Goal: Communication & Community: Answer question/provide support

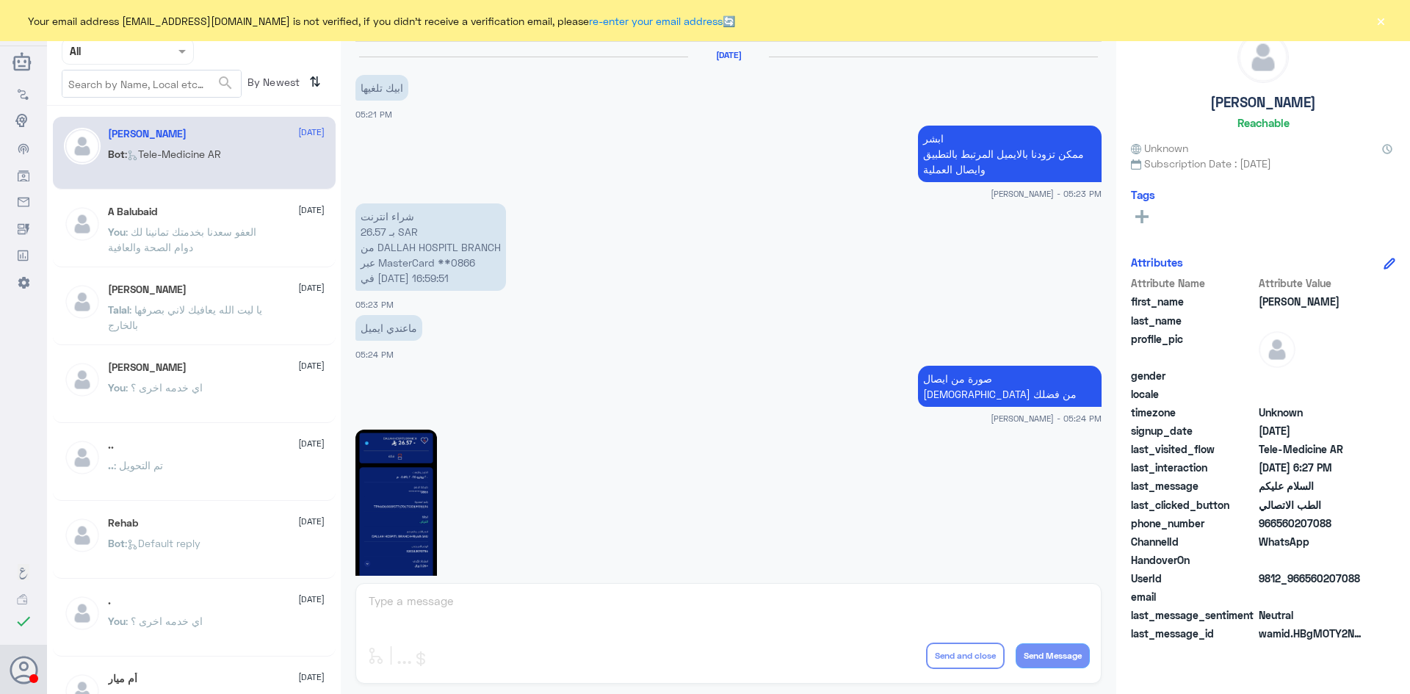
scroll to position [825, 0]
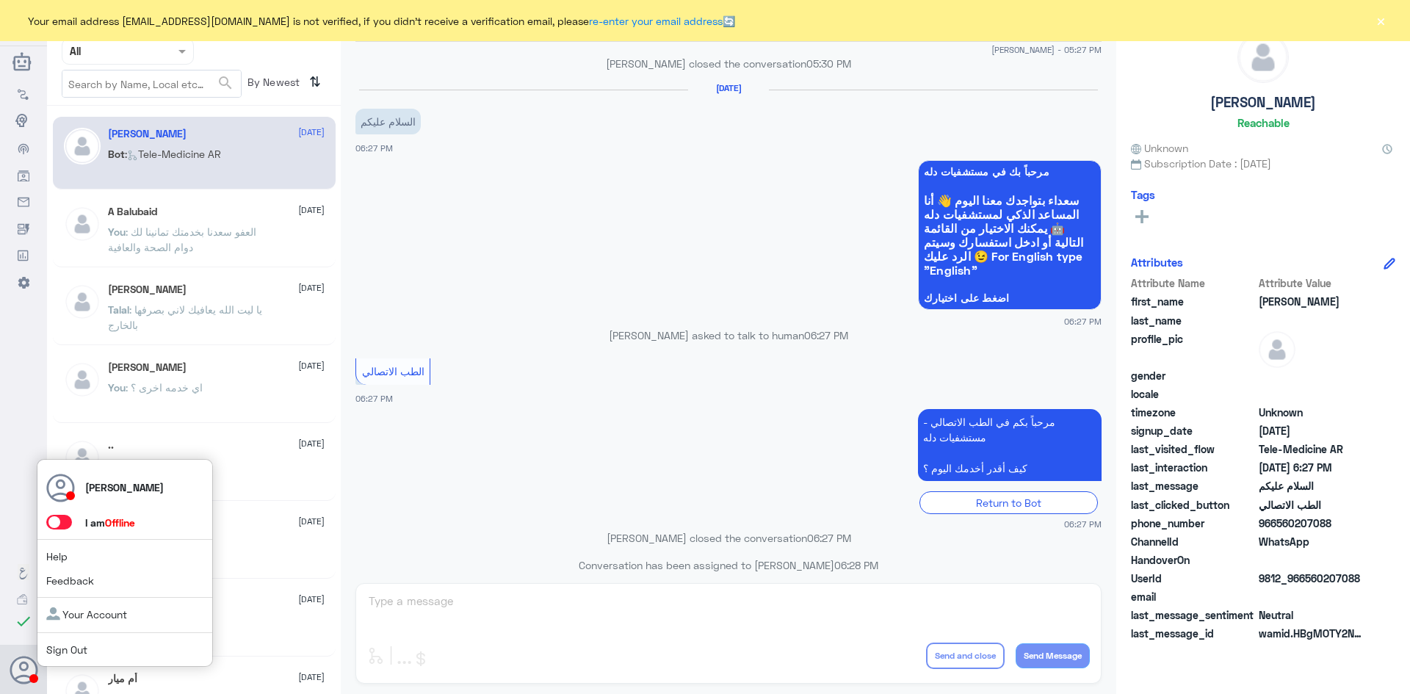
click at [58, 529] on span at bounding box center [59, 522] width 26 height 15
click at [0, 0] on input "checkbox" at bounding box center [0, 0] width 0 height 0
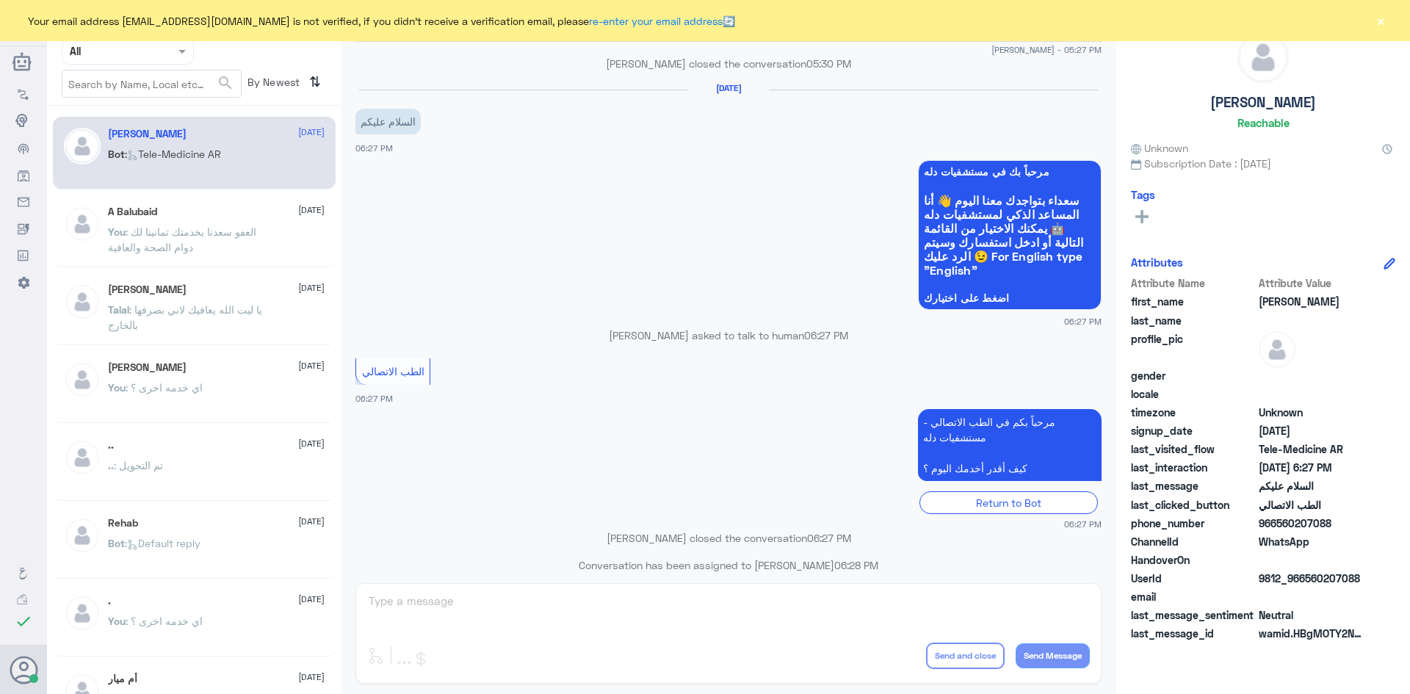
click at [1378, 17] on button "×" at bounding box center [1380, 20] width 15 height 15
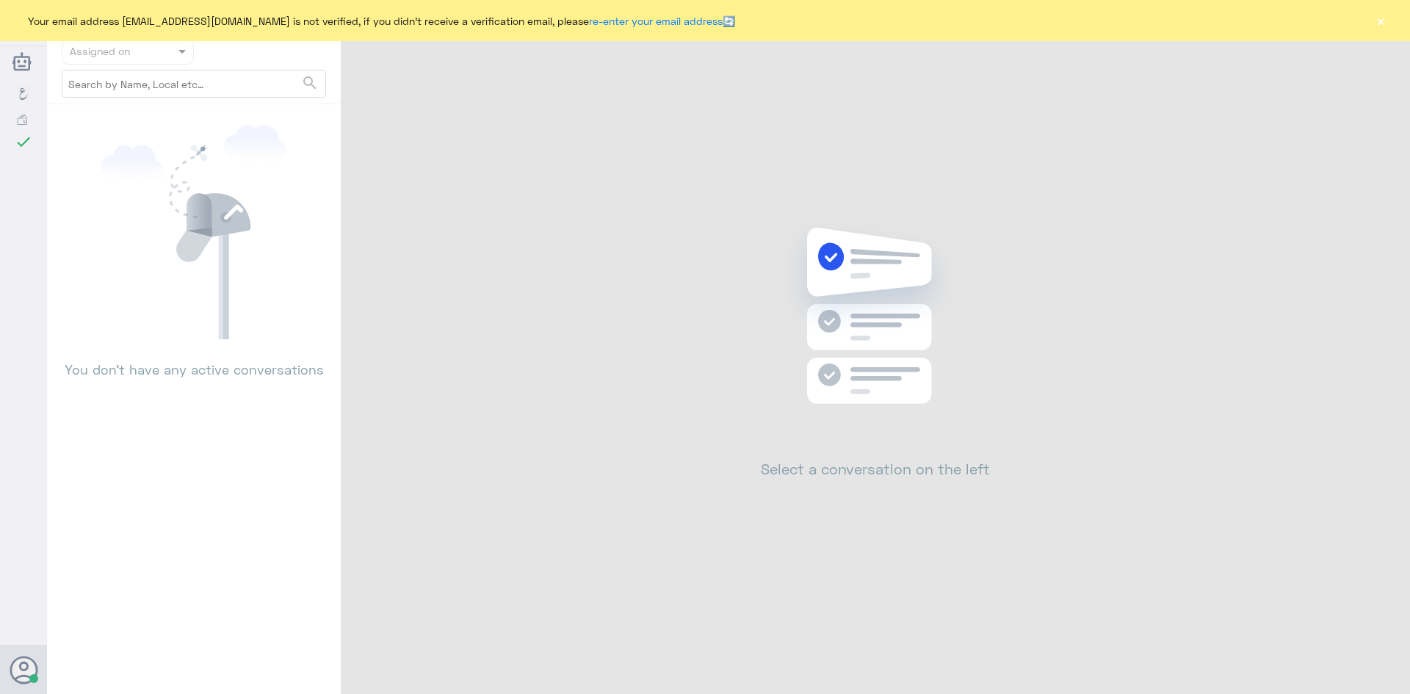
click at [1382, 18] on button "×" at bounding box center [1380, 20] width 15 height 15
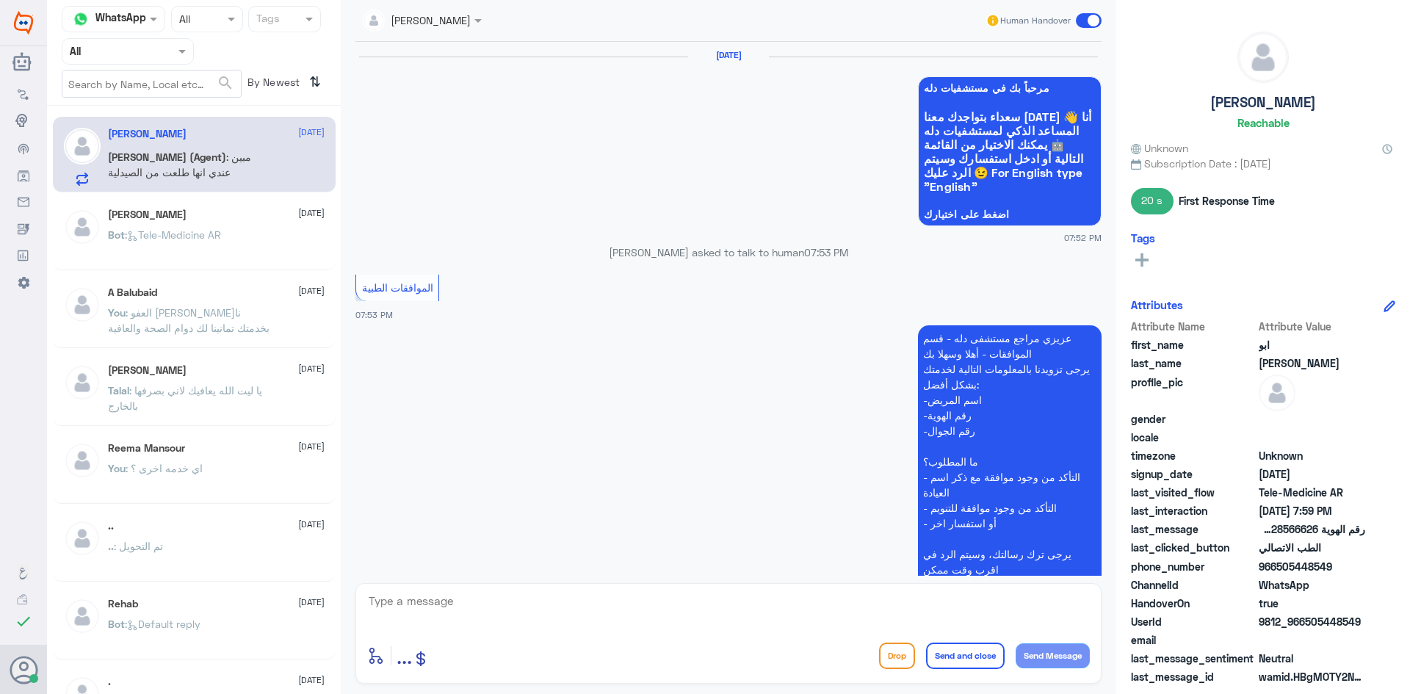
scroll to position [922, 0]
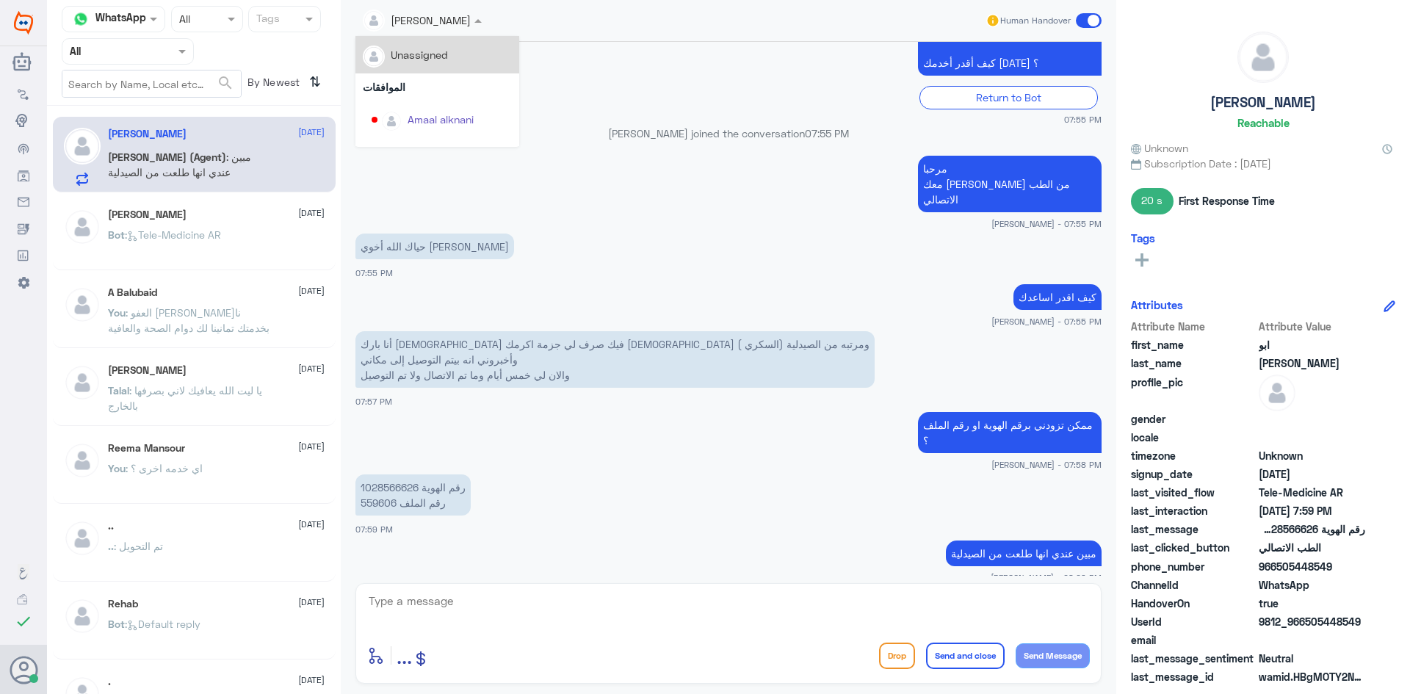
click at [486, 29] on div "عبدالكريم الموسى" at bounding box center [422, 20] width 134 height 26
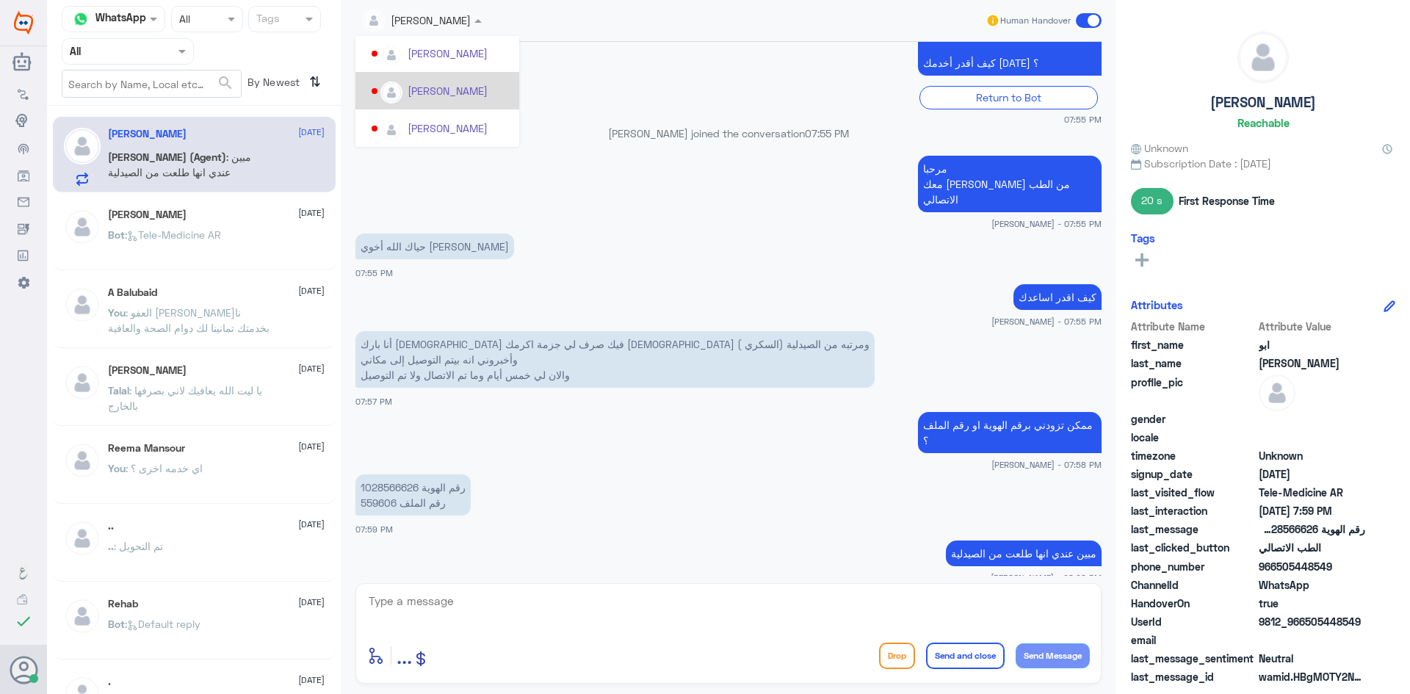
scroll to position [720, 0]
click at [439, 92] on div "عبدالكريم الموسى" at bounding box center [448, 89] width 80 height 15
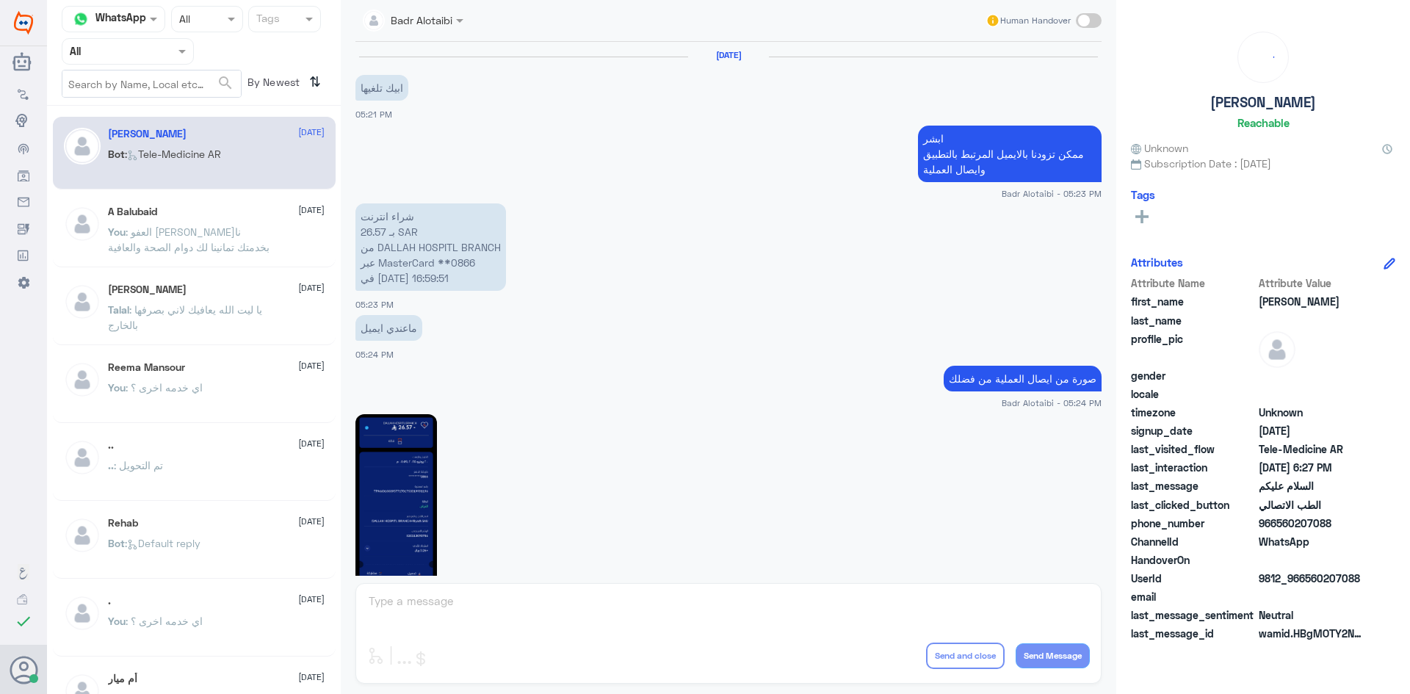
scroll to position [825, 0]
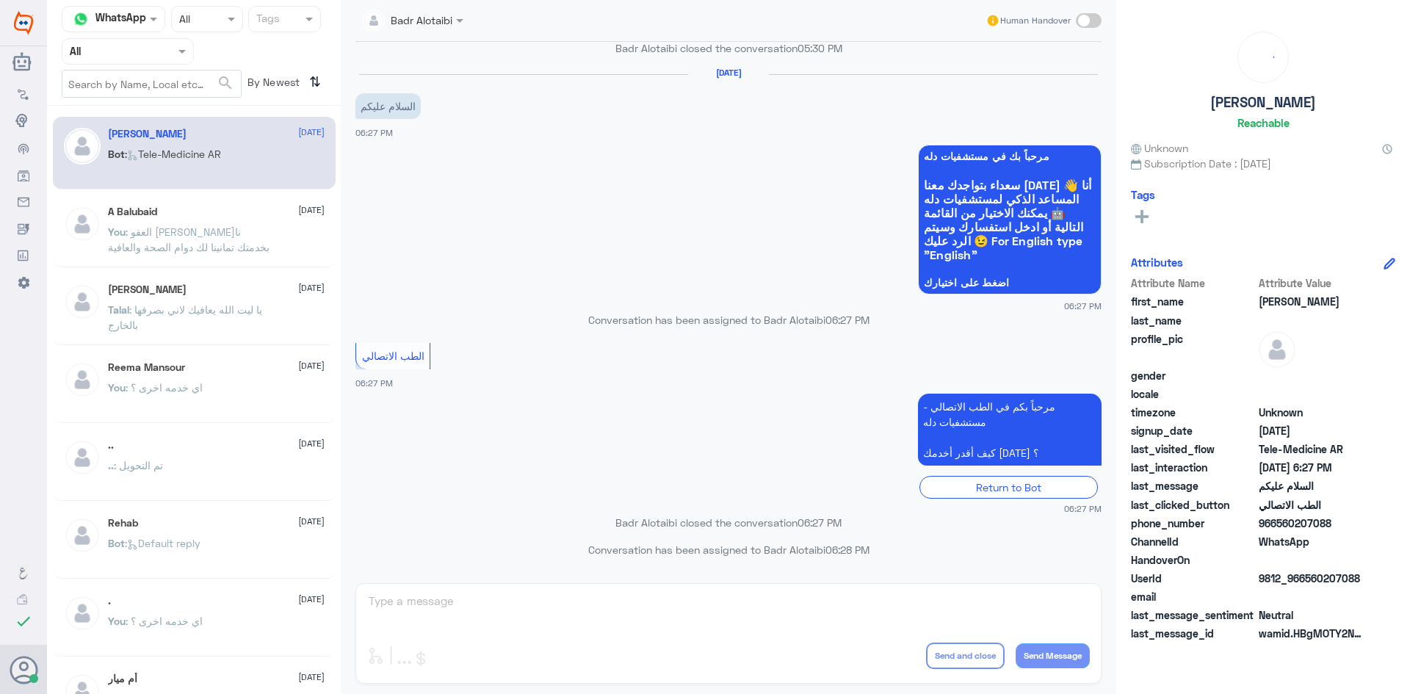
click at [129, 54] on input "text" at bounding box center [110, 51] width 81 height 17
click at [128, 108] on div "Unassigned" at bounding box center [128, 116] width 132 height 34
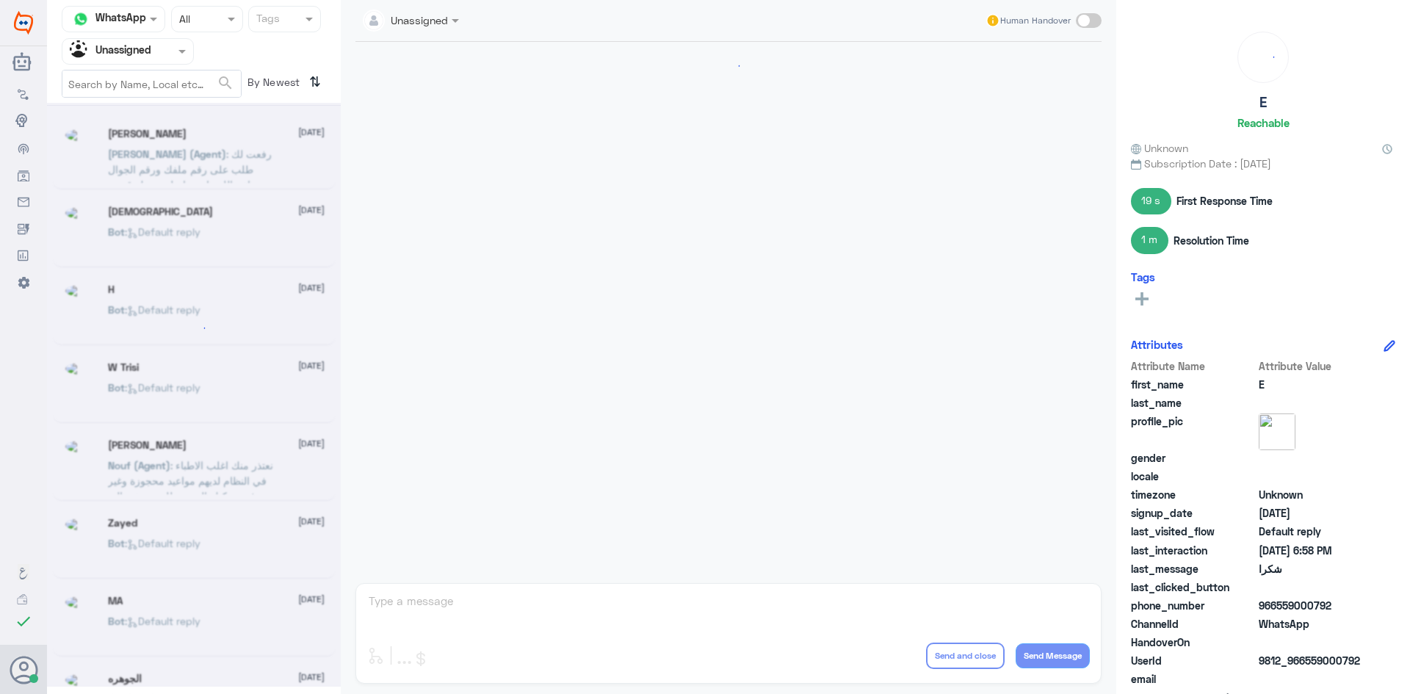
scroll to position [377, 0]
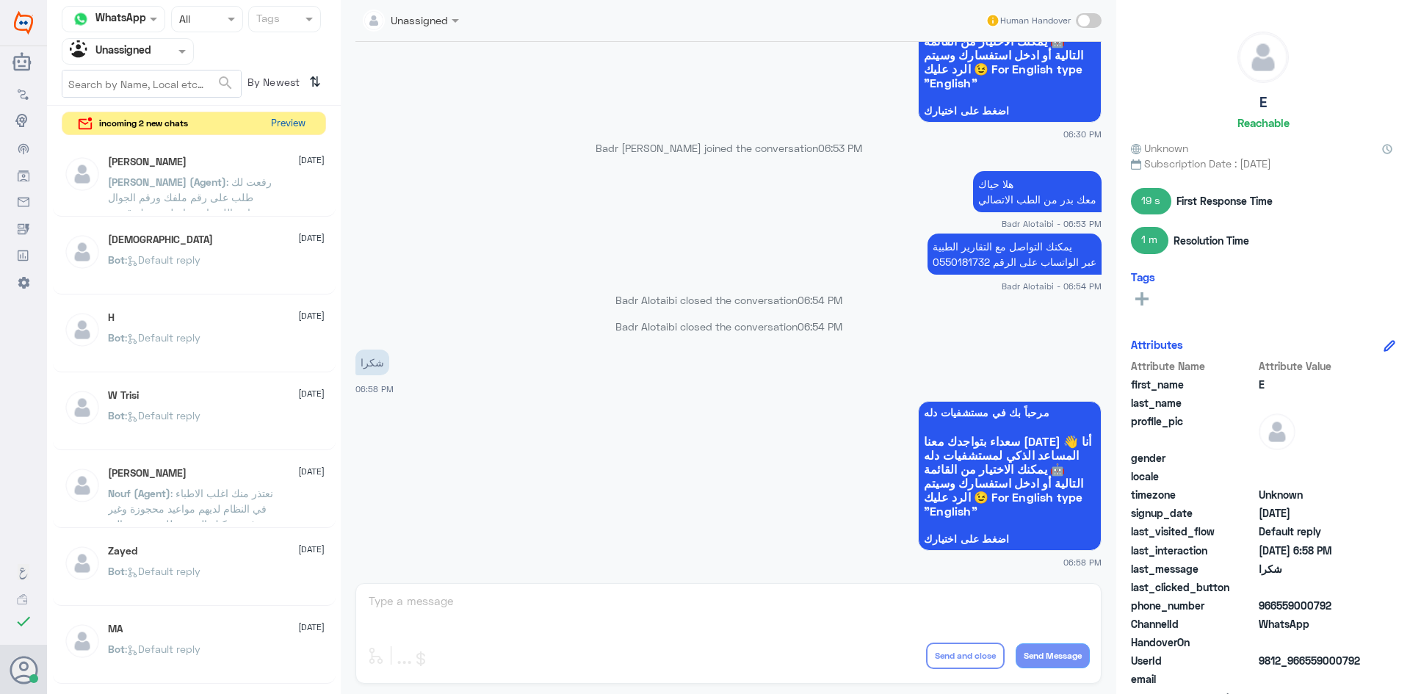
click at [286, 126] on button "Preview" at bounding box center [288, 123] width 46 height 23
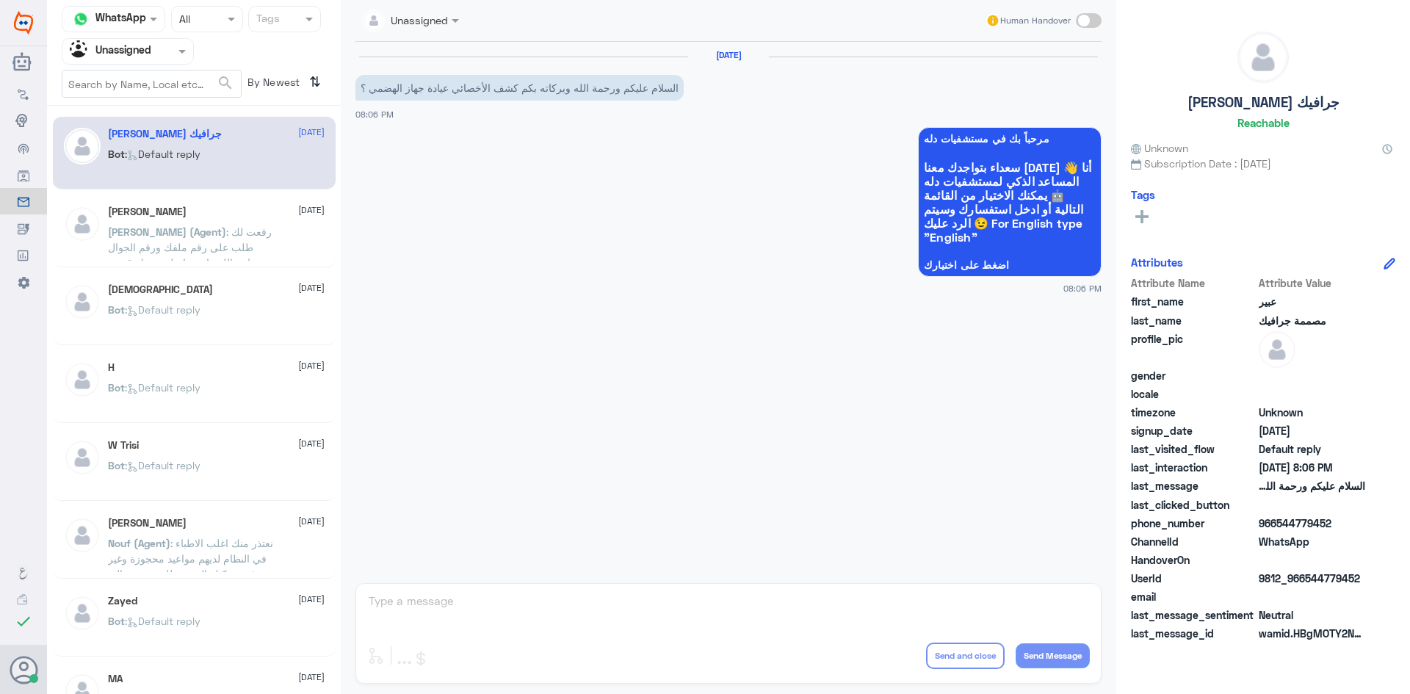
click at [251, 216] on div "ابو عبدالرحمن 12 August" at bounding box center [216, 212] width 217 height 12
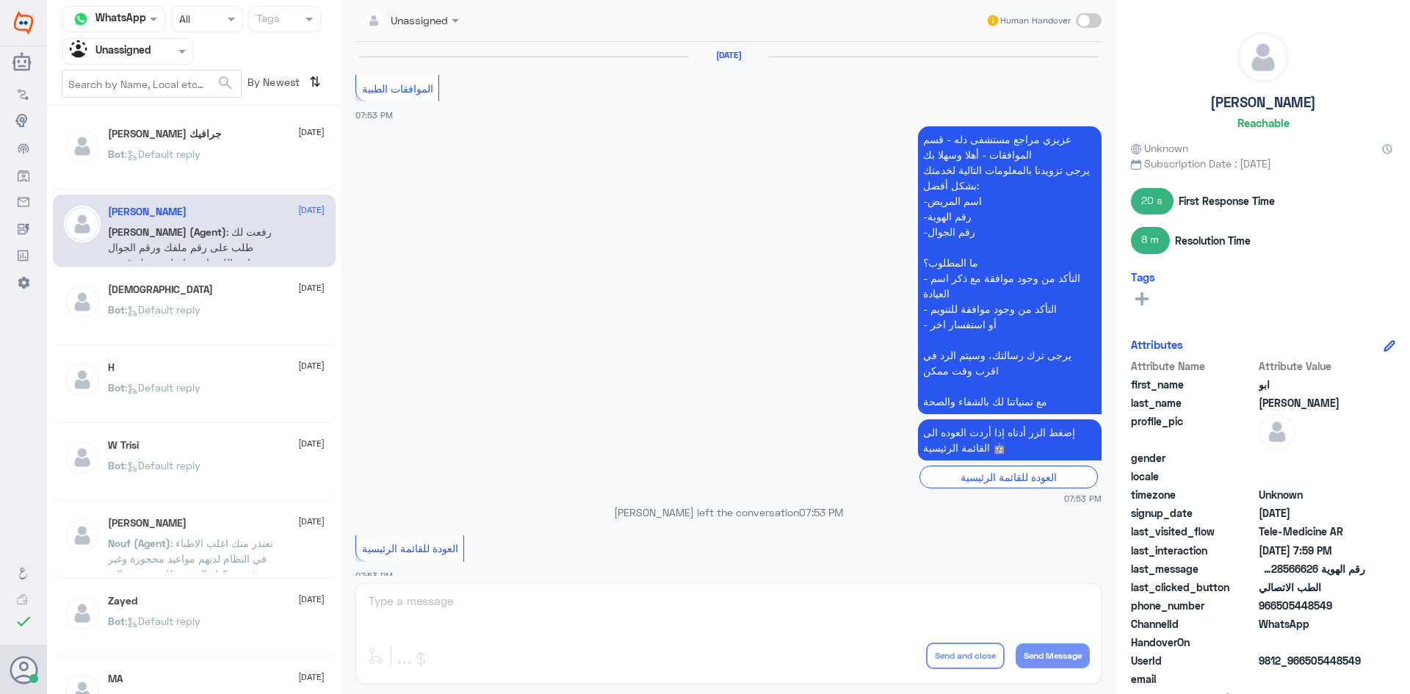
scroll to position [853, 0]
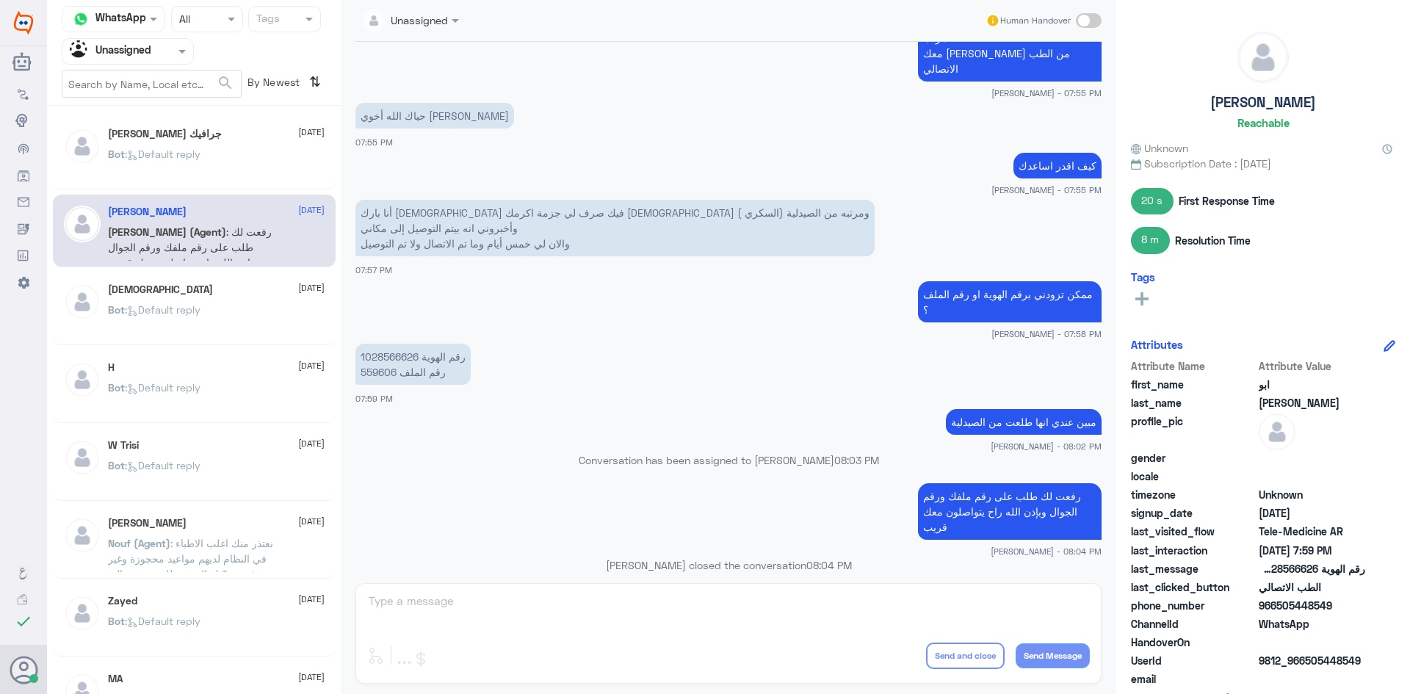
click at [250, 189] on div "عبير مصممة جرافيك 12 August Bot : Default reply" at bounding box center [194, 153] width 283 height 73
click at [250, 183] on div "عبير مصممة جرافيك 12 August Bot : Default reply" at bounding box center [194, 153] width 283 height 73
click at [248, 173] on div "Bot : Default reply" at bounding box center [216, 166] width 217 height 33
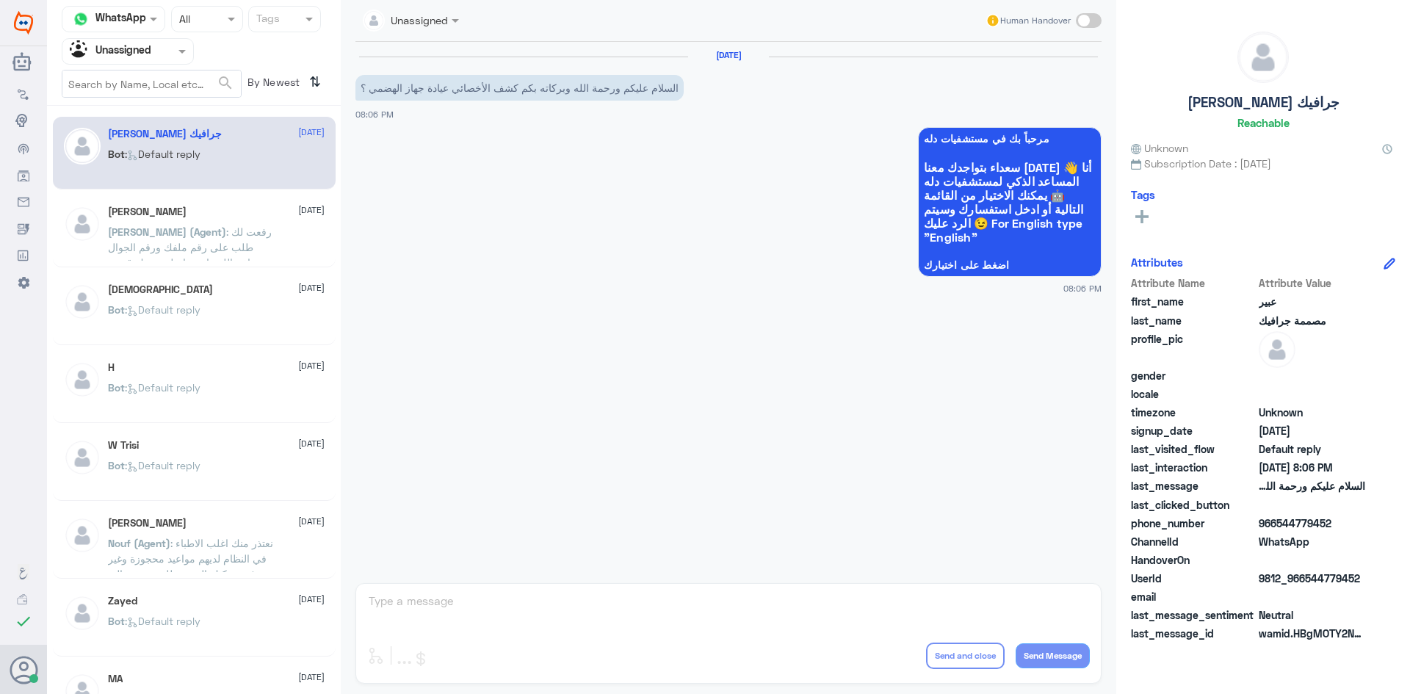
click at [1092, 20] on span at bounding box center [1089, 20] width 26 height 15
click at [0, 0] on input "checkbox" at bounding box center [0, 0] width 0 height 0
click at [945, 596] on textarea at bounding box center [728, 609] width 723 height 36
type textarea ","
type textarea "هلا حياك"
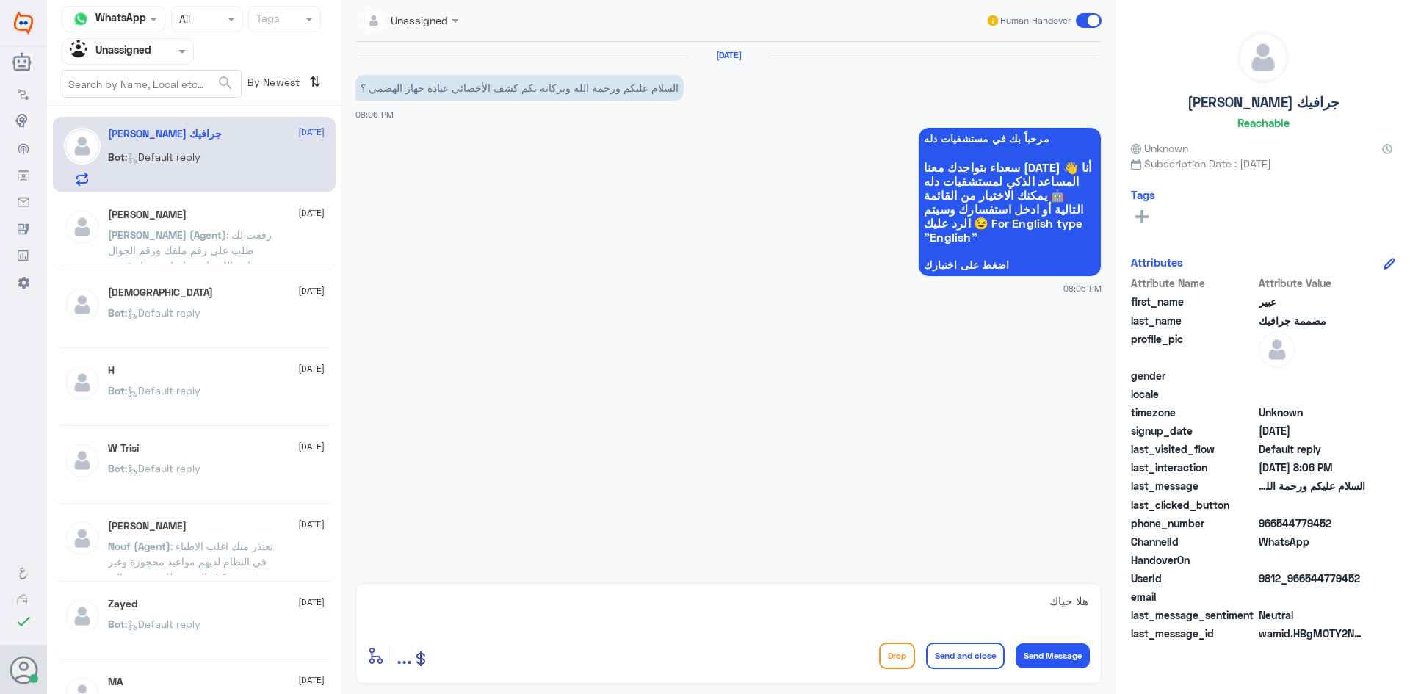
drag, startPoint x: 1362, startPoint y: 577, endPoint x: 1303, endPoint y: 582, distance: 58.9
click at [1303, 582] on span "9812_966544779452" at bounding box center [1312, 578] width 106 height 15
copy span "544779452"
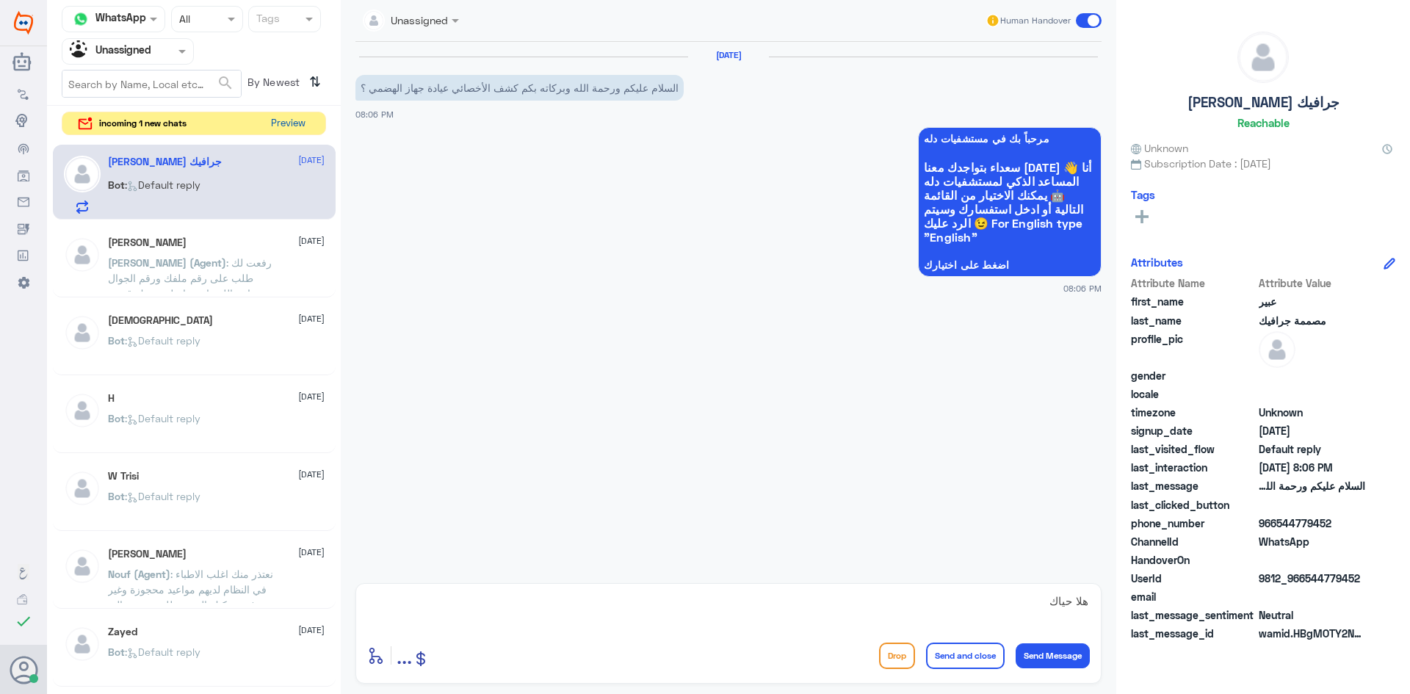
click at [286, 130] on button "Preview" at bounding box center [288, 123] width 46 height 23
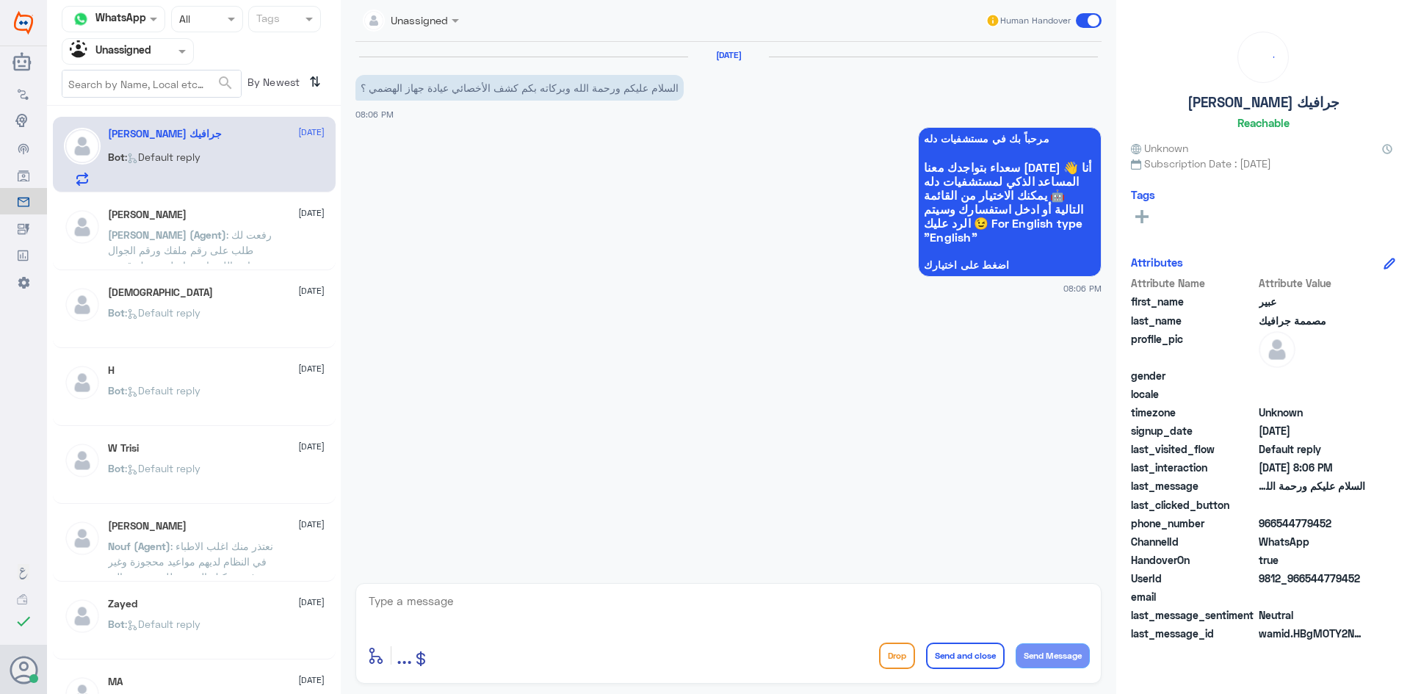
click at [200, 224] on div "ابو عبدالرحمن 12 August عبدالكريم (Agent) : رفعت لك طلب على رقم ملفك ورقم الجوا…" at bounding box center [216, 236] width 217 height 55
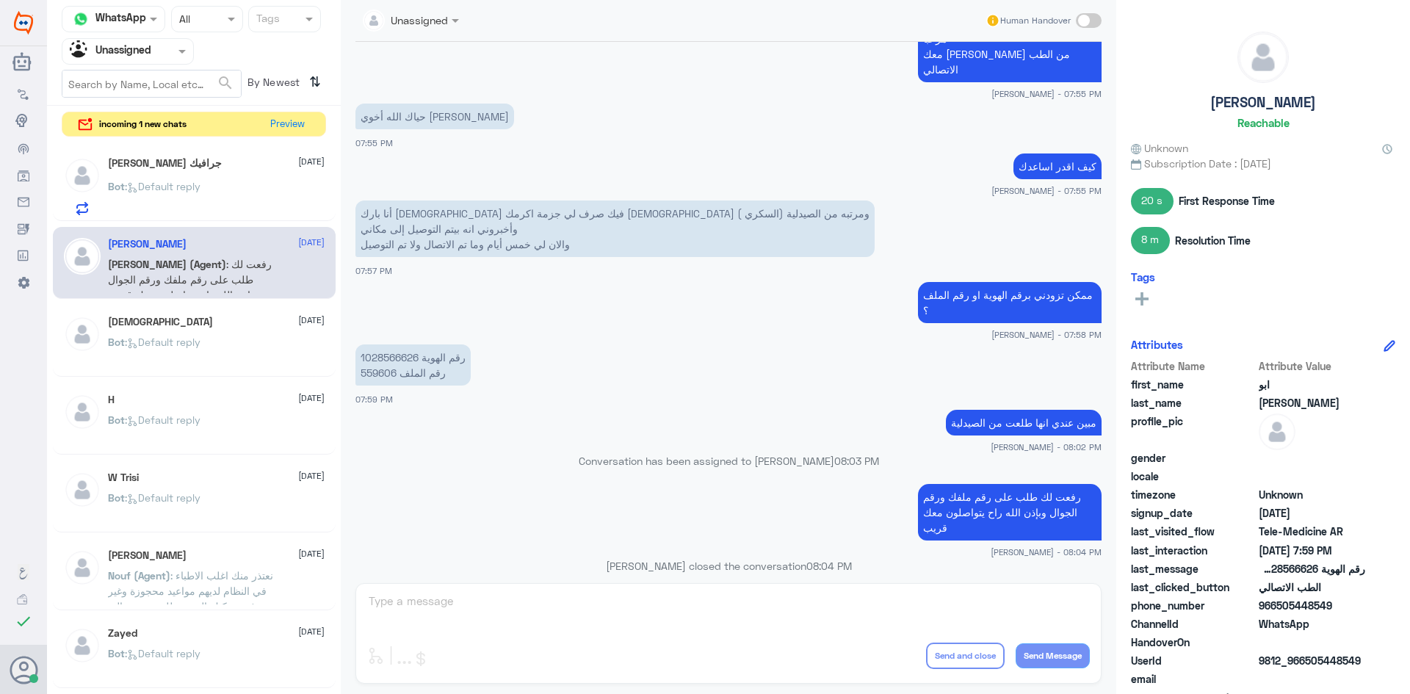
scroll to position [853, 0]
click at [219, 339] on div "Bot : Default reply" at bounding box center [216, 354] width 217 height 33
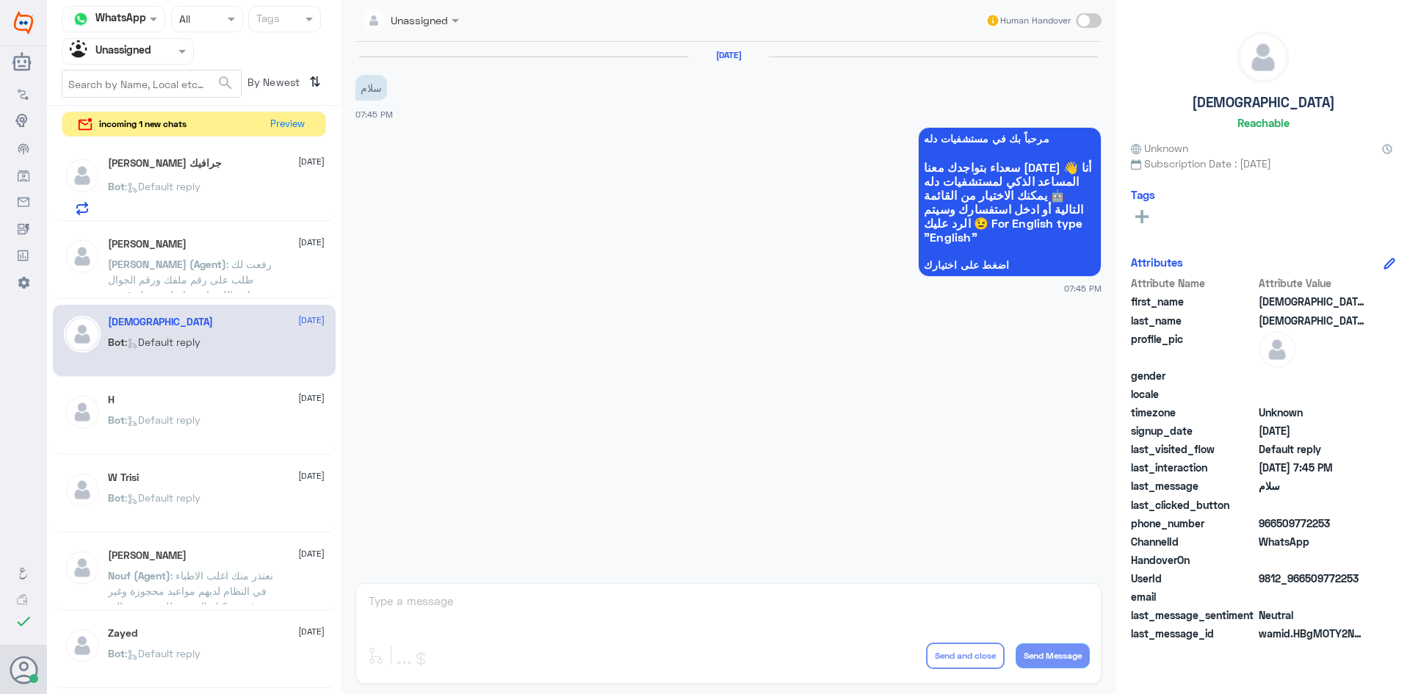
click at [217, 290] on p "عبدالكريم (Agent) : رفعت لك طلب على رقم ملفك ورقم الجوال وبإذن الله راح يتواصلو…" at bounding box center [190, 274] width 165 height 37
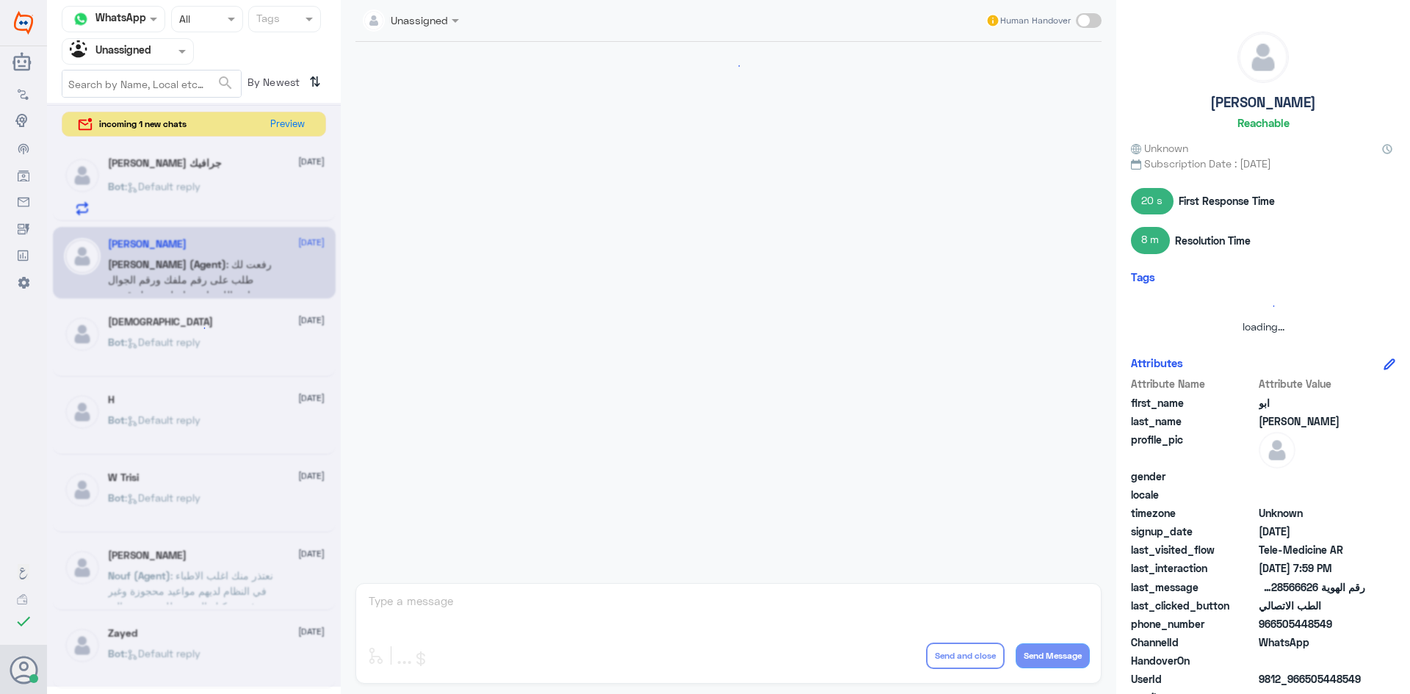
scroll to position [853, 0]
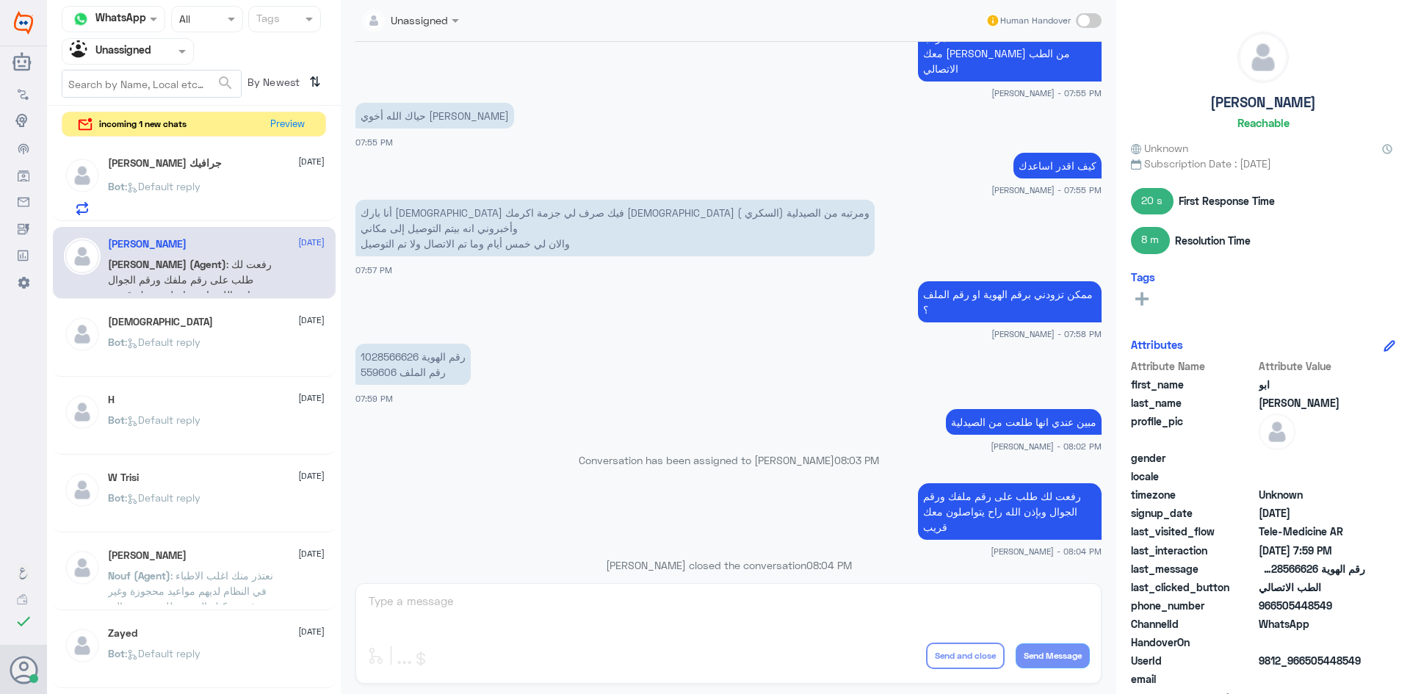
drag, startPoint x: 1333, startPoint y: 607, endPoint x: 1276, endPoint y: 604, distance: 57.4
click at [1276, 604] on span "966505448549" at bounding box center [1312, 605] width 106 height 15
copy span "505448549"
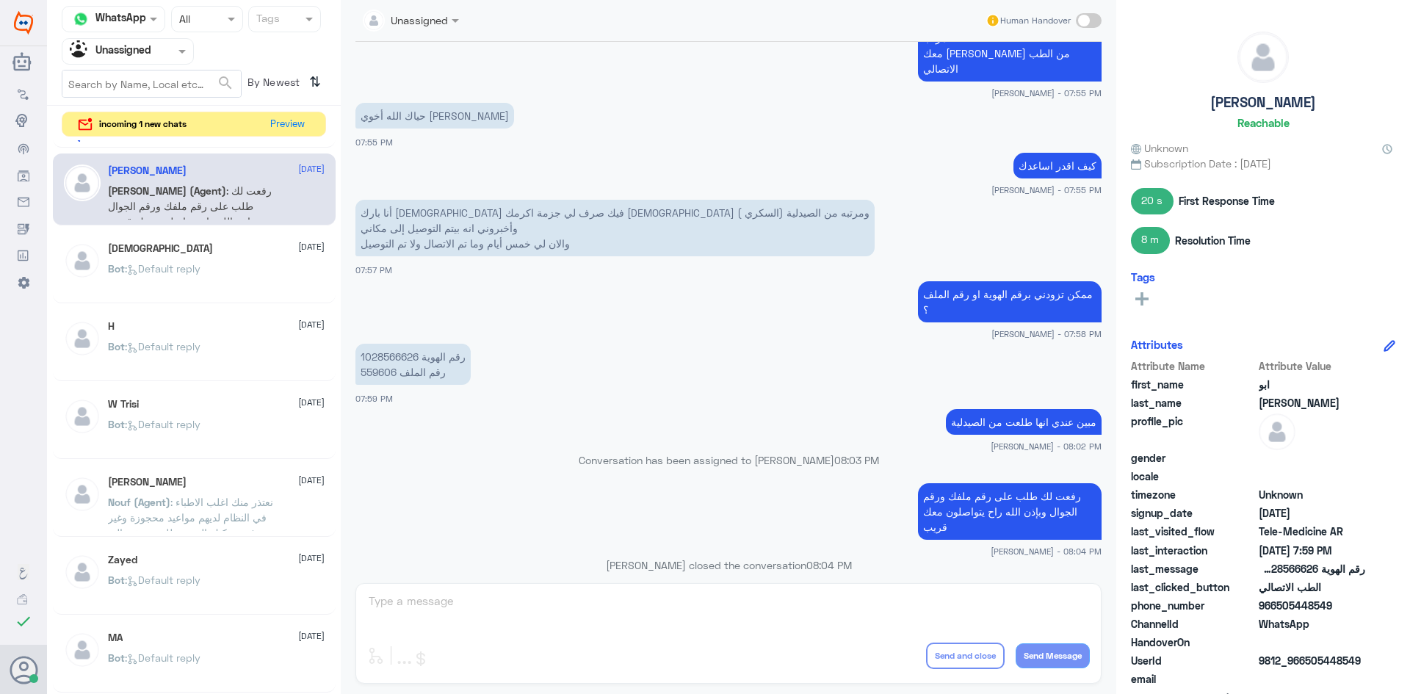
click at [178, 249] on div "سبحان الله 12 August" at bounding box center [216, 248] width 217 height 12
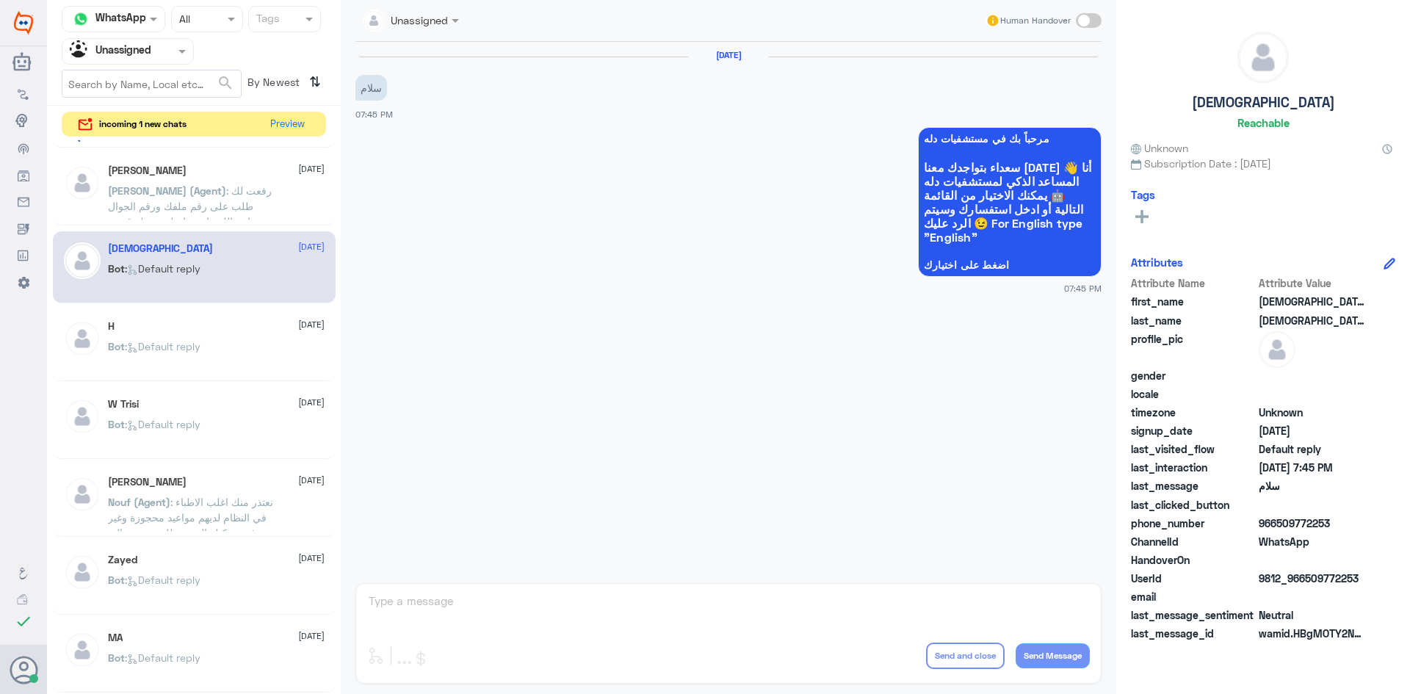
click at [161, 327] on div "H 12 August" at bounding box center [216, 326] width 217 height 12
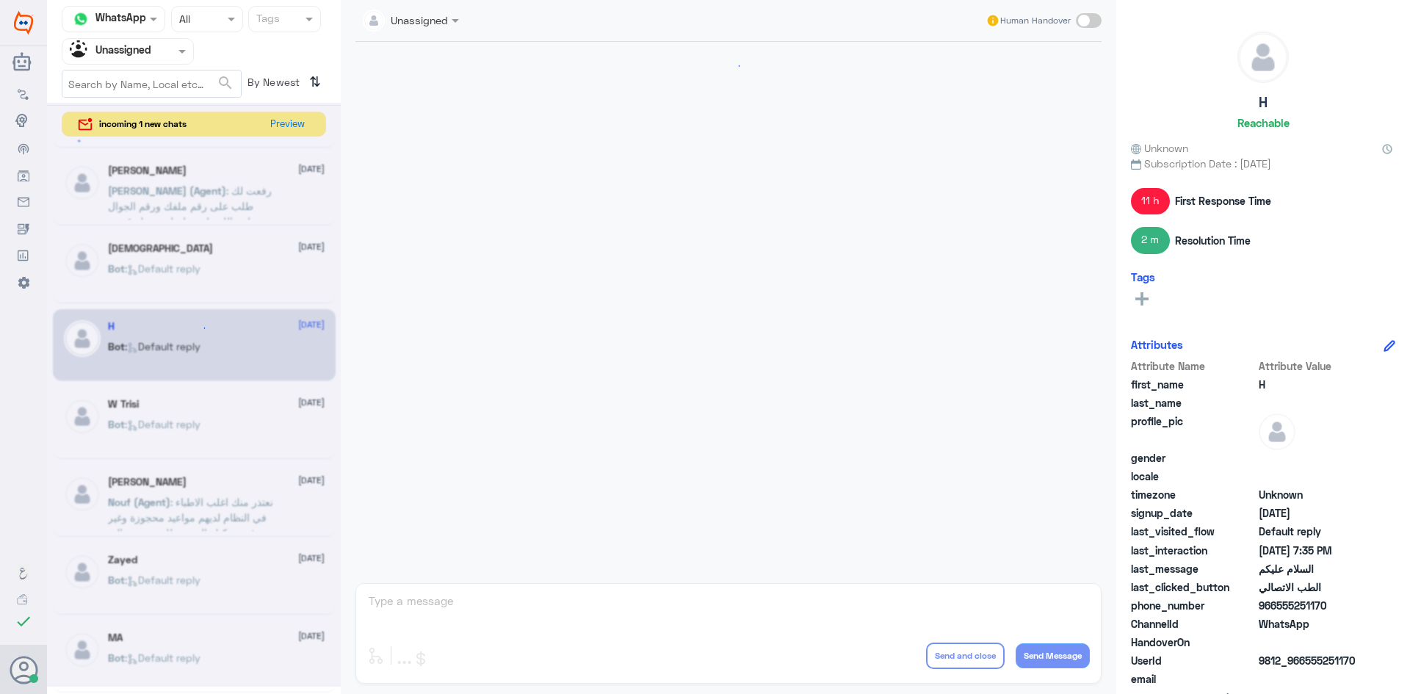
scroll to position [397, 0]
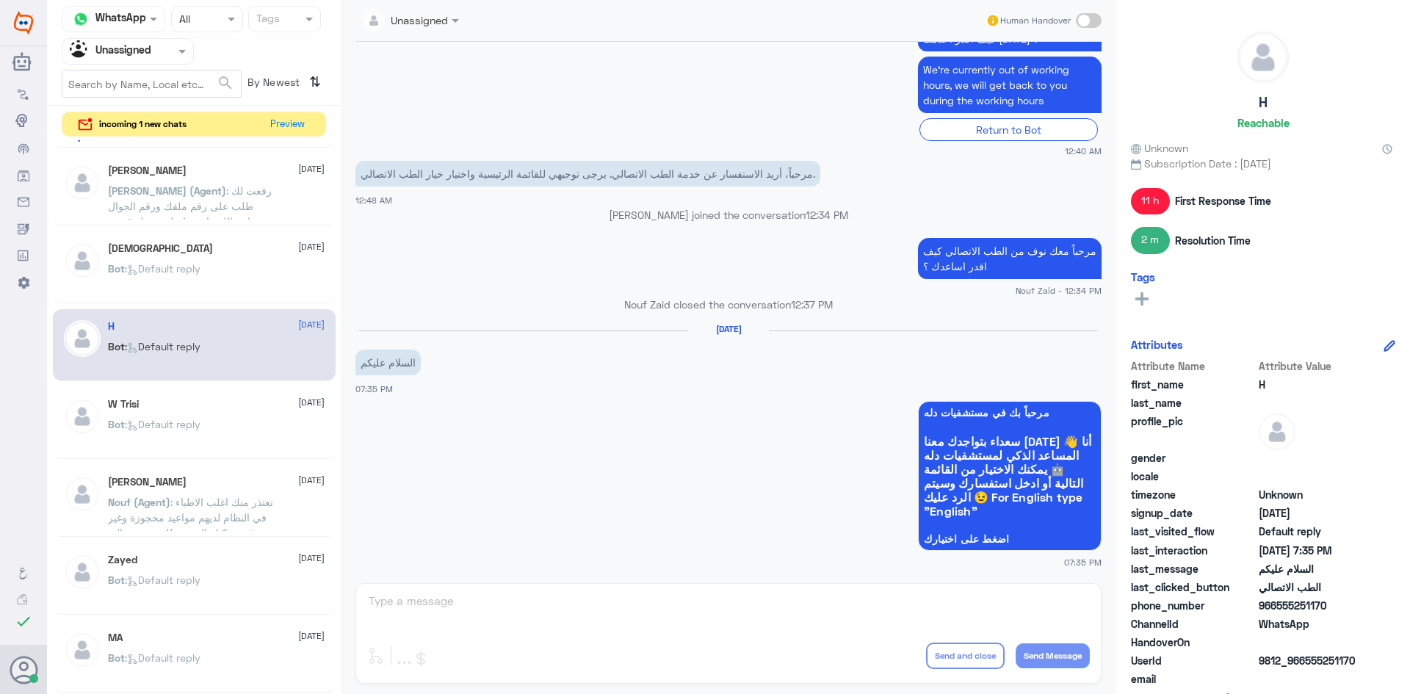
click at [168, 274] on span ": Default reply" at bounding box center [163, 268] width 76 height 12
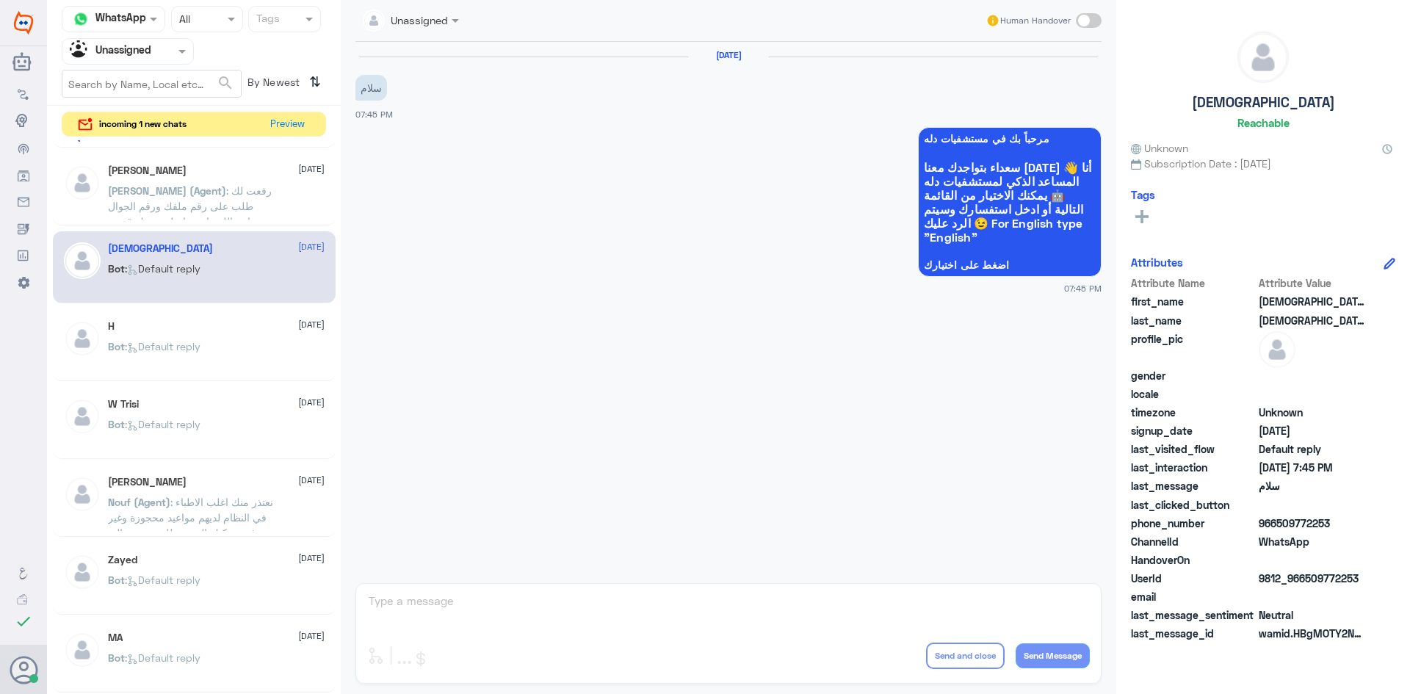
drag, startPoint x: 1344, startPoint y: 579, endPoint x: 1303, endPoint y: 581, distance: 40.4
click at [1303, 581] on span "9812_966509772253" at bounding box center [1312, 578] width 106 height 15
copy span "509772253"
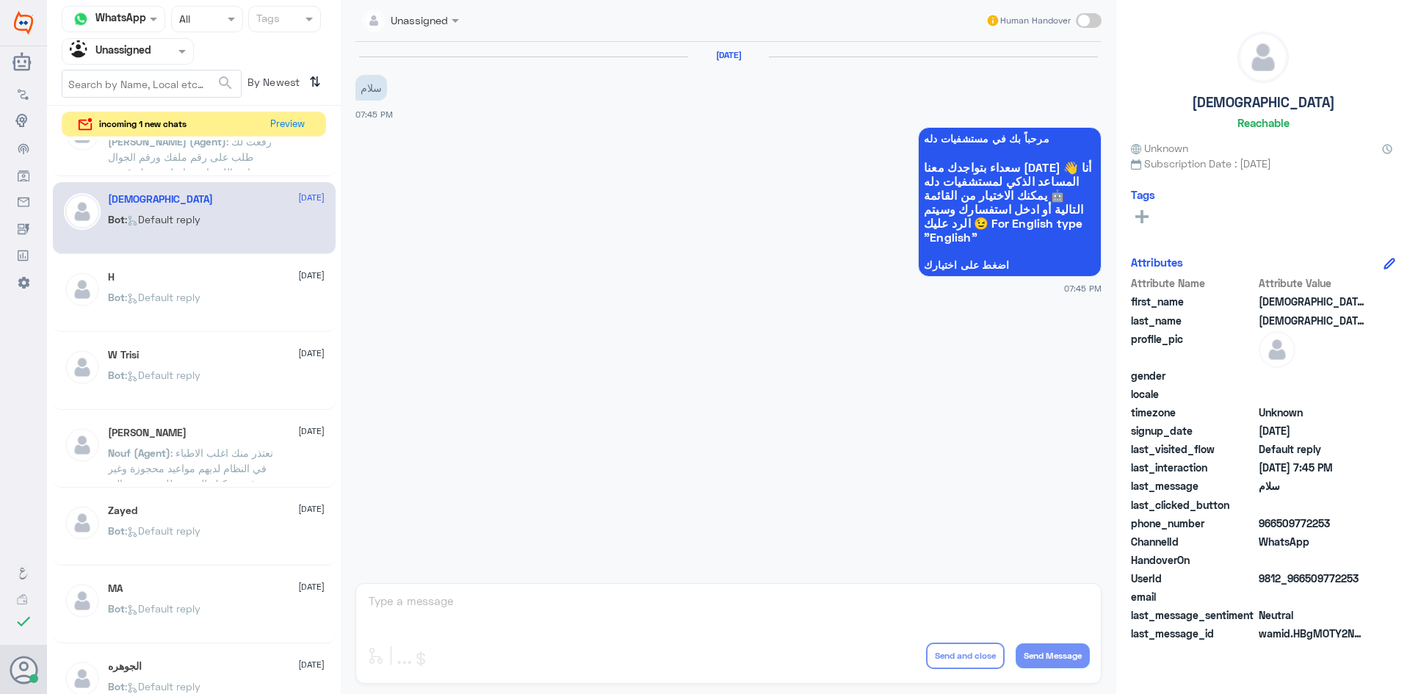
scroll to position [147, 0]
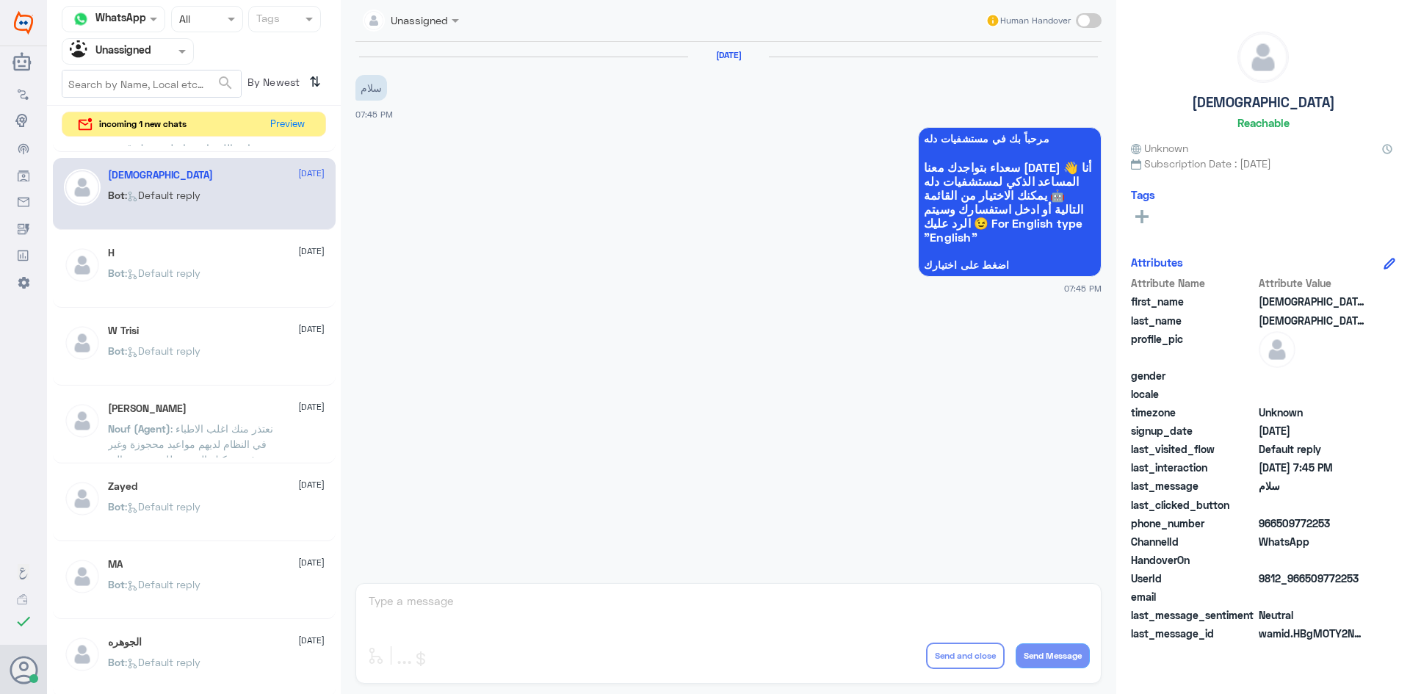
click at [173, 347] on span ": Default reply" at bounding box center [163, 350] width 76 height 12
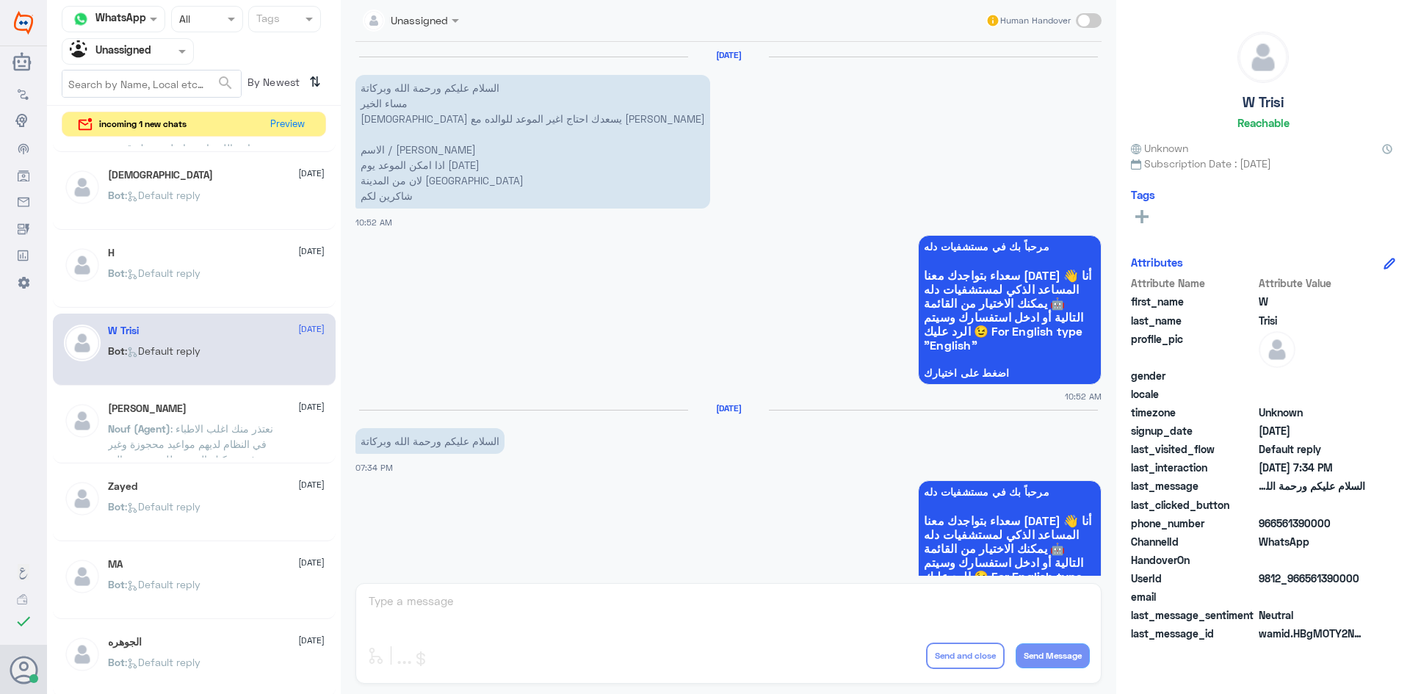
click at [225, 287] on div "Bot : Default reply" at bounding box center [216, 285] width 217 height 33
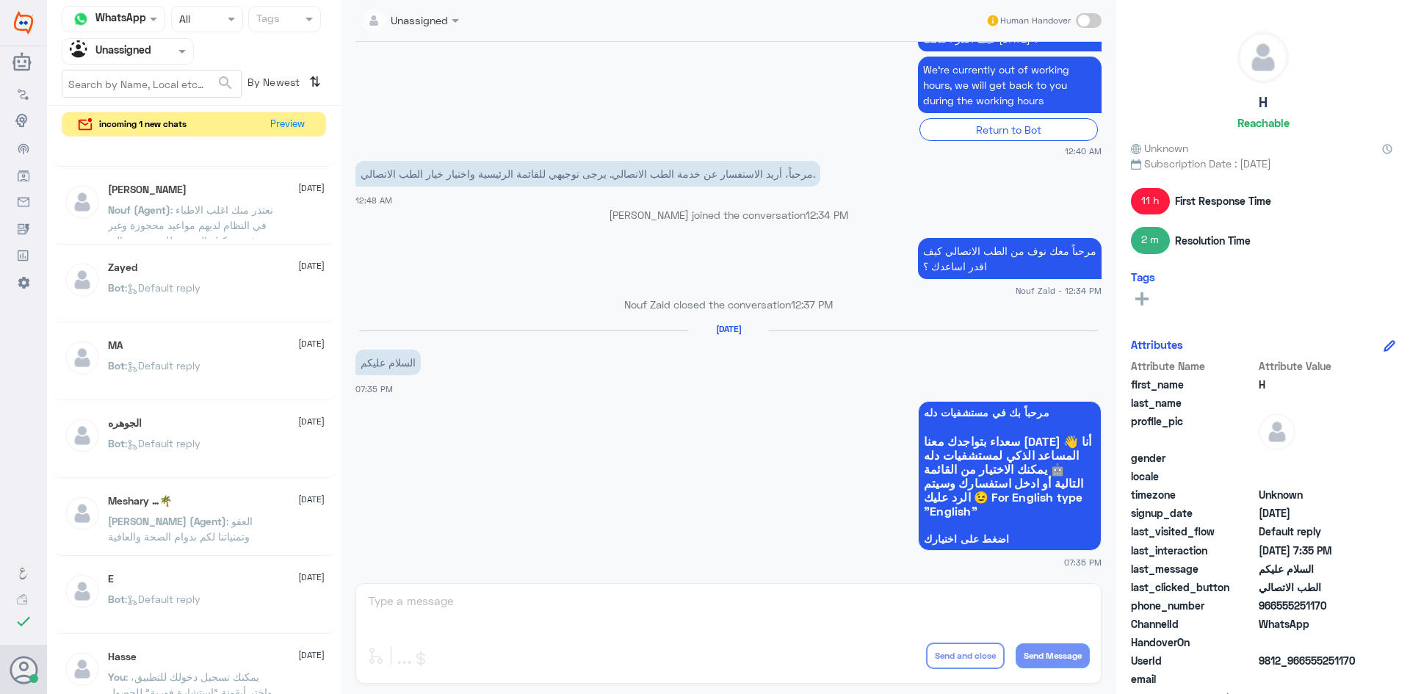
scroll to position [367, 0]
click at [207, 294] on div "Bot : Default reply" at bounding box center [216, 298] width 217 height 33
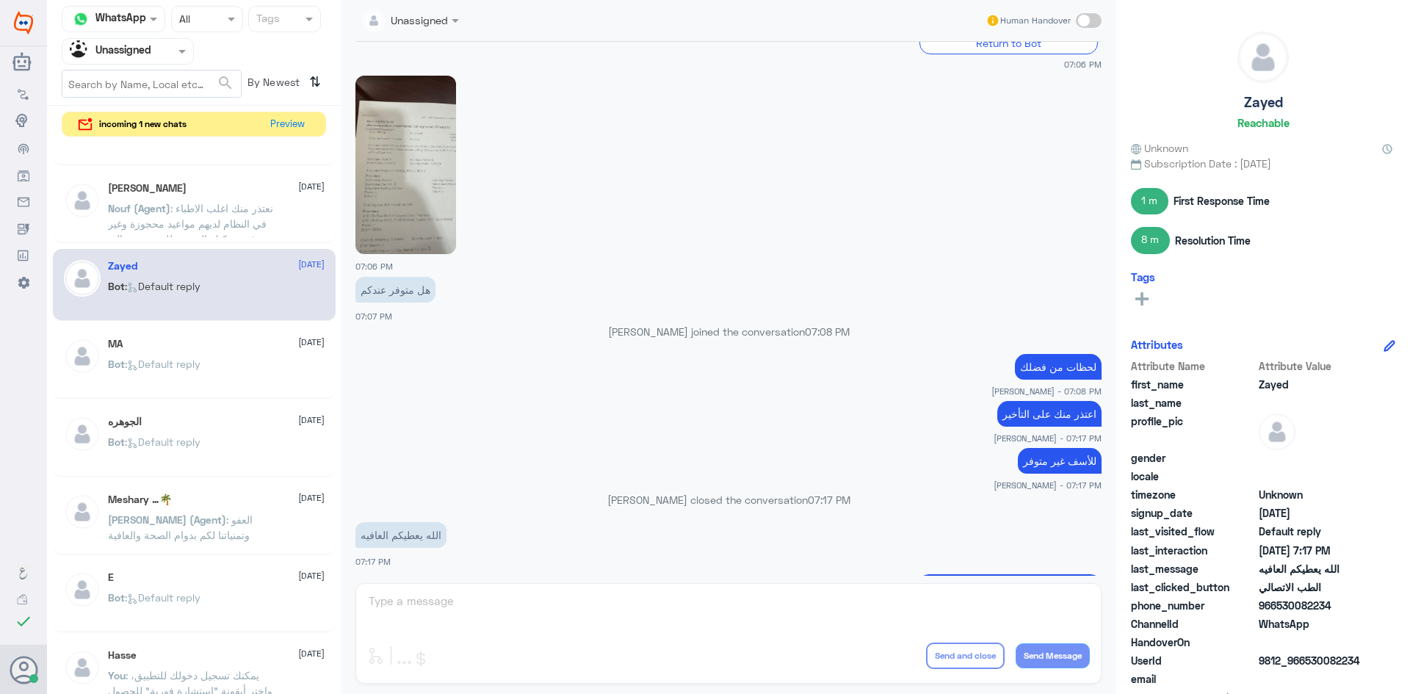
scroll to position [452, 0]
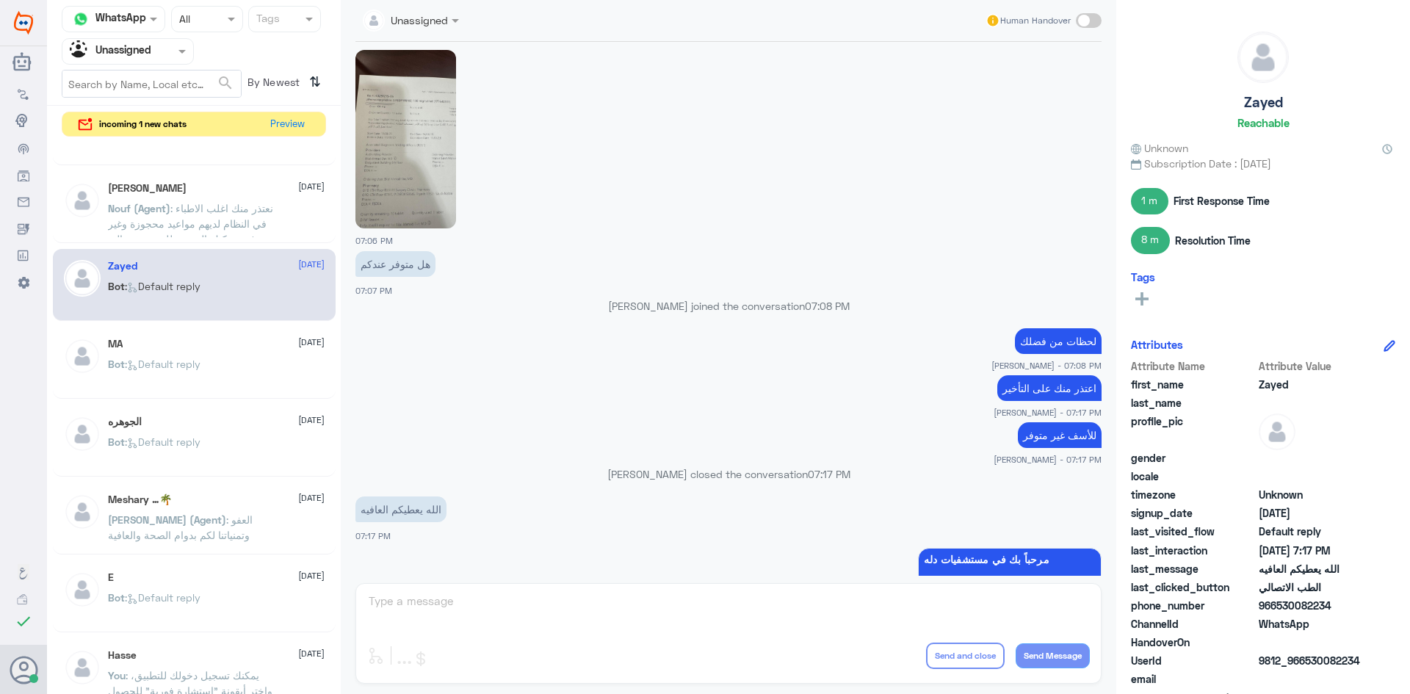
click at [410, 205] on img at bounding box center [405, 139] width 101 height 178
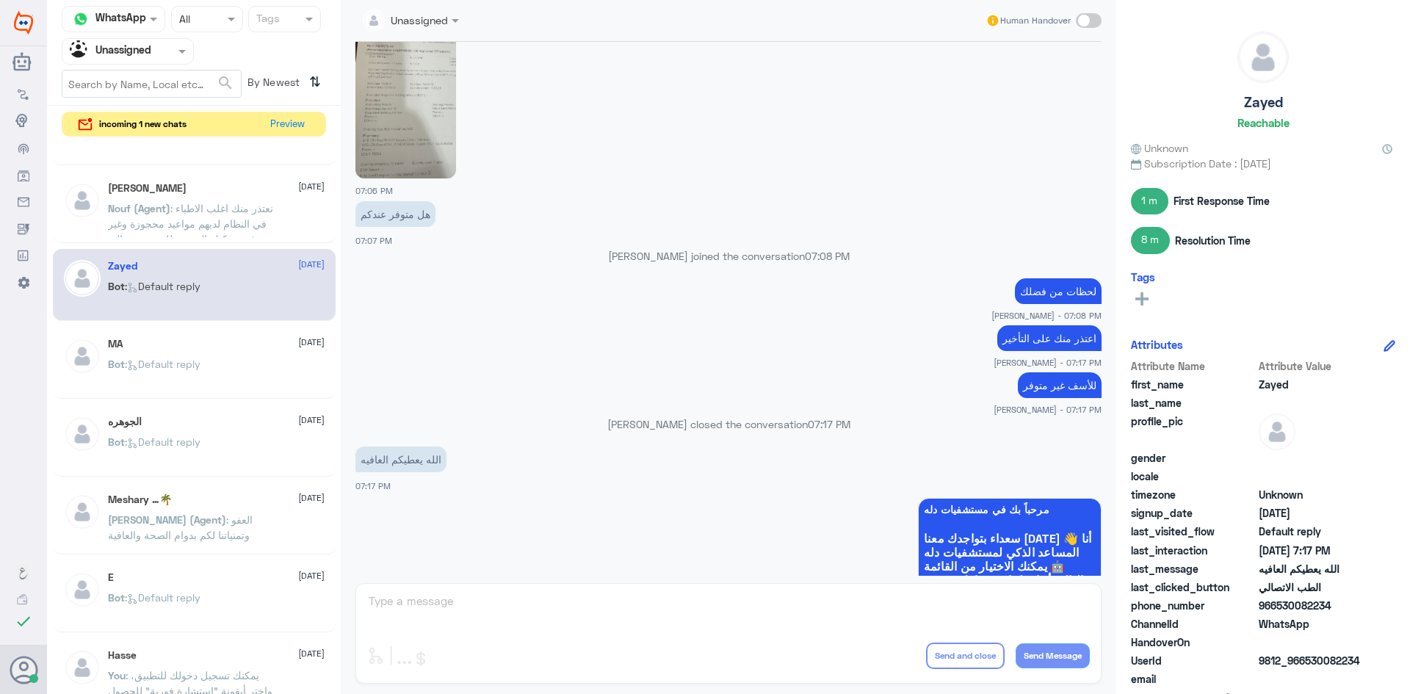
scroll to position [599, 0]
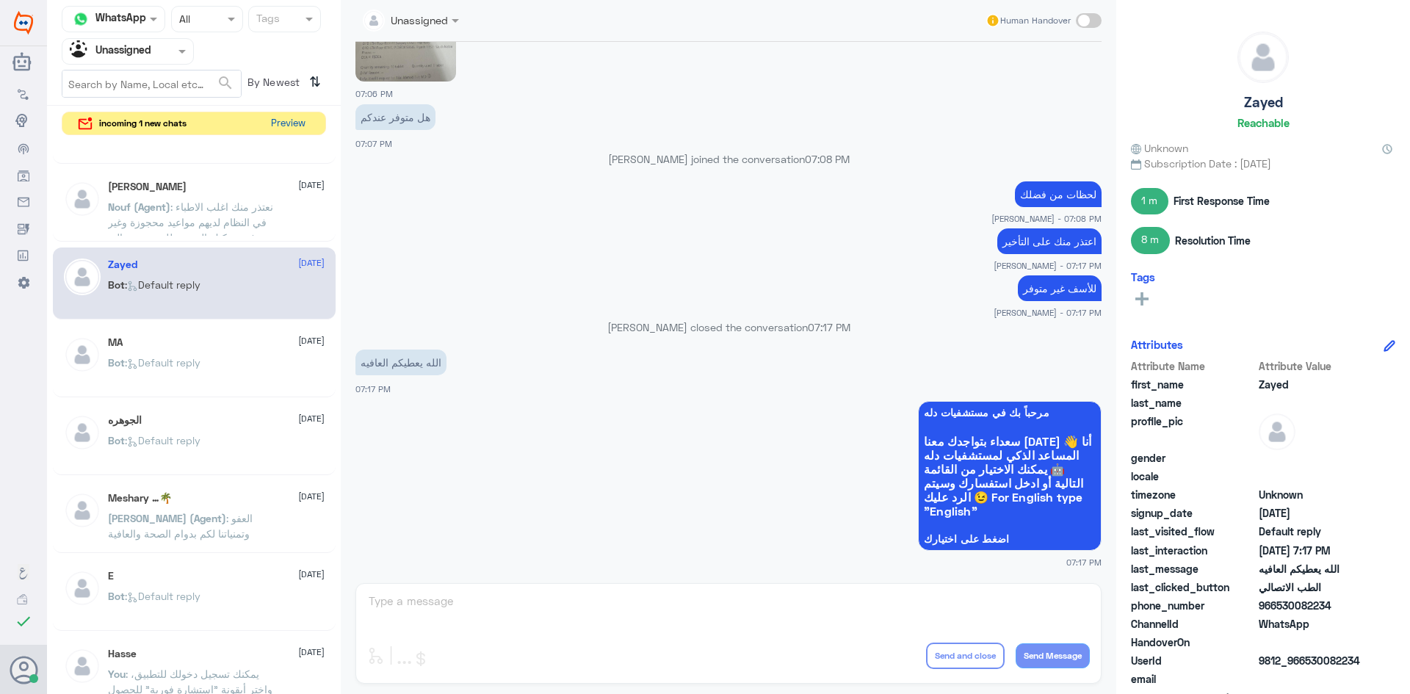
click at [279, 133] on button "Preview" at bounding box center [288, 123] width 46 height 23
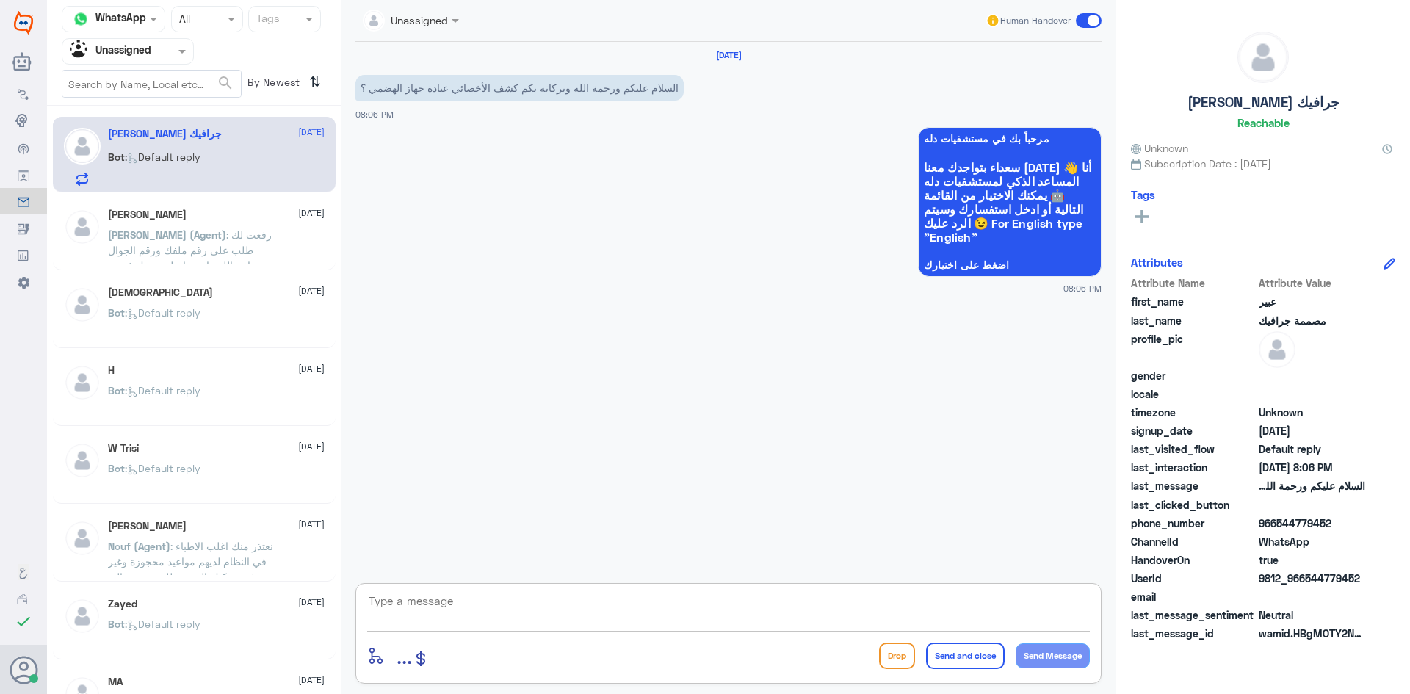
click at [819, 607] on textarea at bounding box center [728, 609] width 723 height 36
type textarea "هلا حياك معك بدر من الطب الاتصالي"
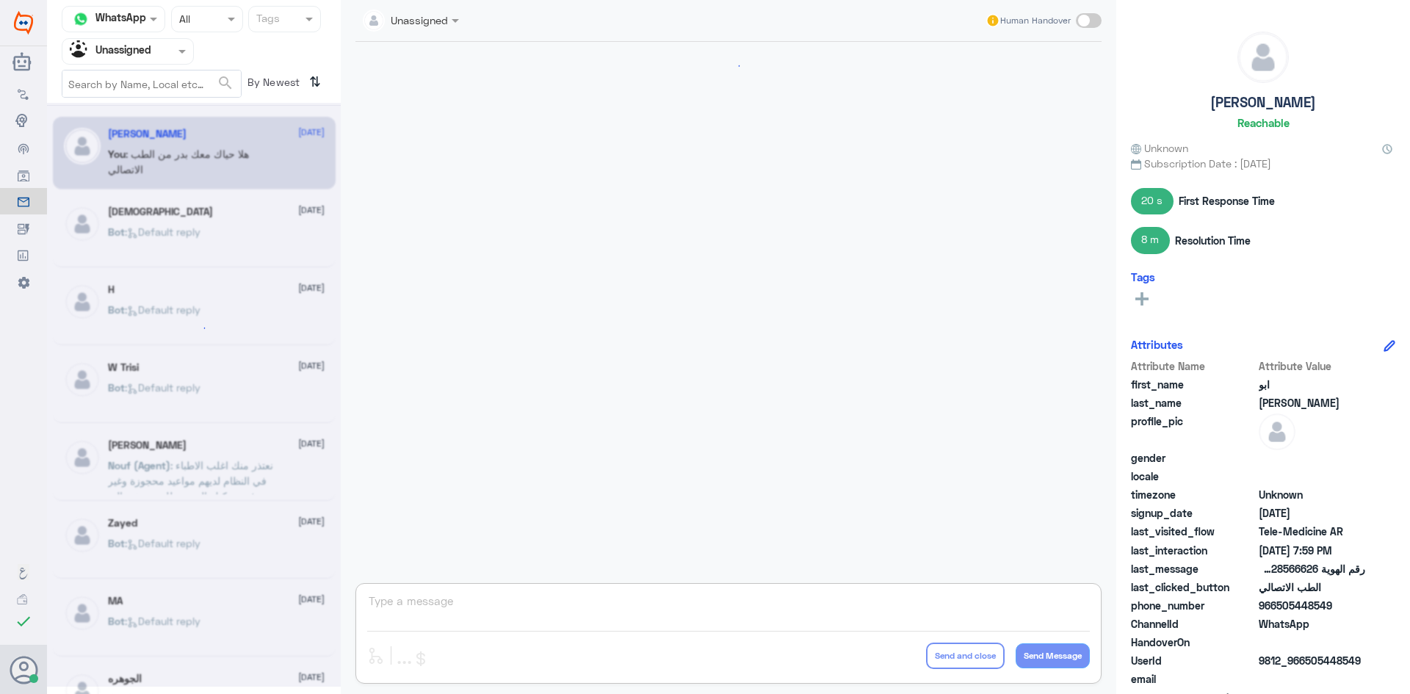
scroll to position [853, 0]
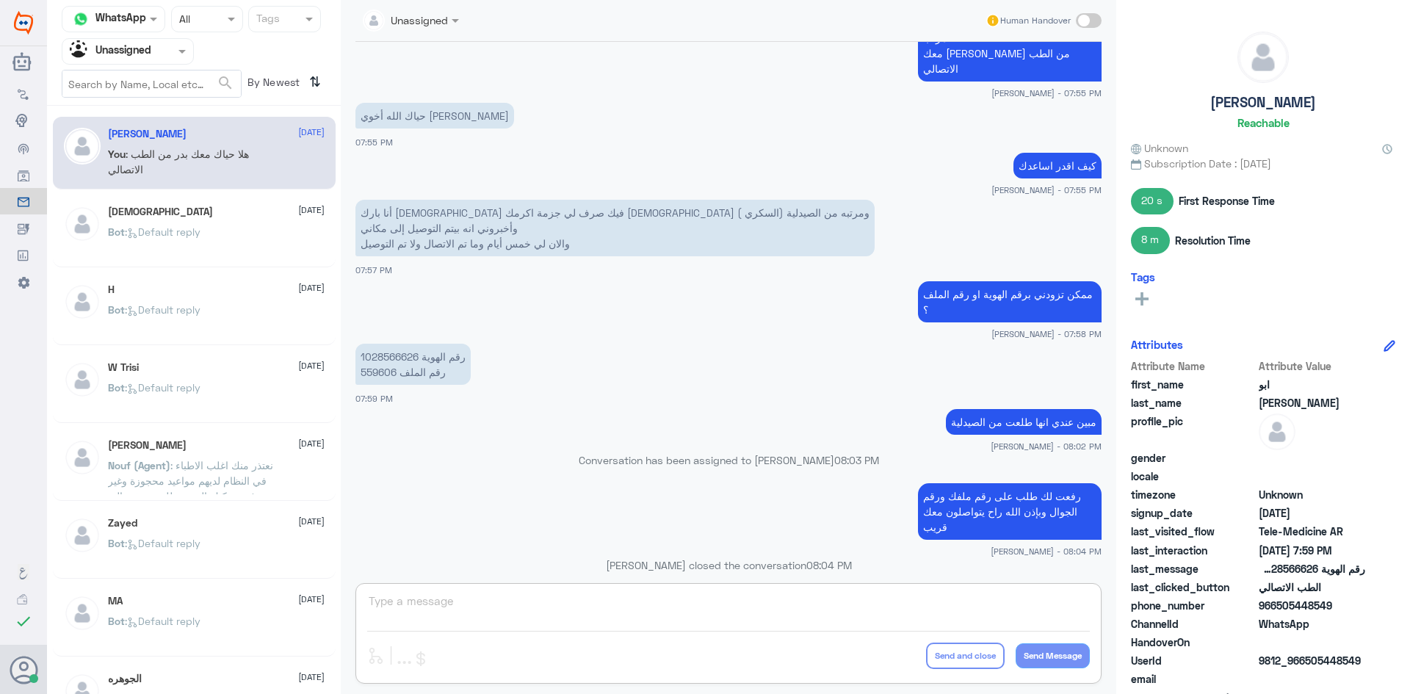
click at [181, 59] on span at bounding box center [184, 50] width 18 height 15
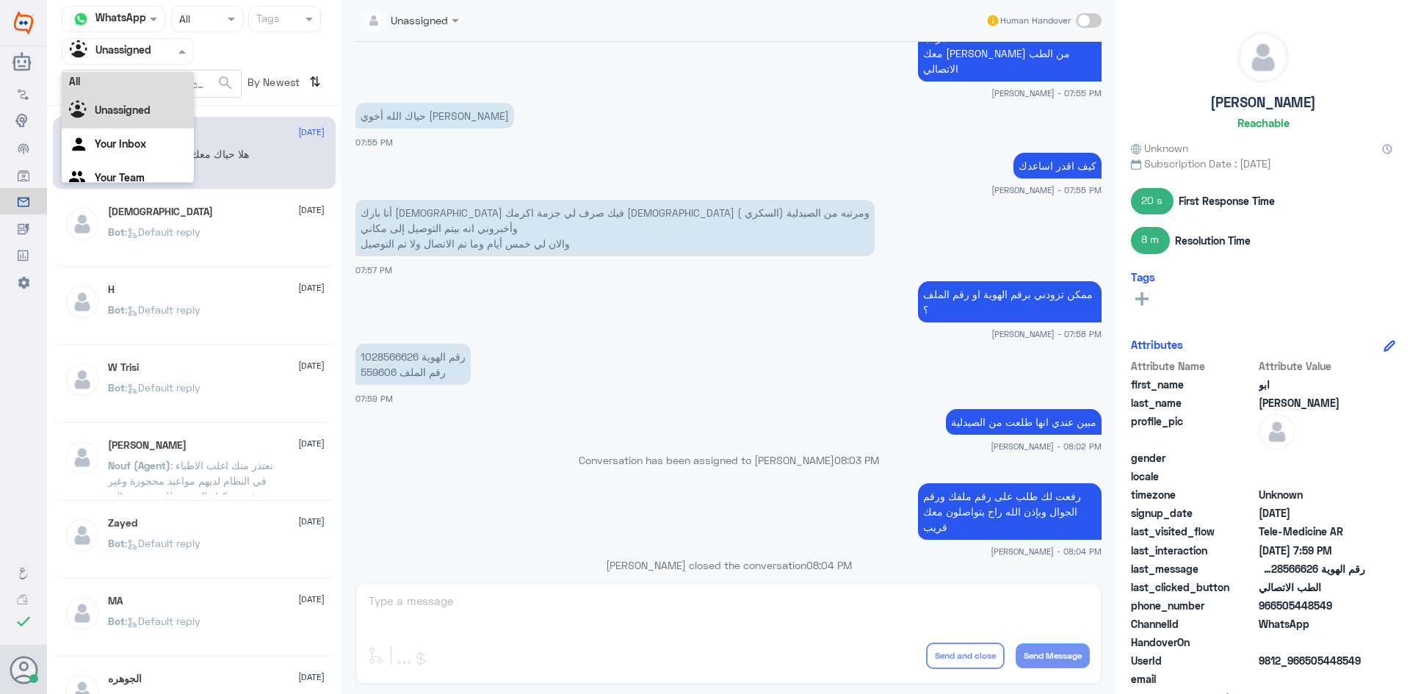
scroll to position [0, 0]
click at [161, 83] on div "All" at bounding box center [128, 85] width 132 height 27
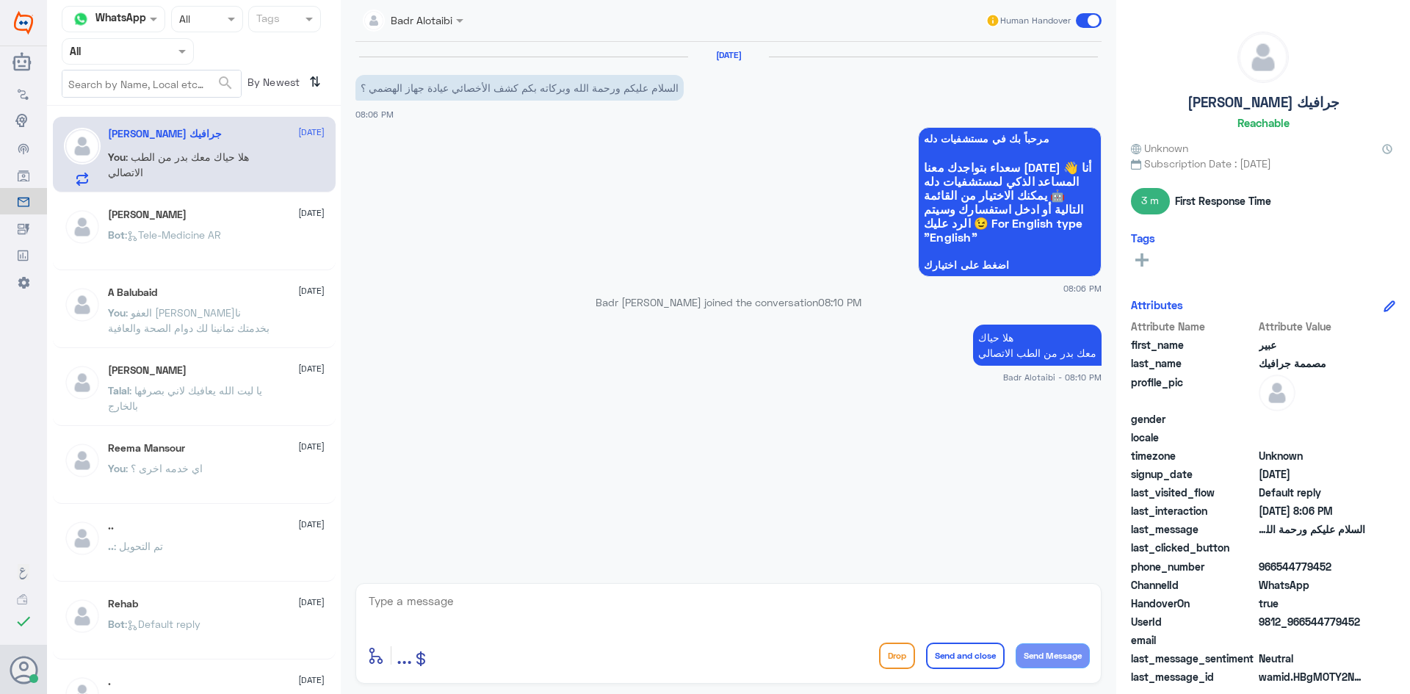
click at [816, 618] on textarea at bounding box center [728, 609] width 723 height 36
type textarea "الاستشاري 315 الاخصائي 242"
paste textarea "يمكنك تسجيل دخولك للتطبيق، واختر أيقونة "استشارة فورية" لطلب صرف الأدوية، أو إج…"
type textarea "يمكنك تسجيل دخولك للتطبيق، واختر أيقونة "استشارة فورية" لطلب صرف الأدوية، أو إج…"
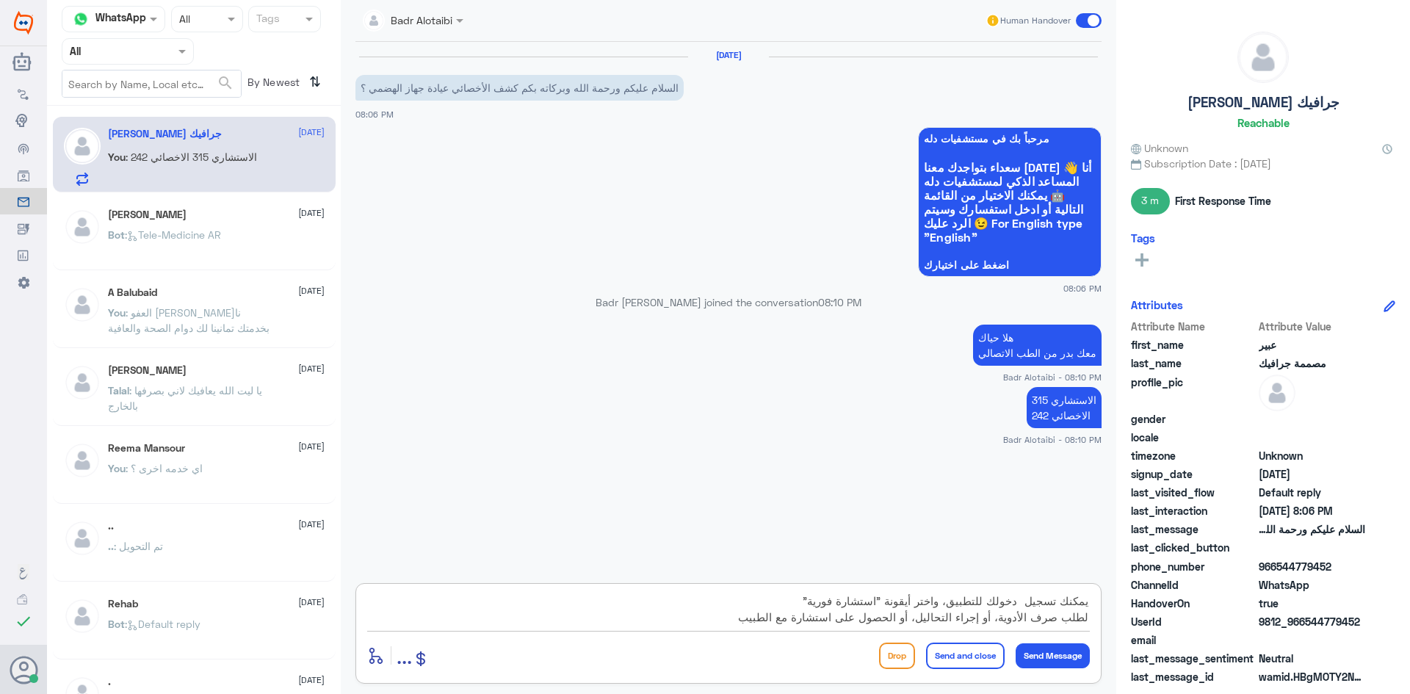
click at [738, 612] on textarea "يمكنك تسجيل دخولك للتطبيق، واختر أيقونة "استشارة فورية" لطلب صرف الأدوية، أو إج…" at bounding box center [728, 609] width 723 height 36
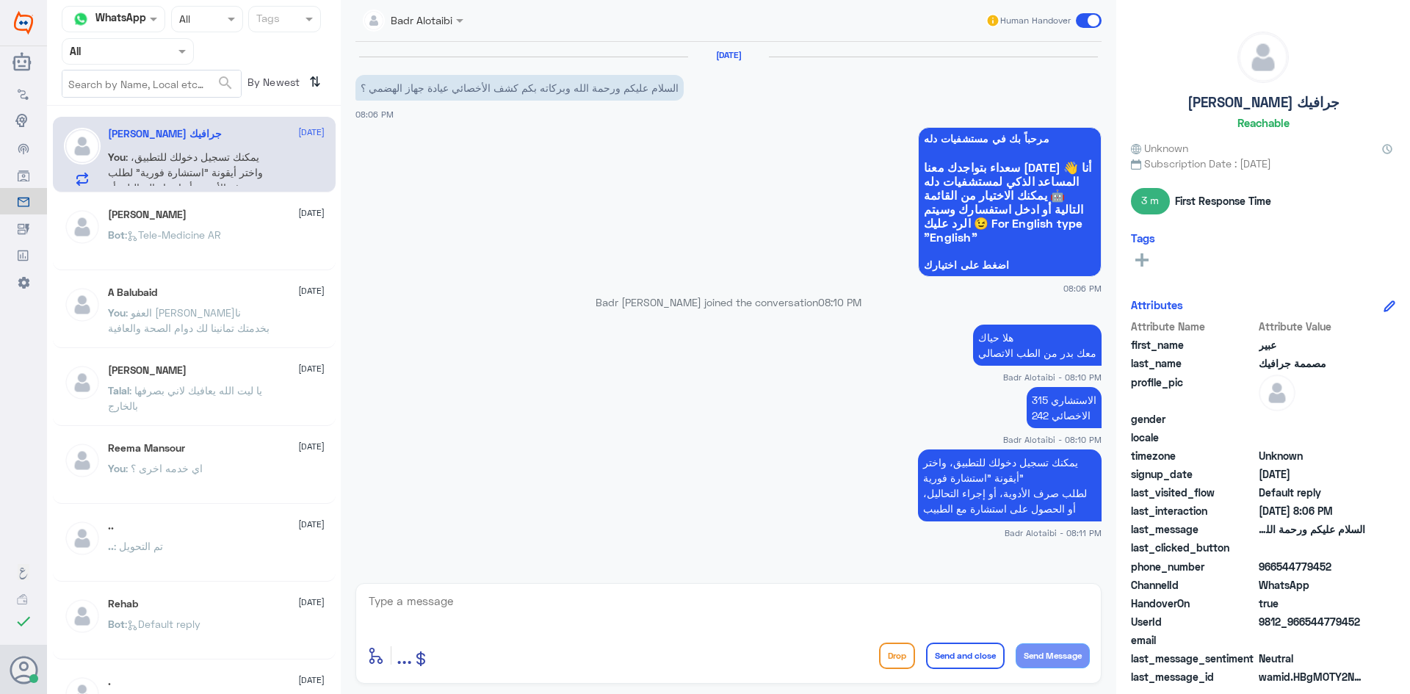
click at [185, 167] on span ": يمكنك تسجيل دخولك للتطبيق، واختر أيقونة "استشارة فورية" لطلب صرف الأدوية، أو …" at bounding box center [185, 180] width 155 height 59
click at [176, 208] on div "عبدالرحمن 9 August Bot : Tele-Medicine AR" at bounding box center [194, 234] width 283 height 73
click at [175, 208] on div "عبدالرحمن 9 August Bot : Tele-Medicine AR" at bounding box center [194, 234] width 283 height 73
click at [164, 217] on div "عبدالرحمن 9 August" at bounding box center [216, 215] width 217 height 12
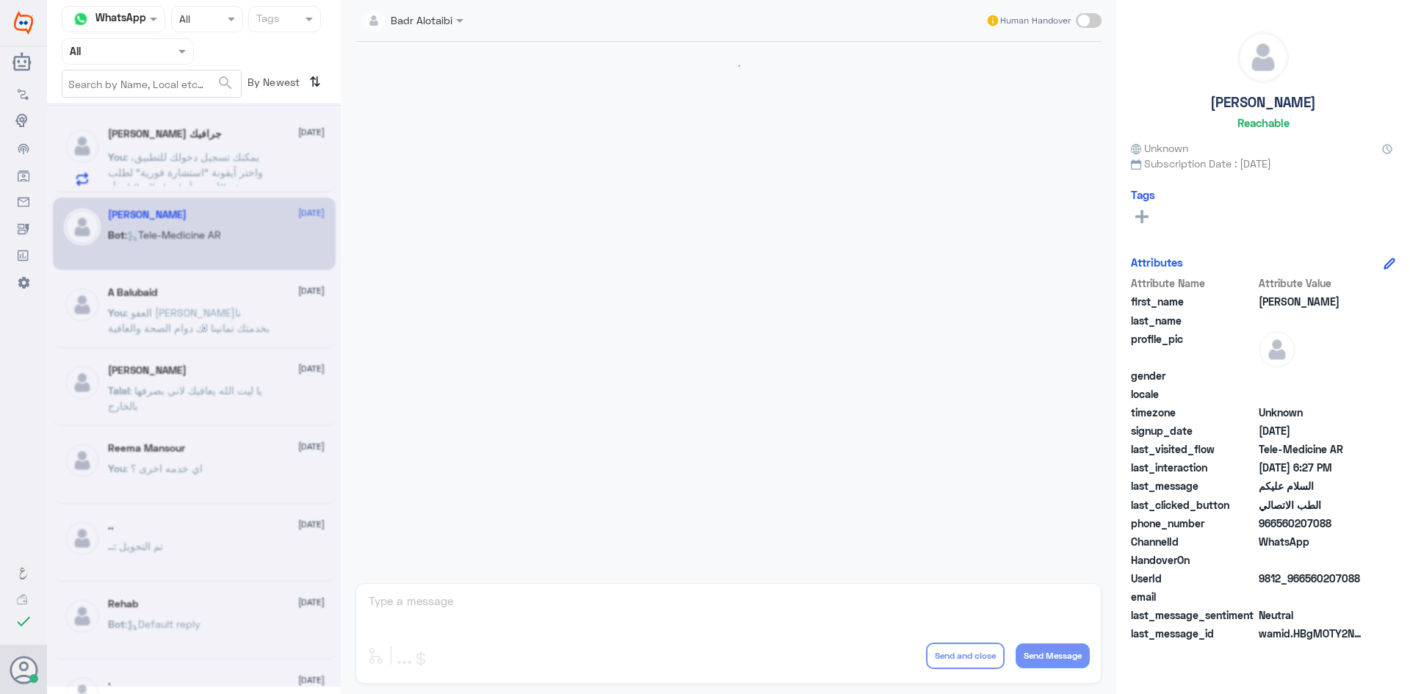
scroll to position [825, 0]
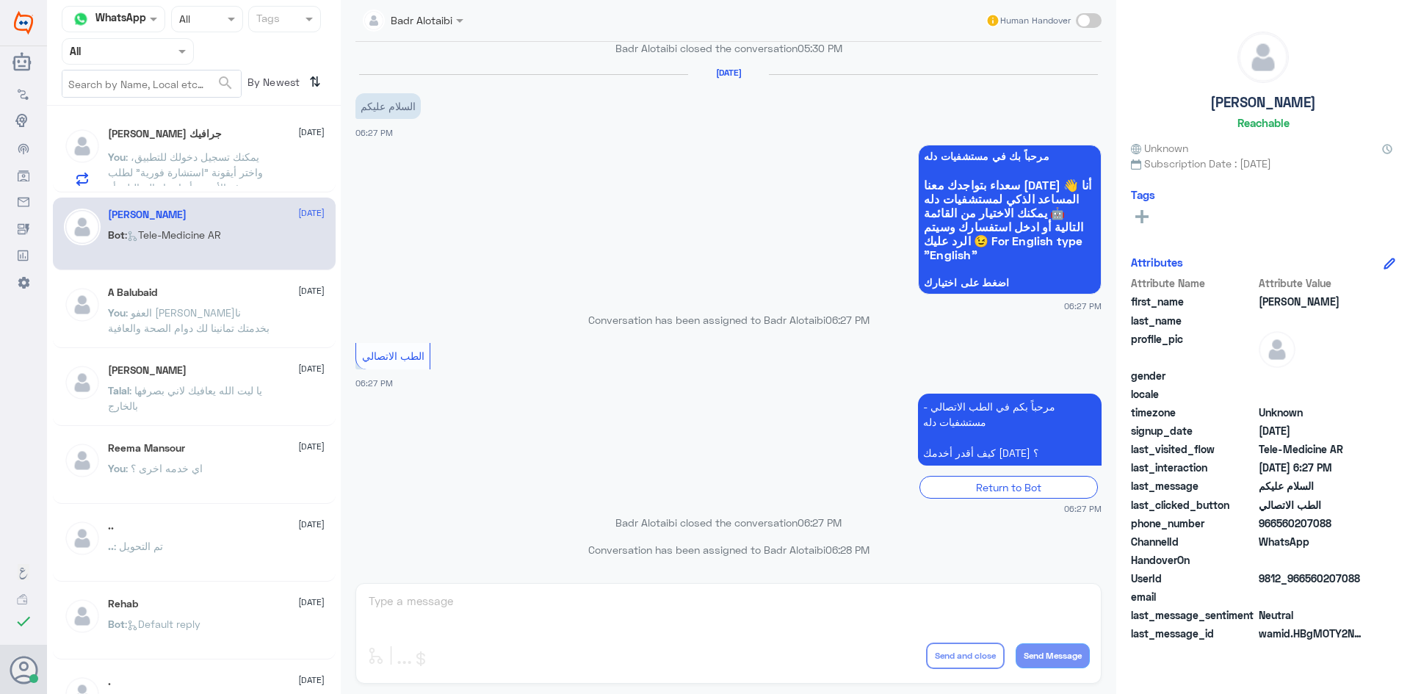
click at [158, 175] on span ": يمكنك تسجيل دخولك للتطبيق، واختر أيقونة "استشارة فورية" لطلب صرف الأدوية، أو …" at bounding box center [185, 180] width 155 height 59
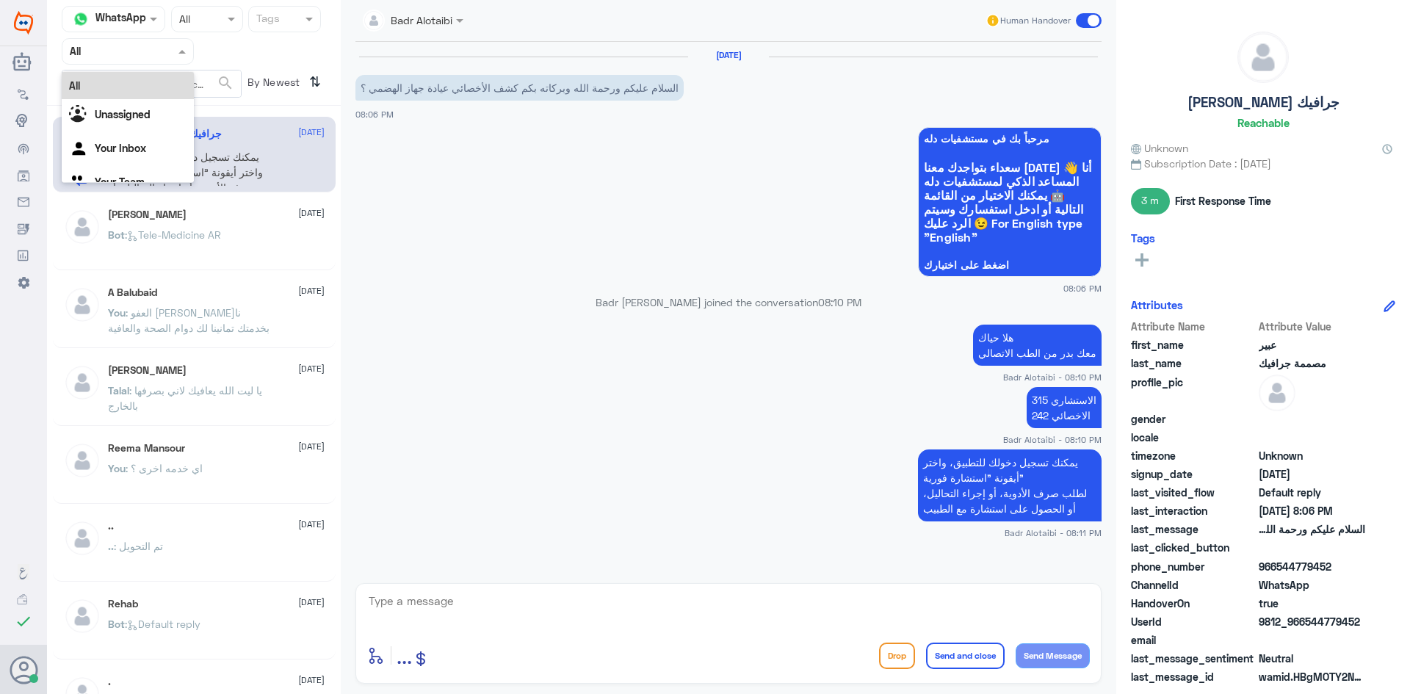
click at [172, 57] on div at bounding box center [127, 51] width 131 height 17
click at [164, 56] on div at bounding box center [127, 51] width 131 height 17
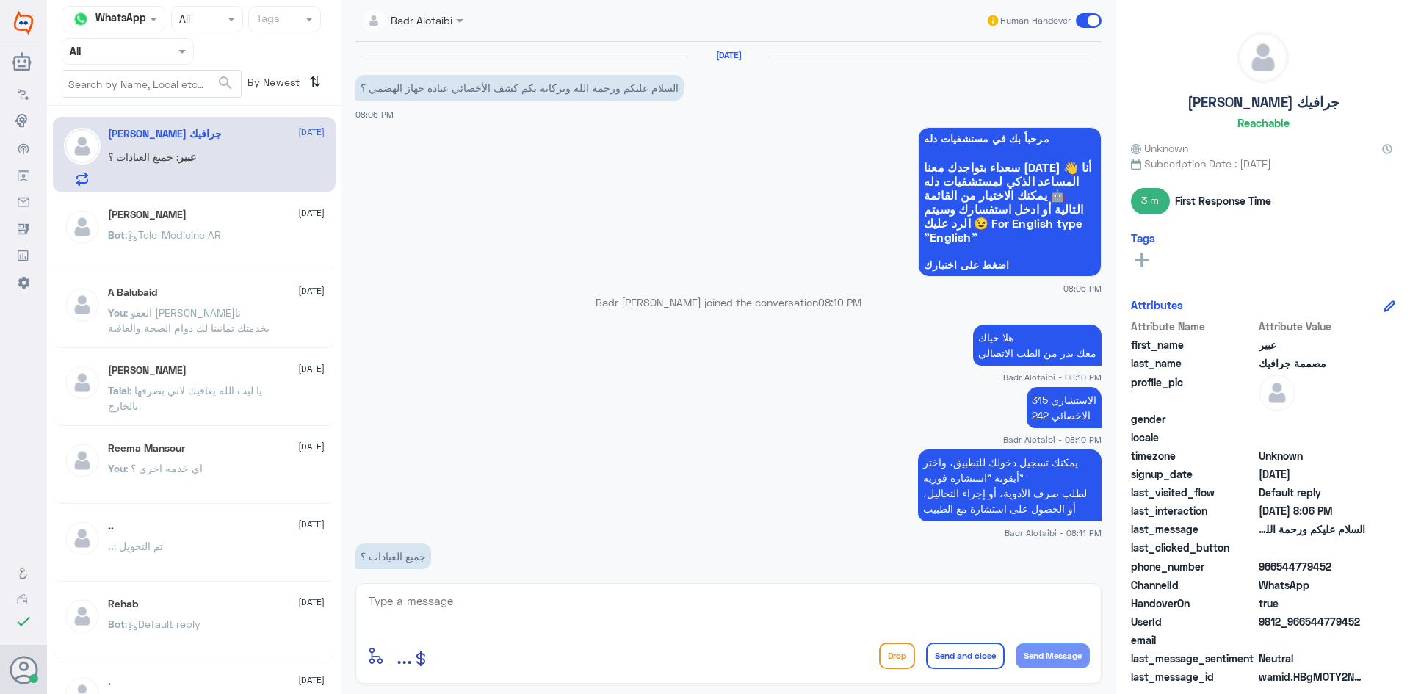
scroll to position [21, 0]
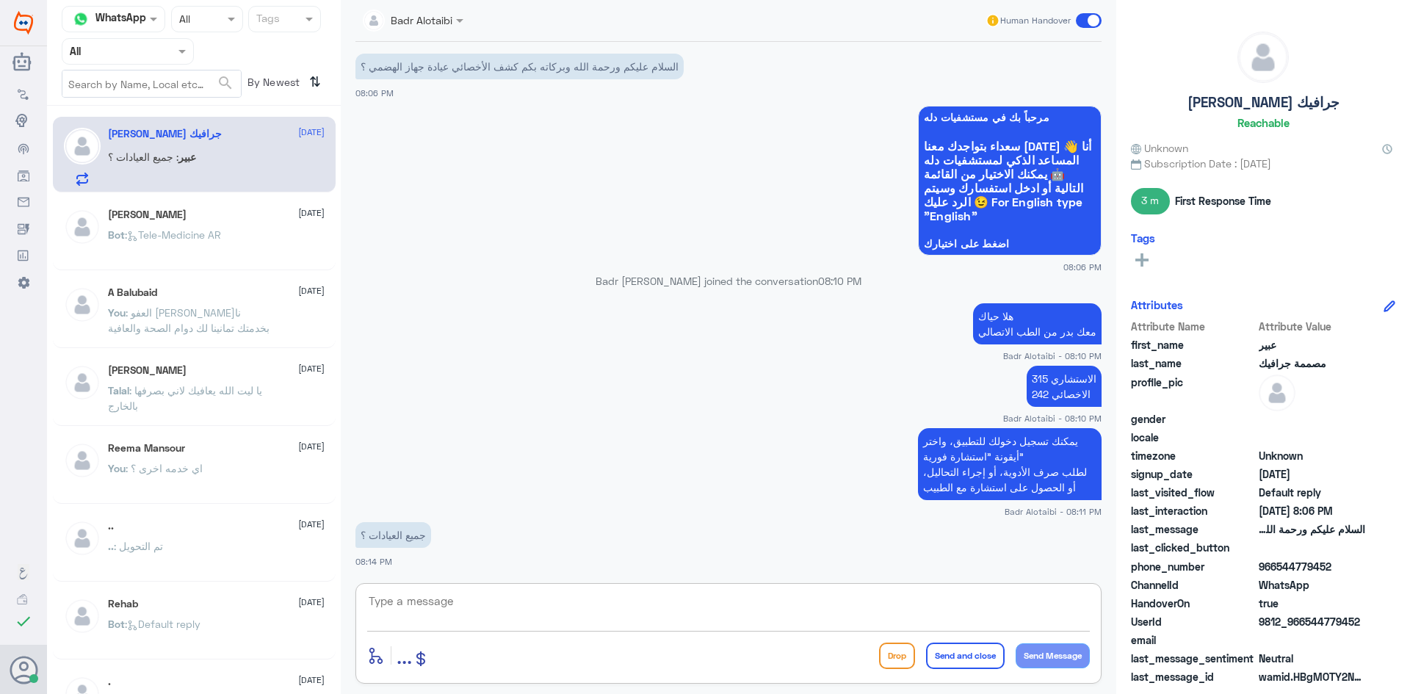
click at [754, 614] on textarea at bounding box center [728, 609] width 723 height 36
click at [1042, 604] on textarea "مبدئيا طب ثم يتم تحويلك" at bounding box center [728, 609] width 723 height 36
type textarea "مبدئيا طب عام ثم يتم تحويلك"
click at [953, 602] on textarea "مبدئيا طب عام ثم يتم تحويلك" at bounding box center [728, 609] width 723 height 36
click at [960, 601] on textarea "مبدئيا طب عام ثم يتم تحويلك" at bounding box center [728, 609] width 723 height 36
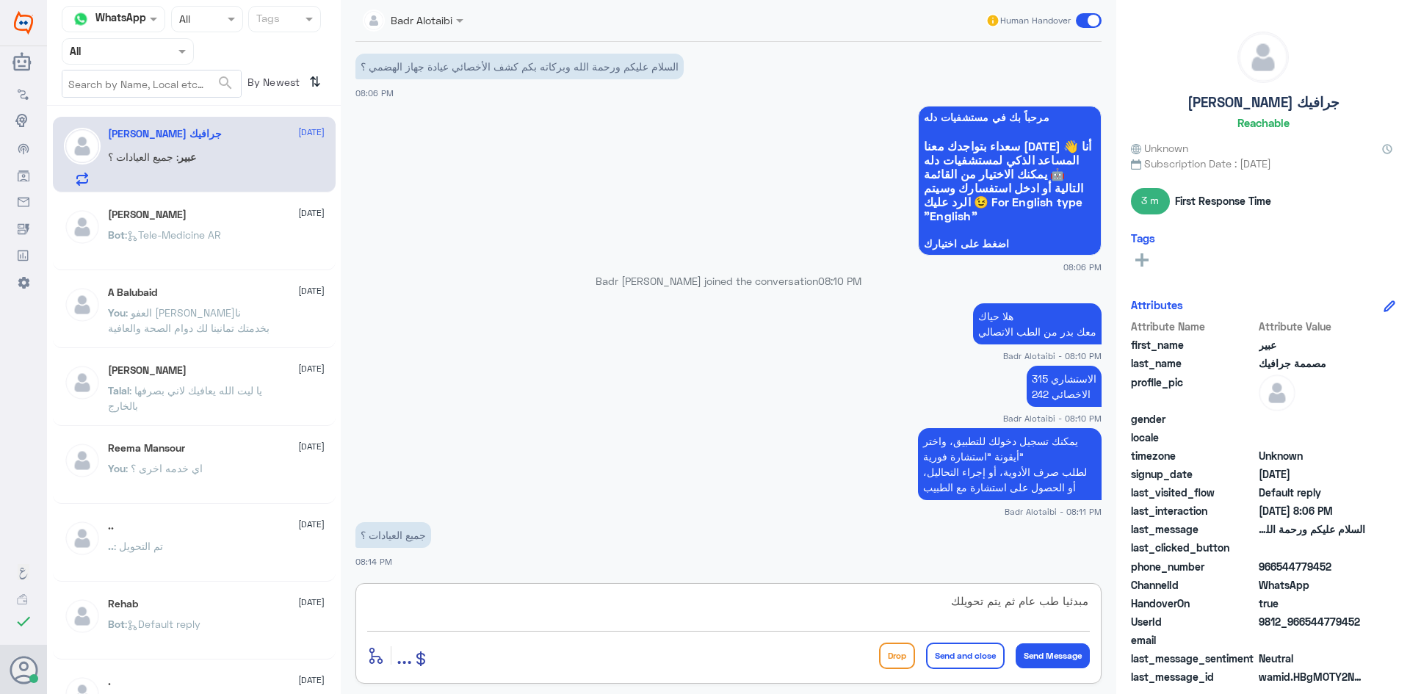
click at [952, 602] on textarea "مبدئيا طب عام ثم يتم تحويلك" at bounding box center [728, 609] width 723 height 36
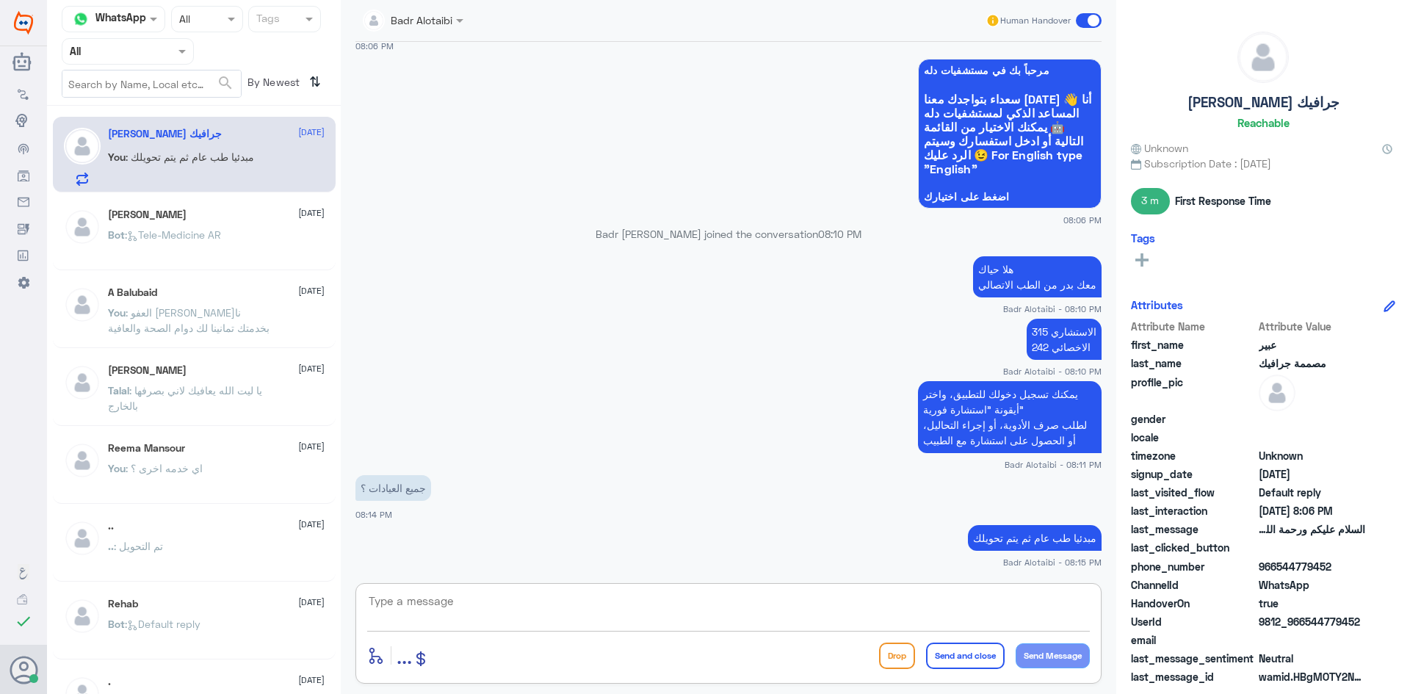
click at [566, 630] on div at bounding box center [728, 611] width 723 height 40
click at [887, 607] on textarea at bounding box center [728, 609] width 723 height 36
type textarea "أي خدمه أخرى ؟"
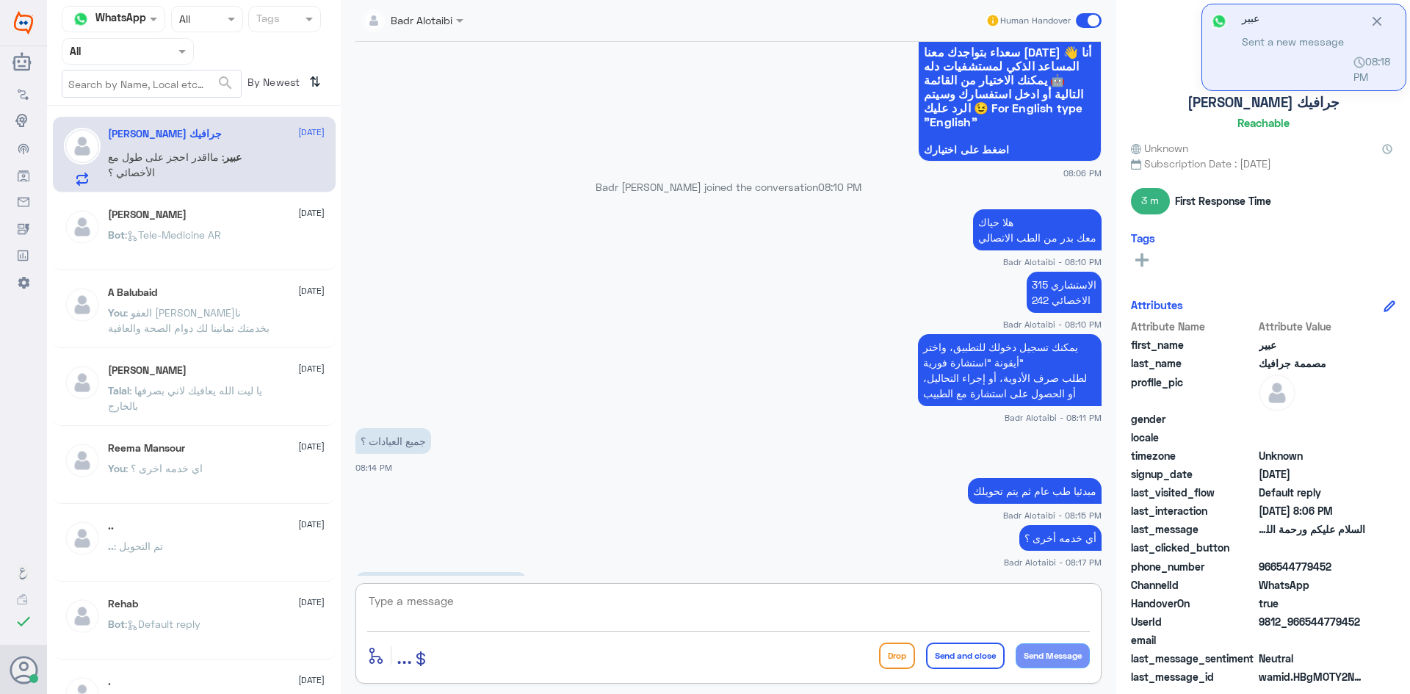
scroll to position [166, 0]
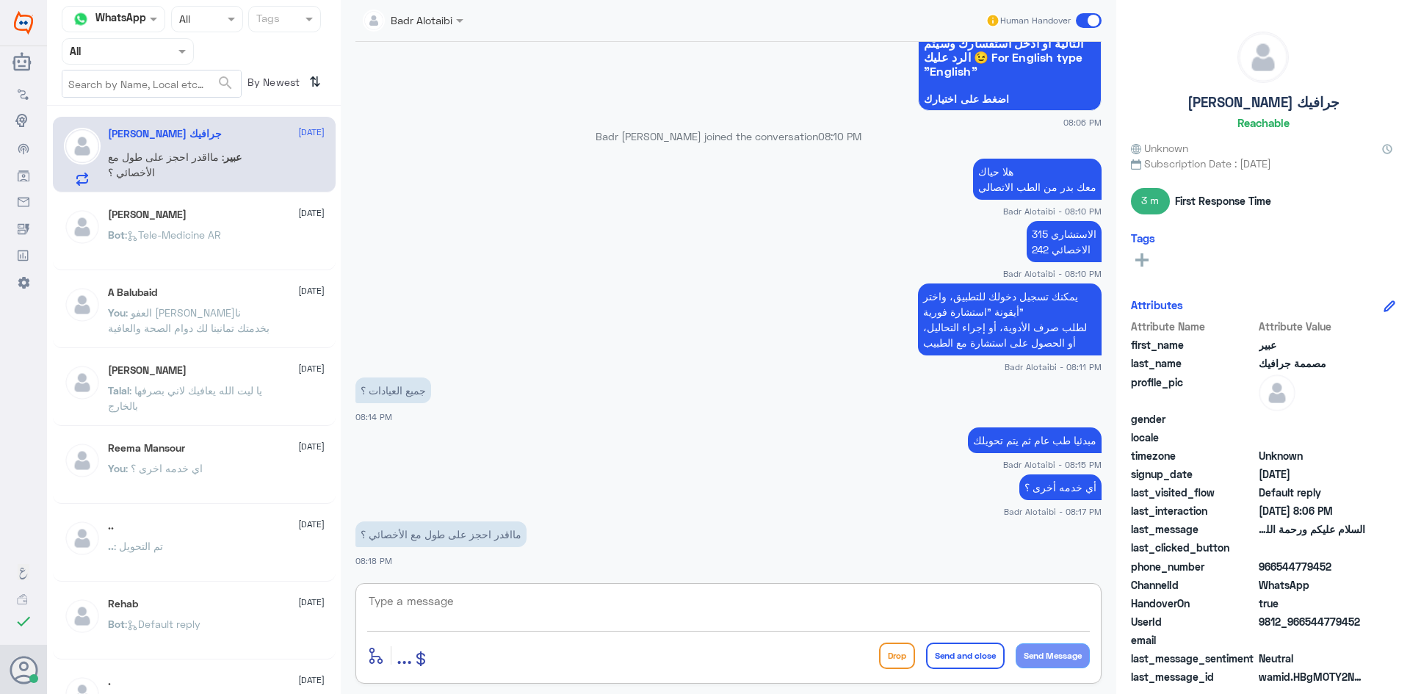
click at [765, 612] on textarea at bounding box center [728, 609] width 723 height 36
type textarea "ب"
type textarea "ح"
type textarea "حاليا مع طب عام"
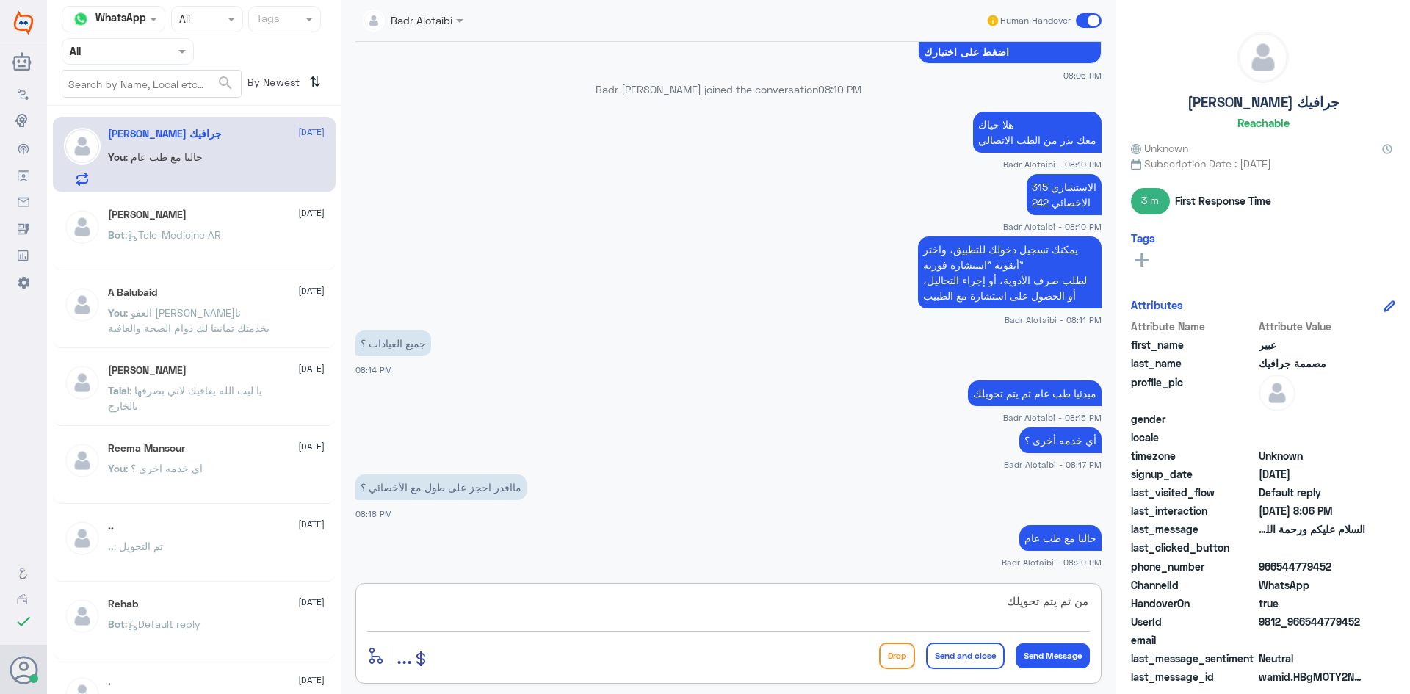
type textarea "من ثم يتم تحويلك"
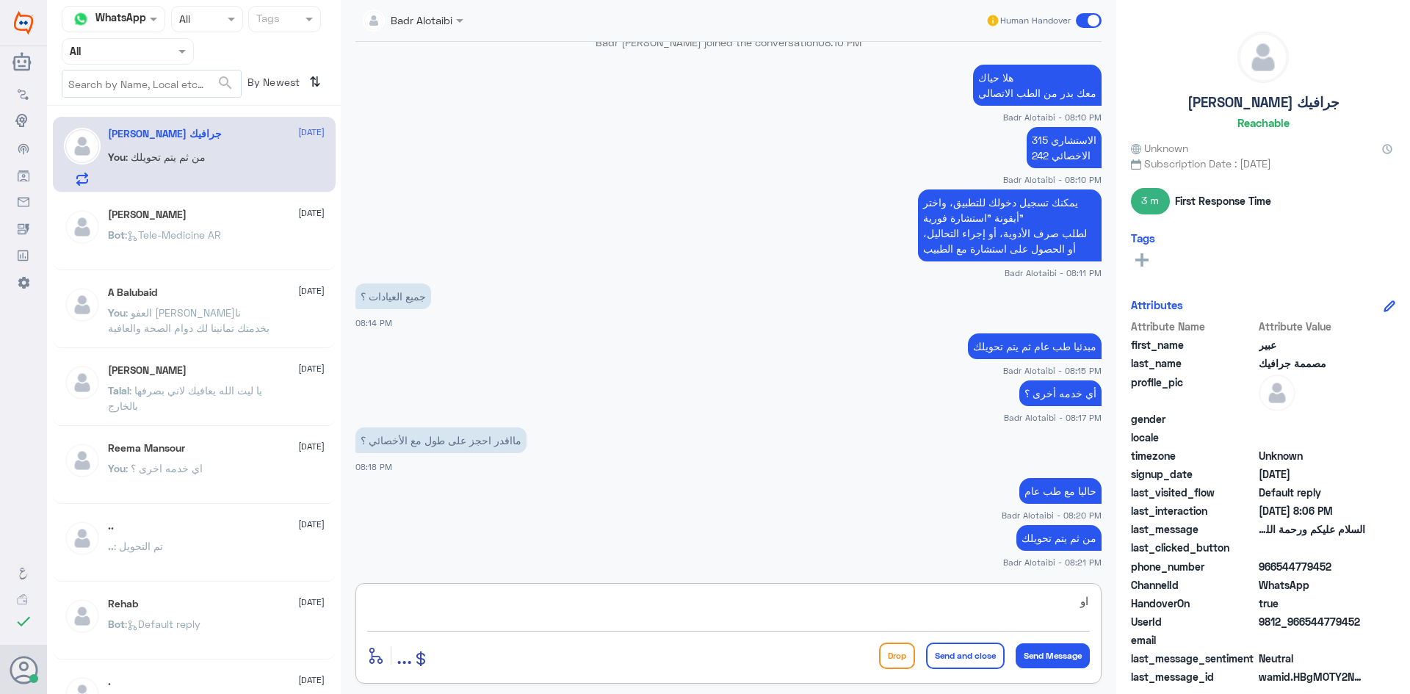
type textarea "ا"
type textarea "او للحجز مع طبيب مختص يمكنك من التطبيق او الرقم الموحد 920012222"
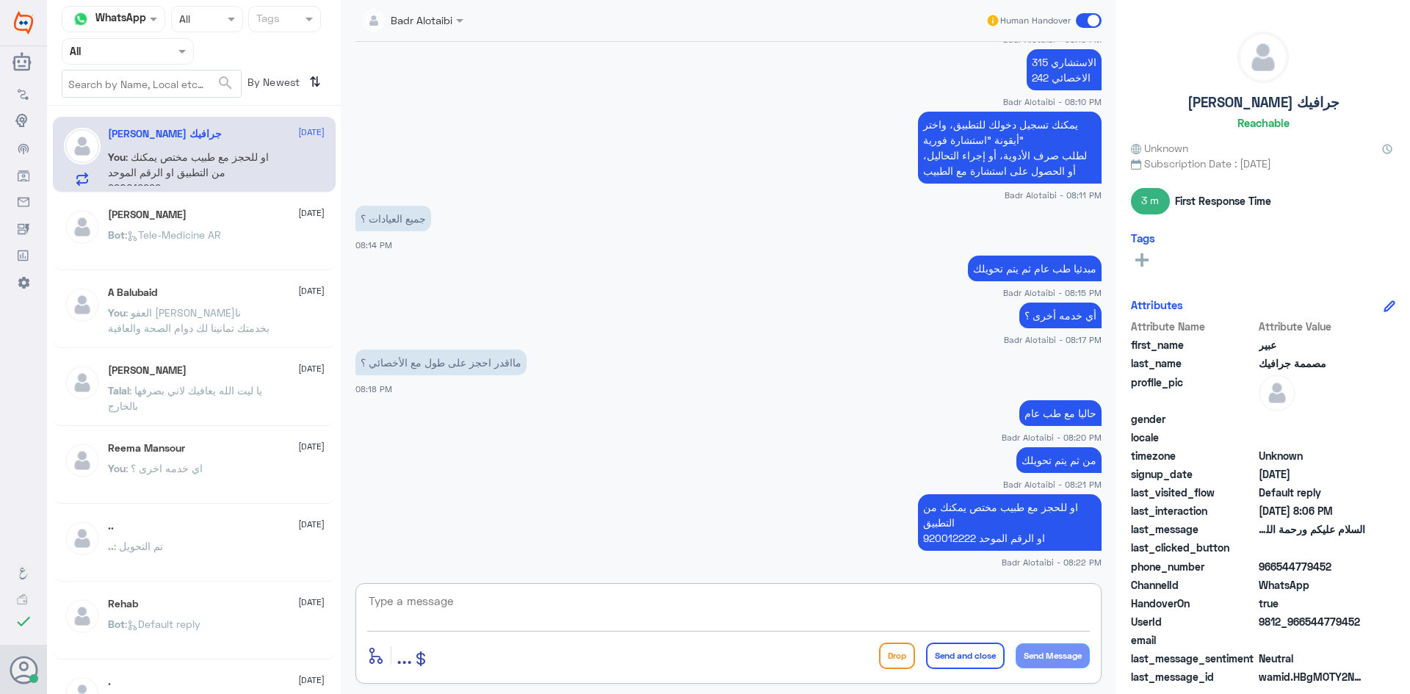
click at [1084, 19] on span at bounding box center [1089, 20] width 26 height 15
click at [0, 0] on input "checkbox" at bounding box center [0, 0] width 0 height 0
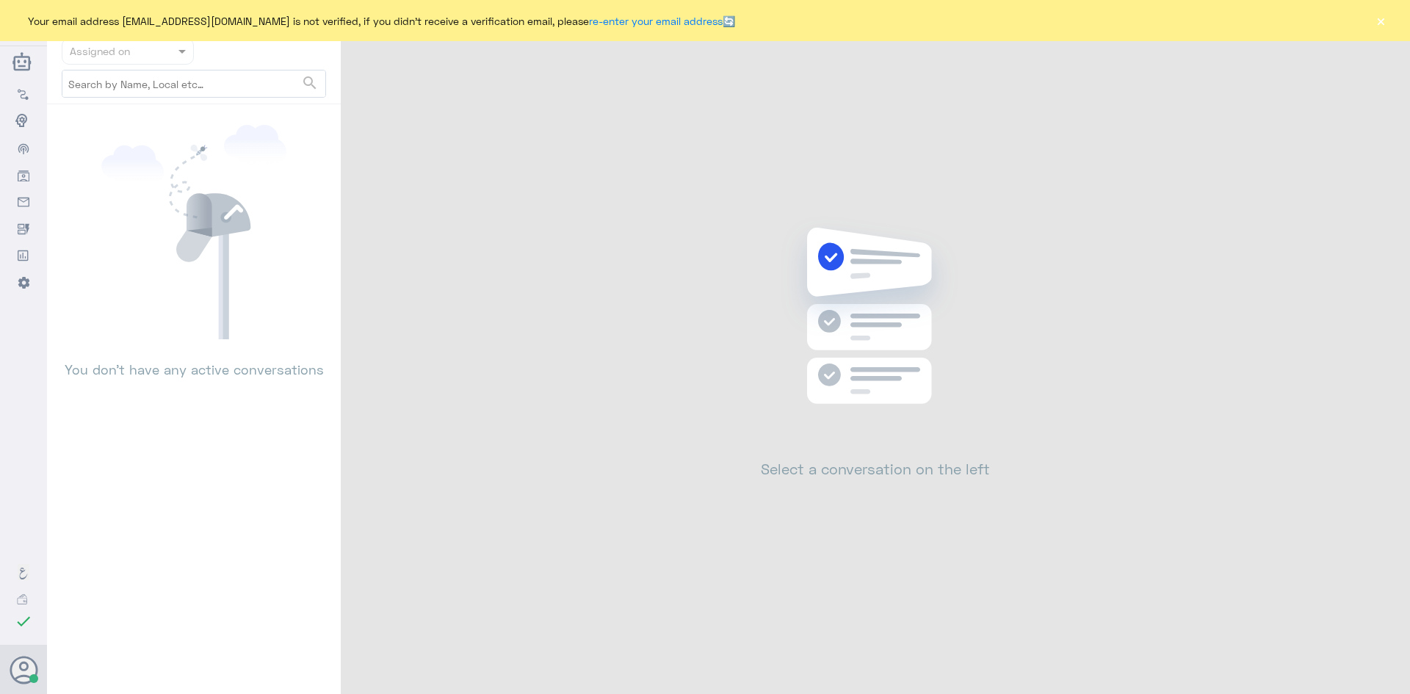
click at [1372, 23] on div "Your email address b_malotaibi@dallah-hospital.com is not verified, if you didn…" at bounding box center [705, 20] width 1410 height 41
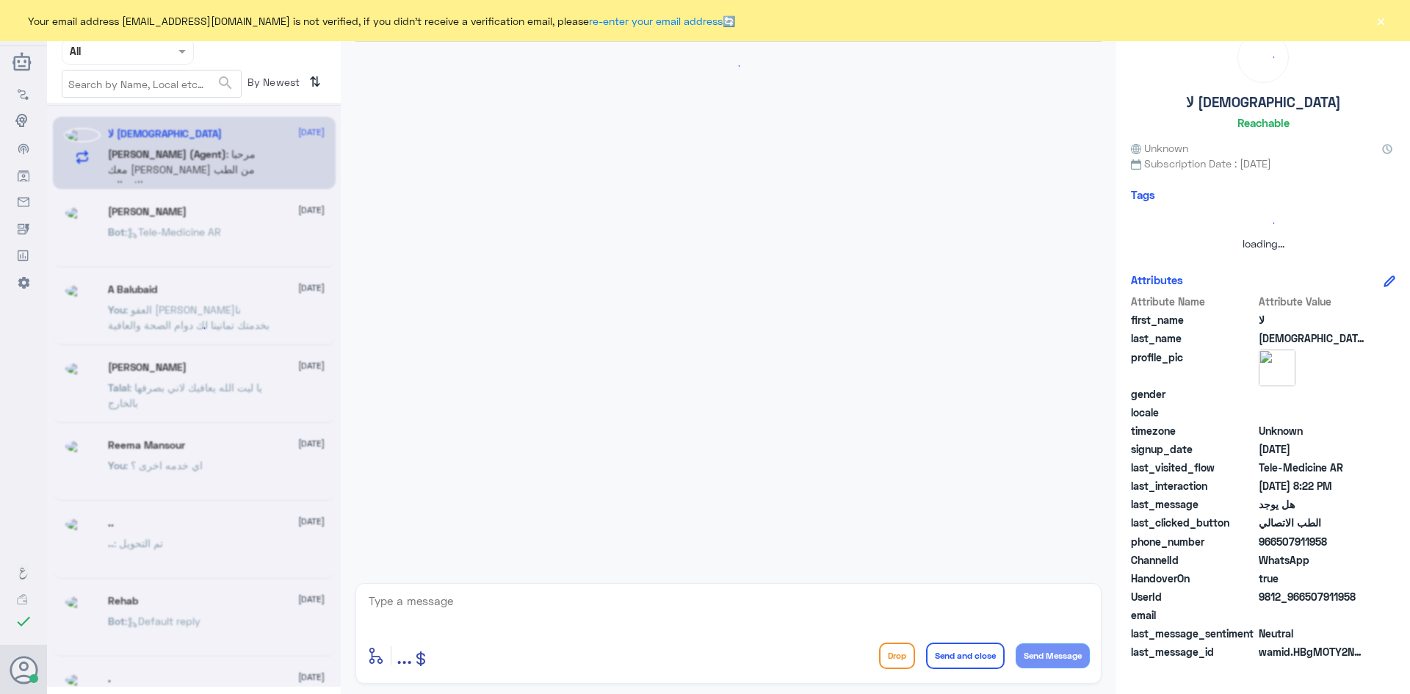
click at [1375, 21] on button "×" at bounding box center [1380, 20] width 15 height 15
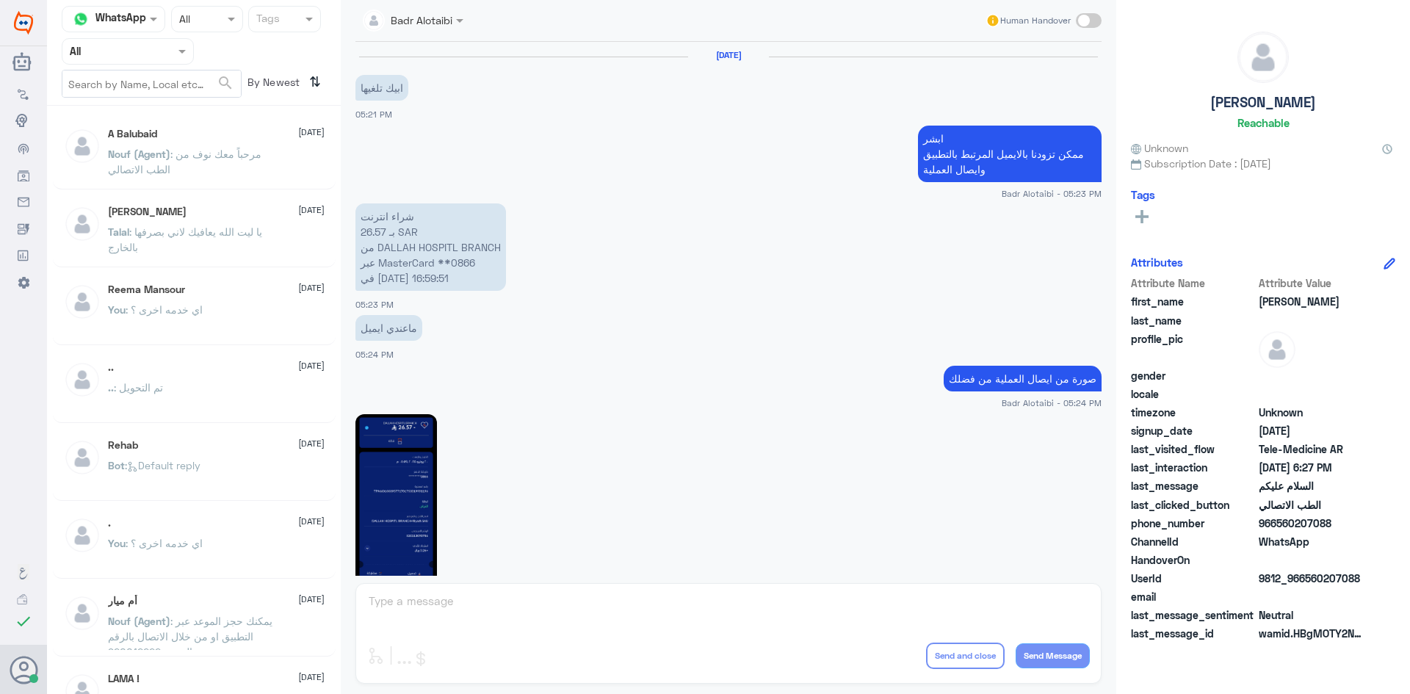
scroll to position [825, 0]
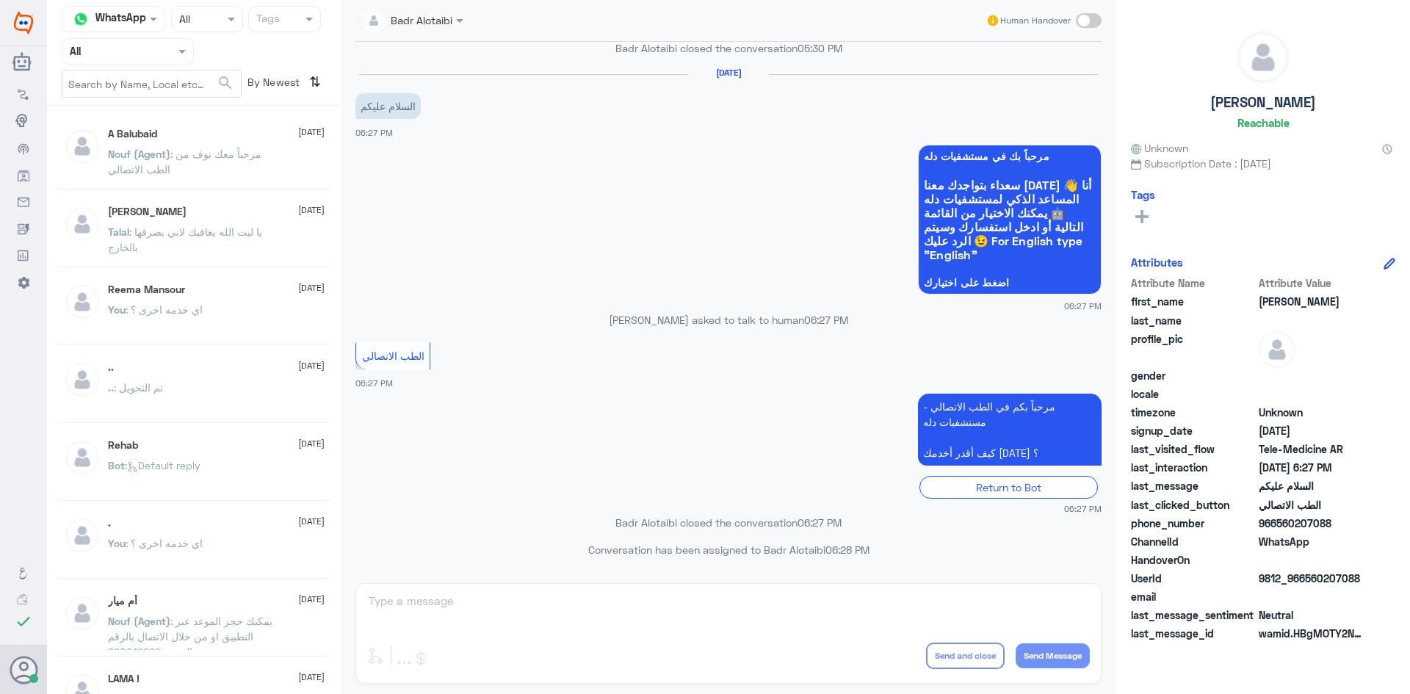
click at [198, 159] on span ": مرحباً معك نوف من الطب الاتصالي" at bounding box center [184, 162] width 153 height 28
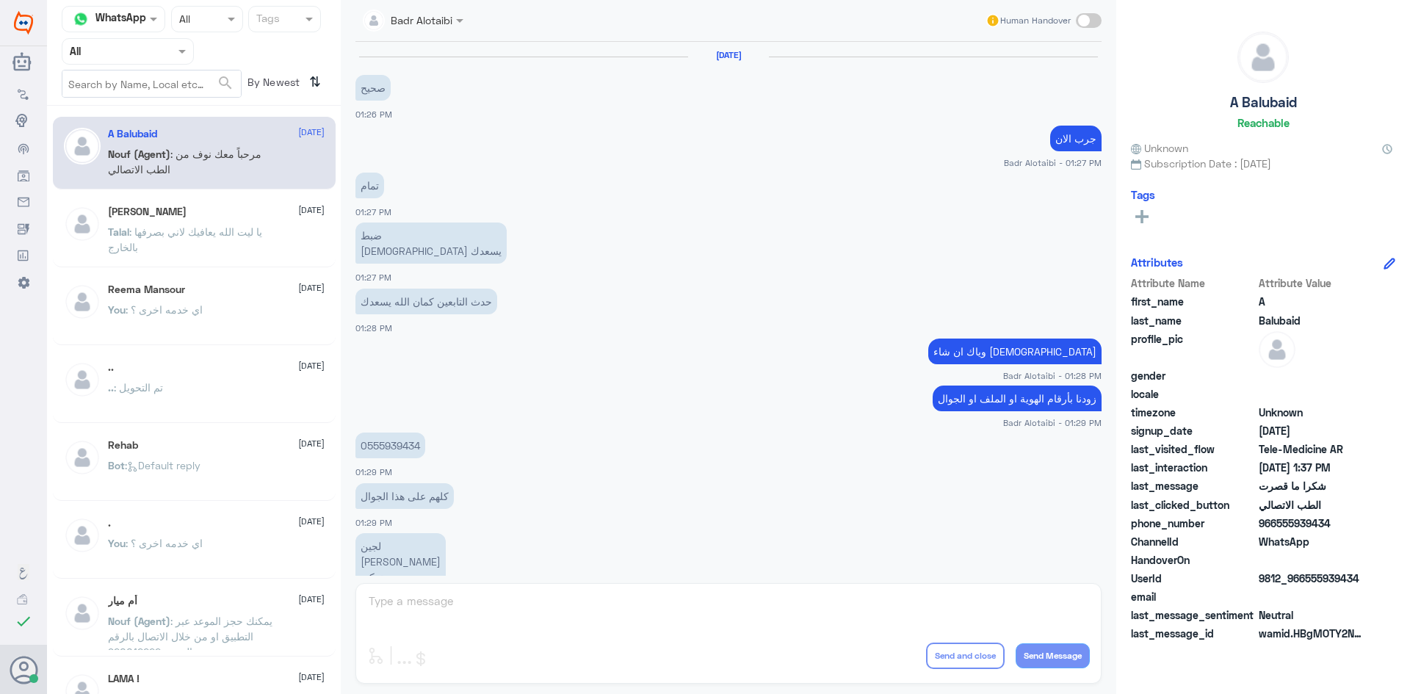
scroll to position [543, 0]
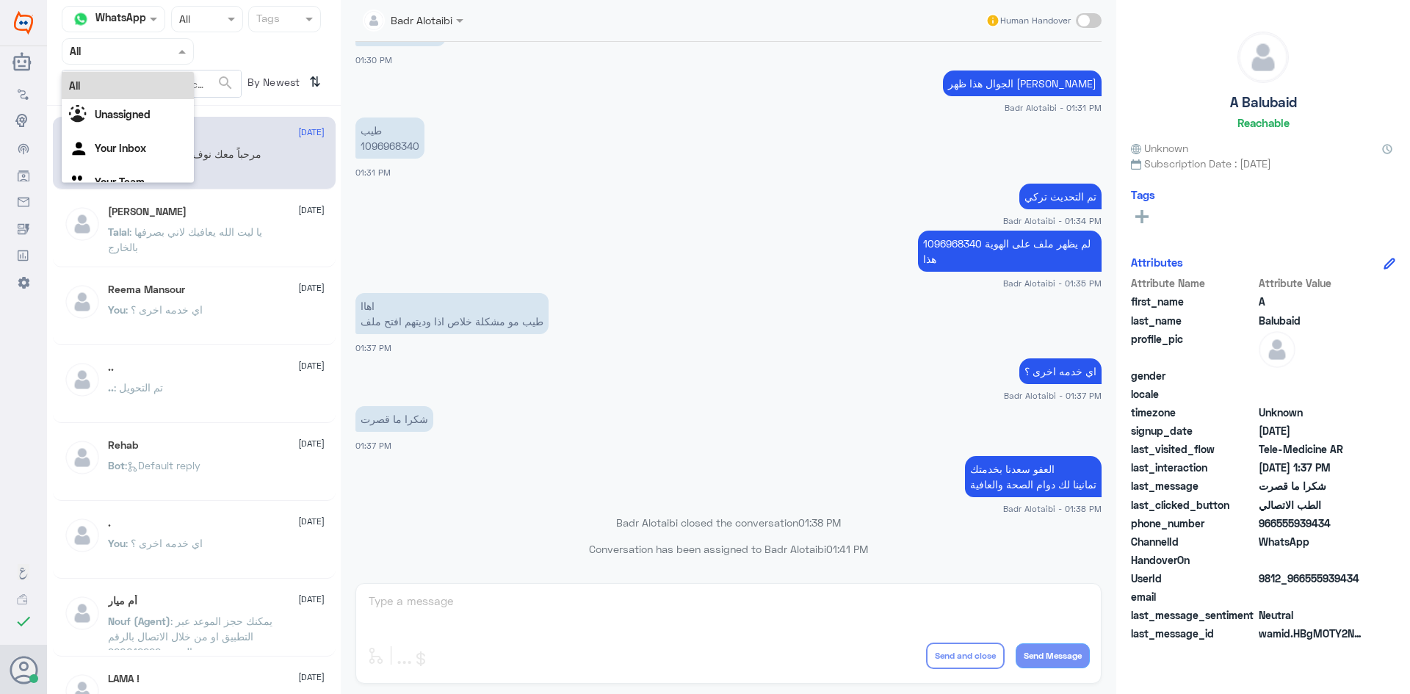
click at [166, 59] on div at bounding box center [127, 51] width 131 height 17
click at [132, 101] on div "Unassigned" at bounding box center [128, 116] width 132 height 34
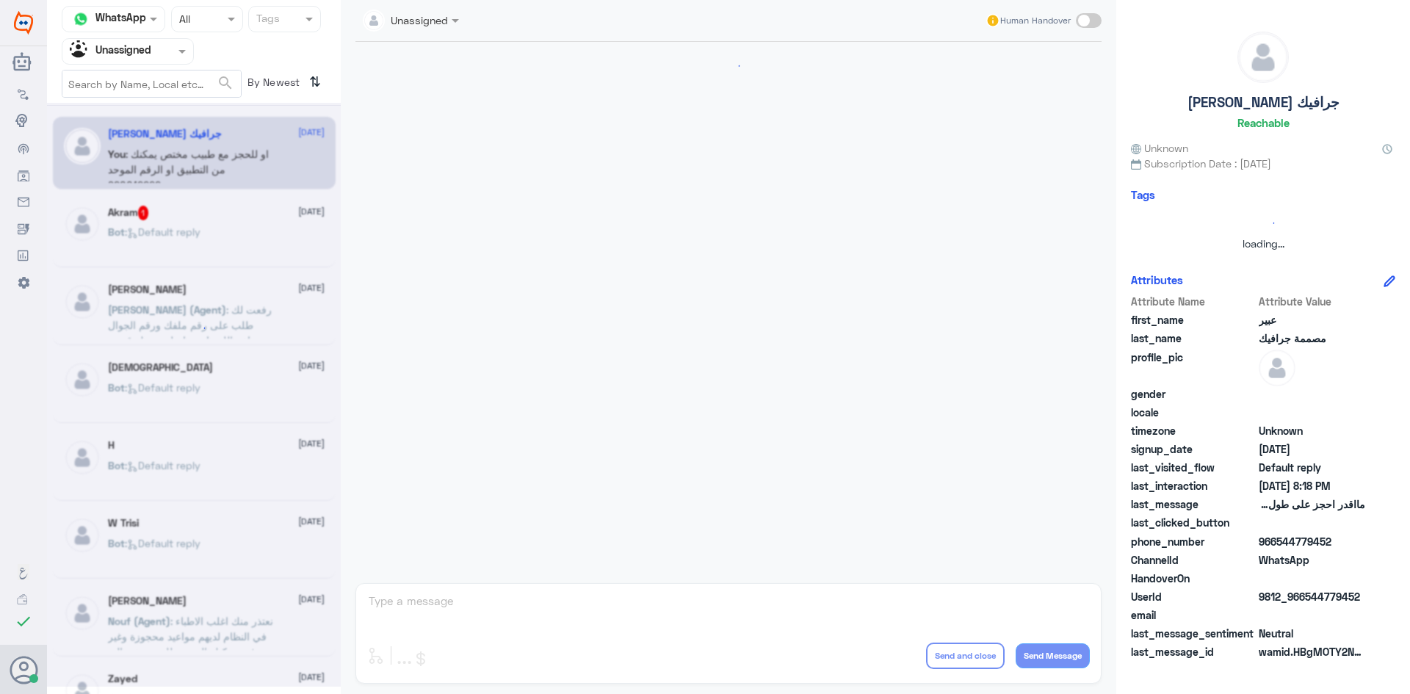
scroll to position [364, 0]
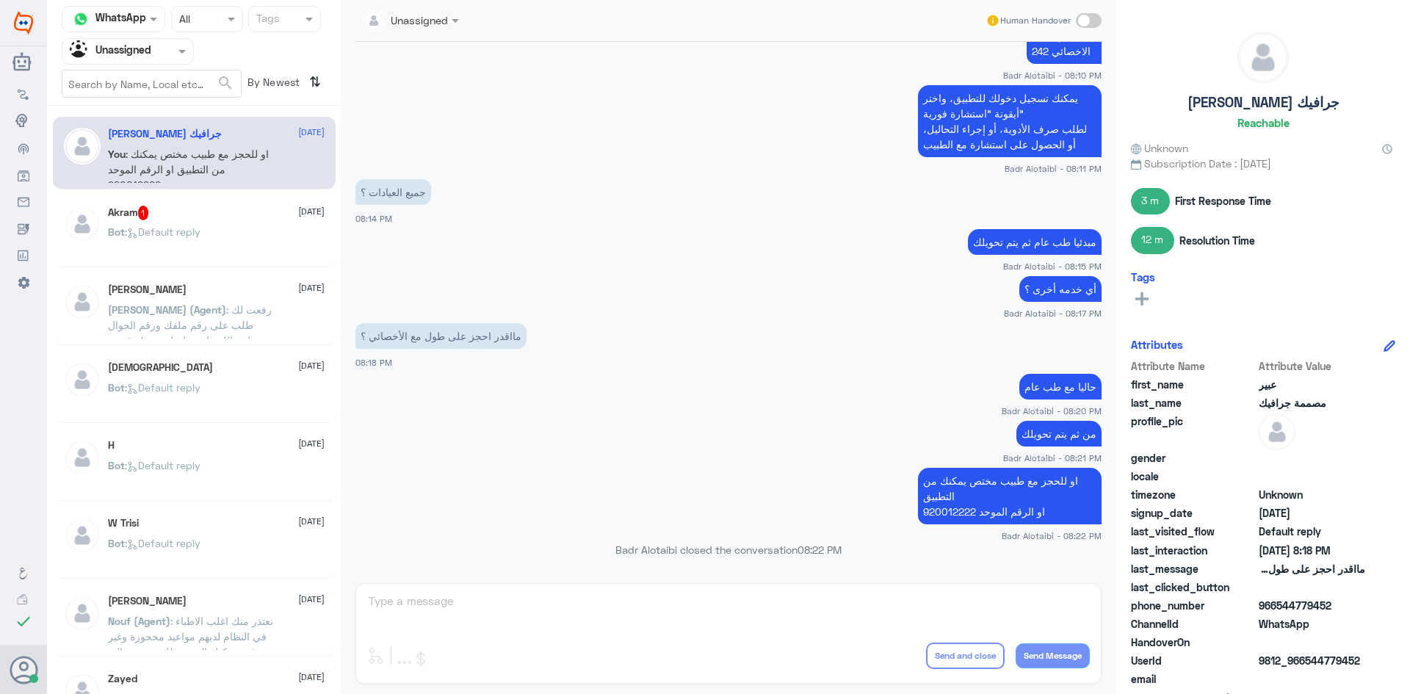
click at [247, 211] on div "Akram 1 12 August" at bounding box center [216, 213] width 217 height 15
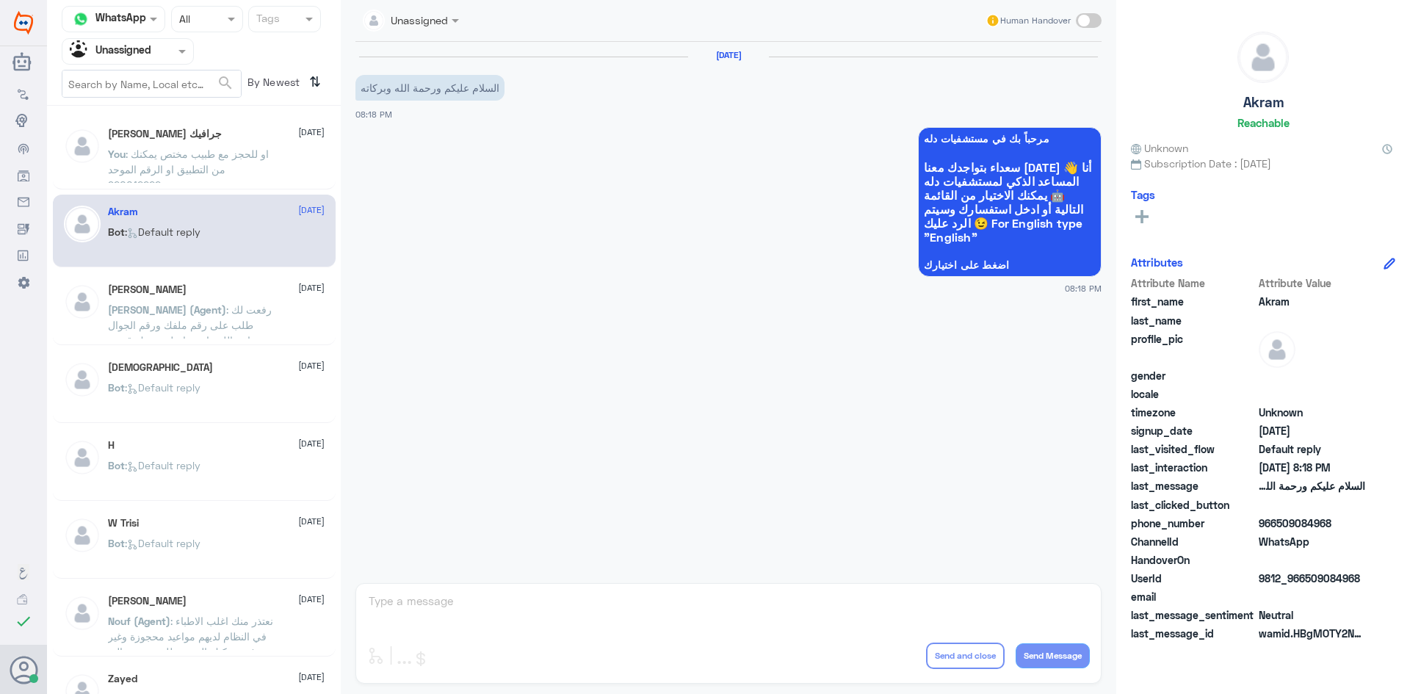
drag, startPoint x: 1365, startPoint y: 573, endPoint x: 1306, endPoint y: 573, distance: 58.7
click at [1306, 573] on div "UserId 9812_966509084968" at bounding box center [1263, 580] width 264 height 18
copy span "509084968"
drag, startPoint x: 151, startPoint y: 48, endPoint x: 150, endPoint y: 69, distance: 20.6
click at [150, 53] on input "text" at bounding box center [110, 51] width 81 height 17
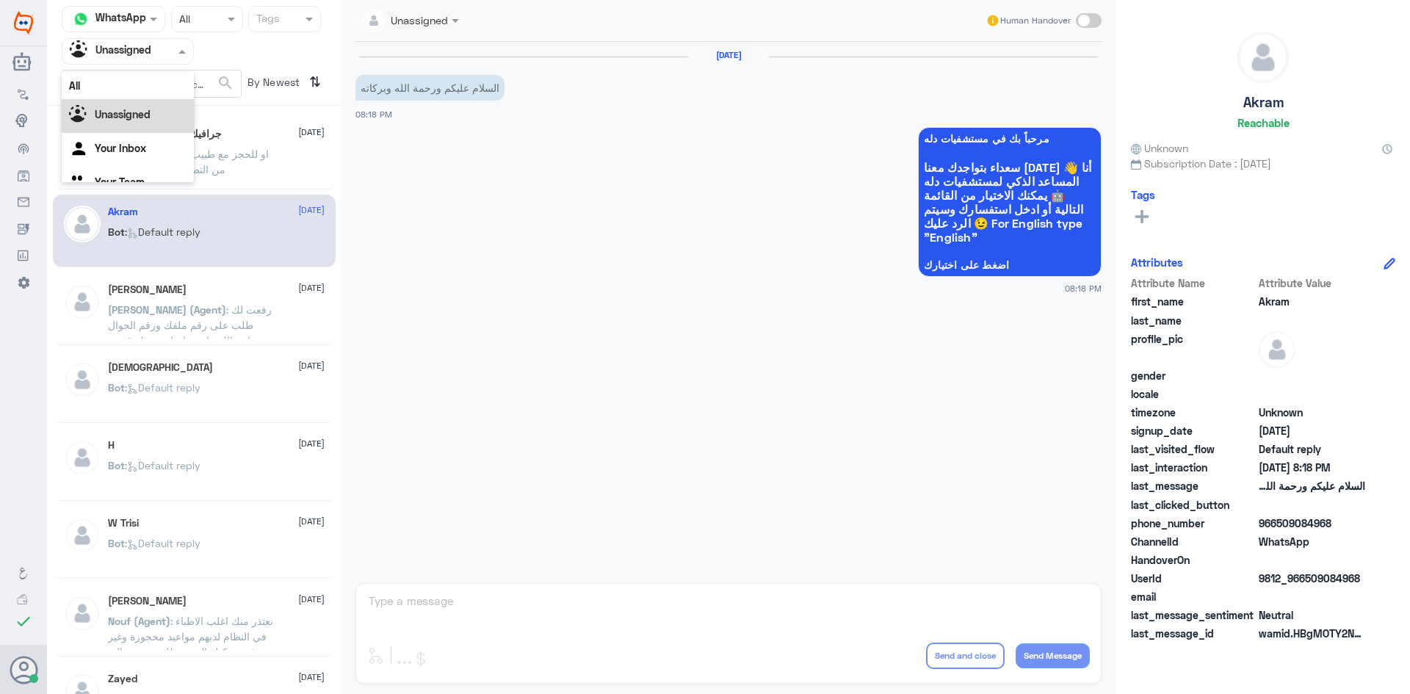
scroll to position [18, 0]
click at [145, 73] on input "text" at bounding box center [151, 83] width 178 height 26
click at [144, 73] on input "text" at bounding box center [151, 83] width 178 height 26
click at [145, 58] on input "text" at bounding box center [110, 51] width 81 height 17
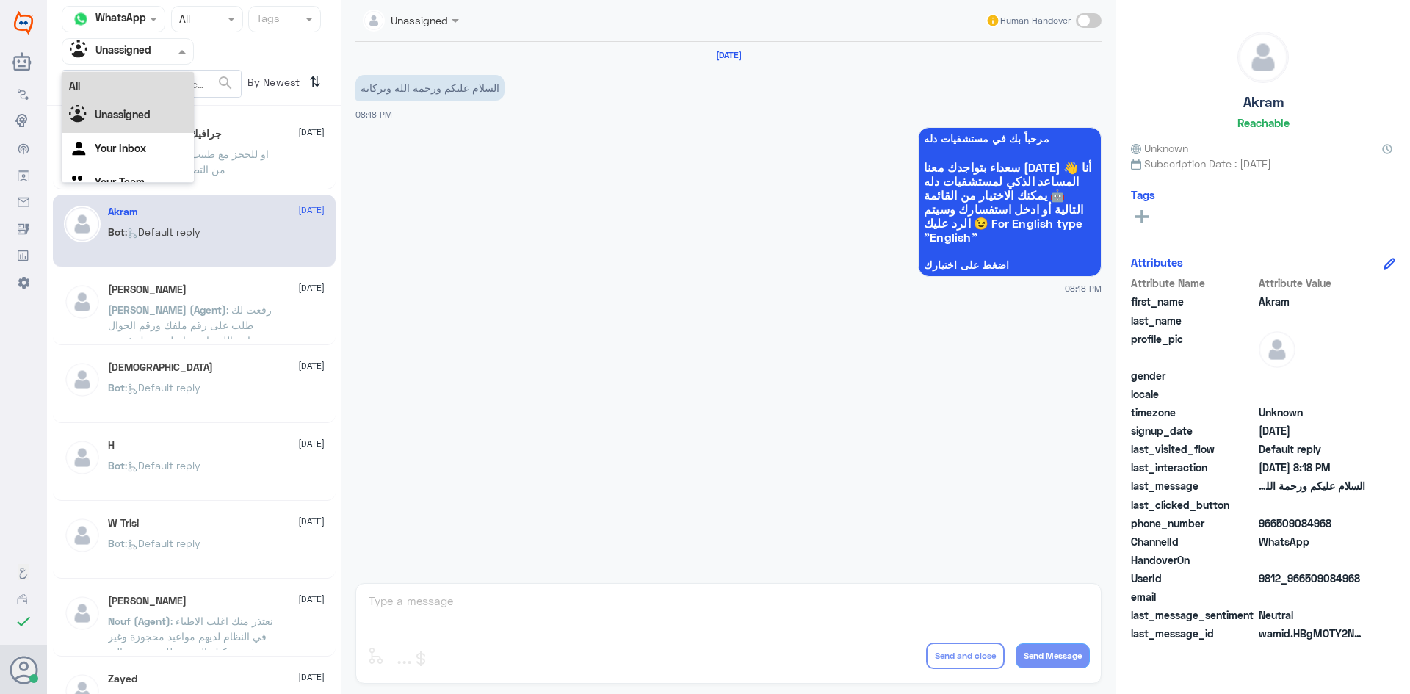
click at [137, 82] on div "All" at bounding box center [128, 85] width 132 height 27
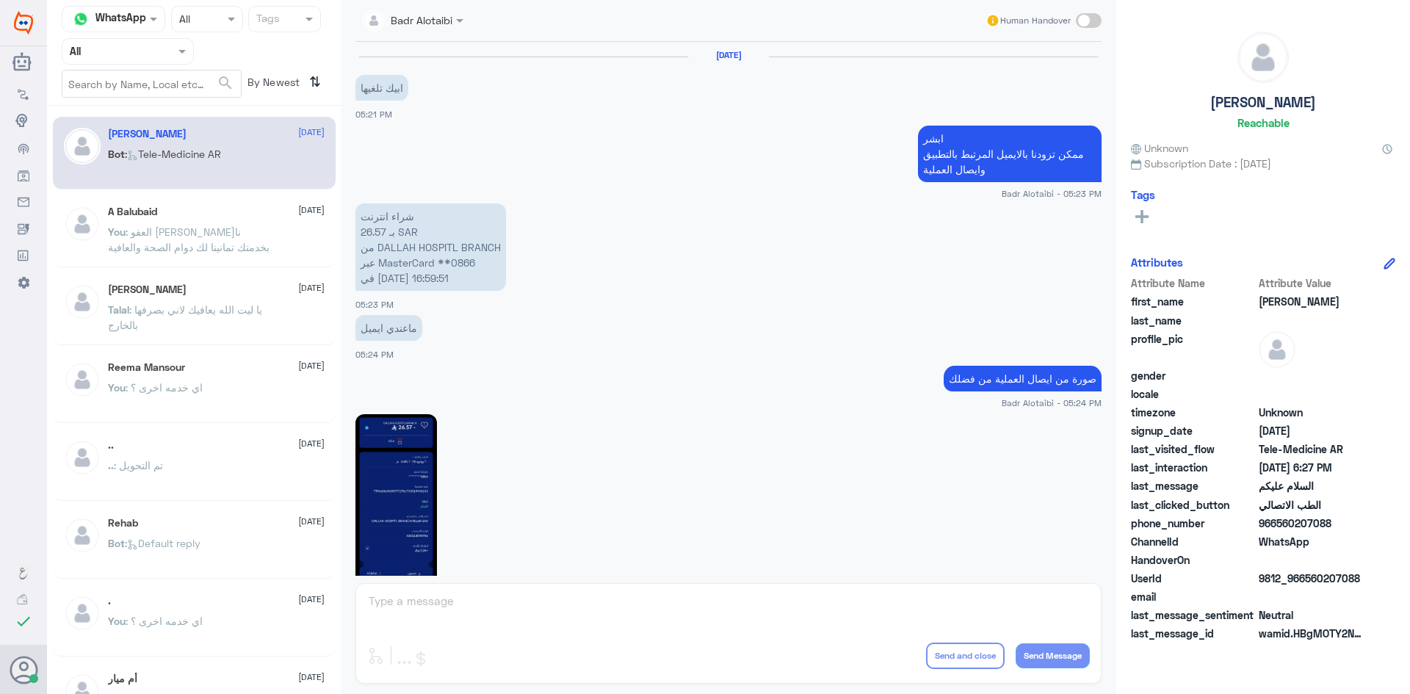
scroll to position [825, 0]
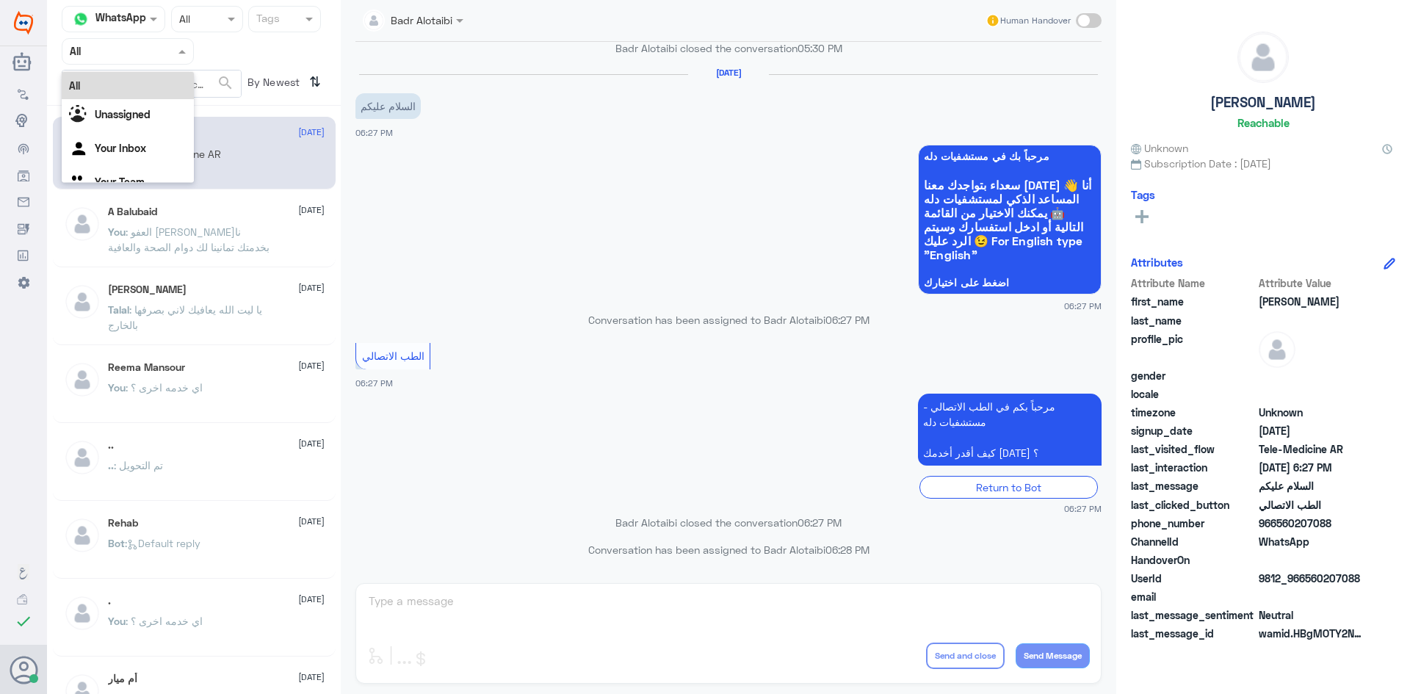
click at [170, 55] on div at bounding box center [127, 51] width 131 height 17
click at [159, 104] on div "Unassigned" at bounding box center [128, 116] width 132 height 34
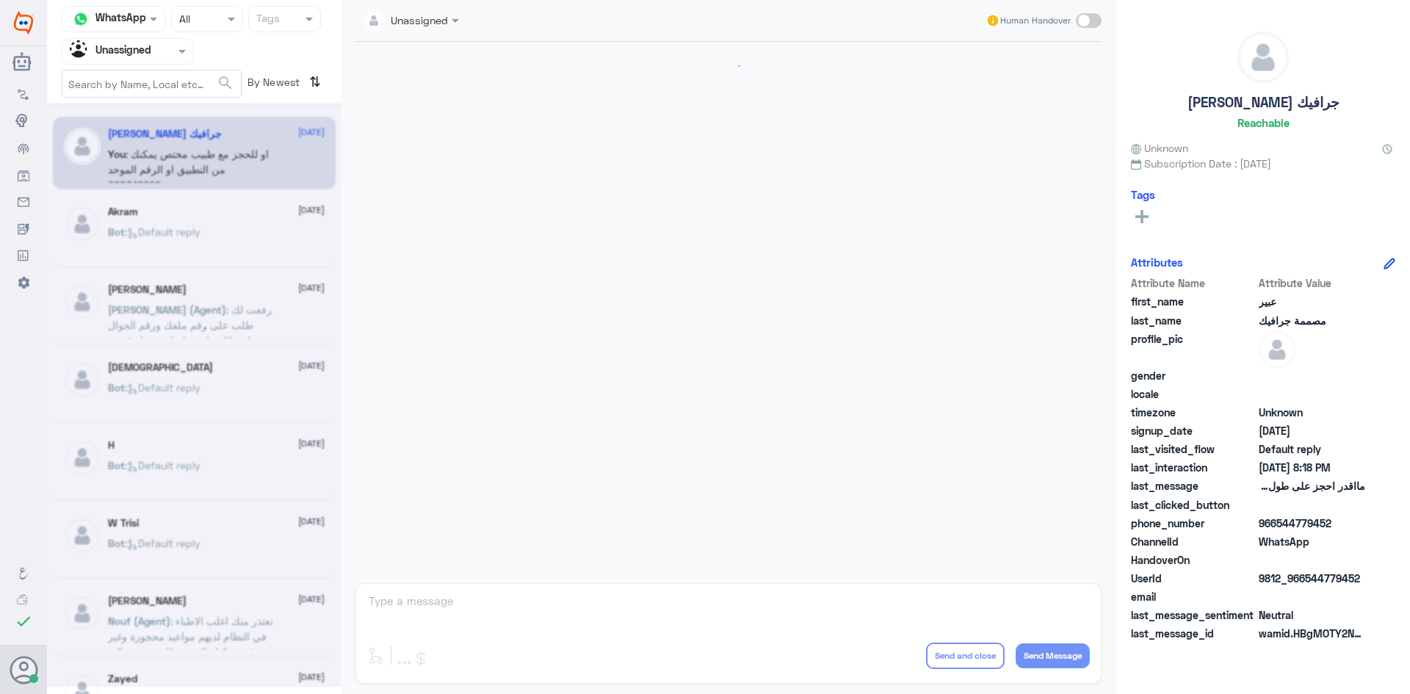
scroll to position [364, 0]
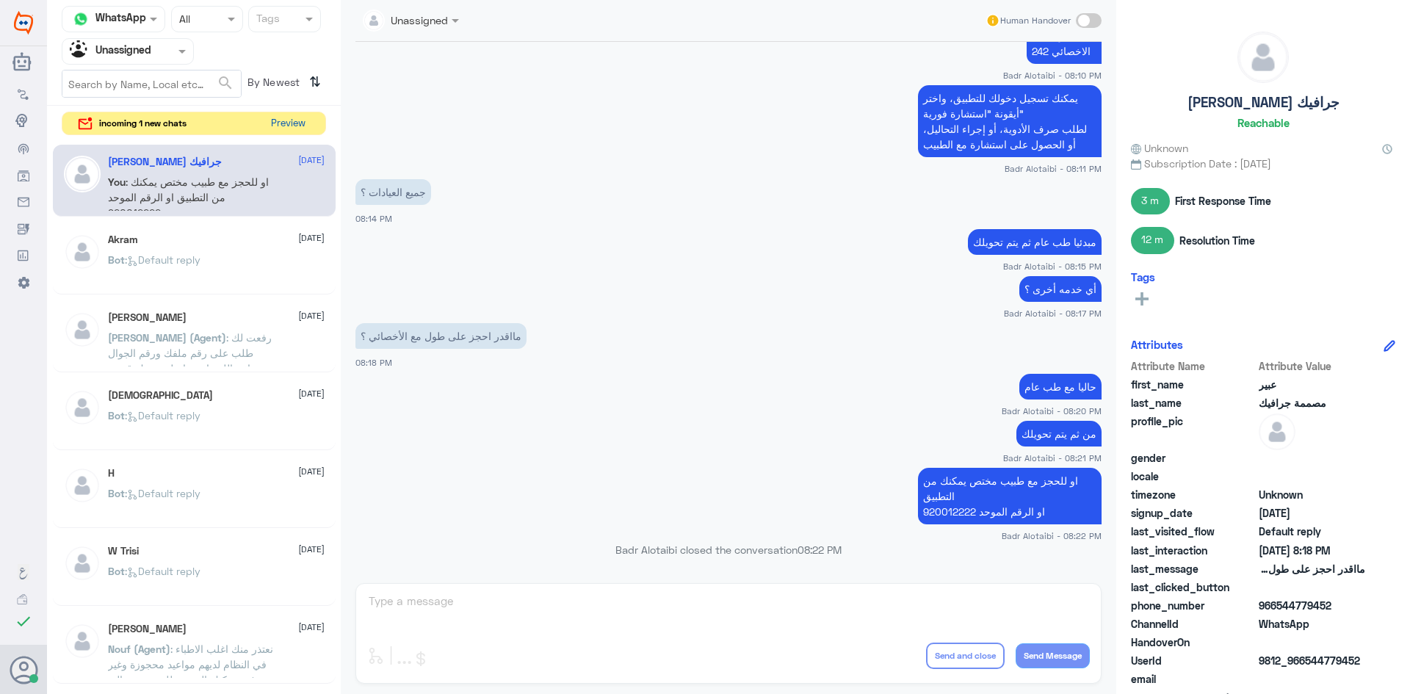
click at [308, 126] on button "Preview" at bounding box center [288, 123] width 46 height 23
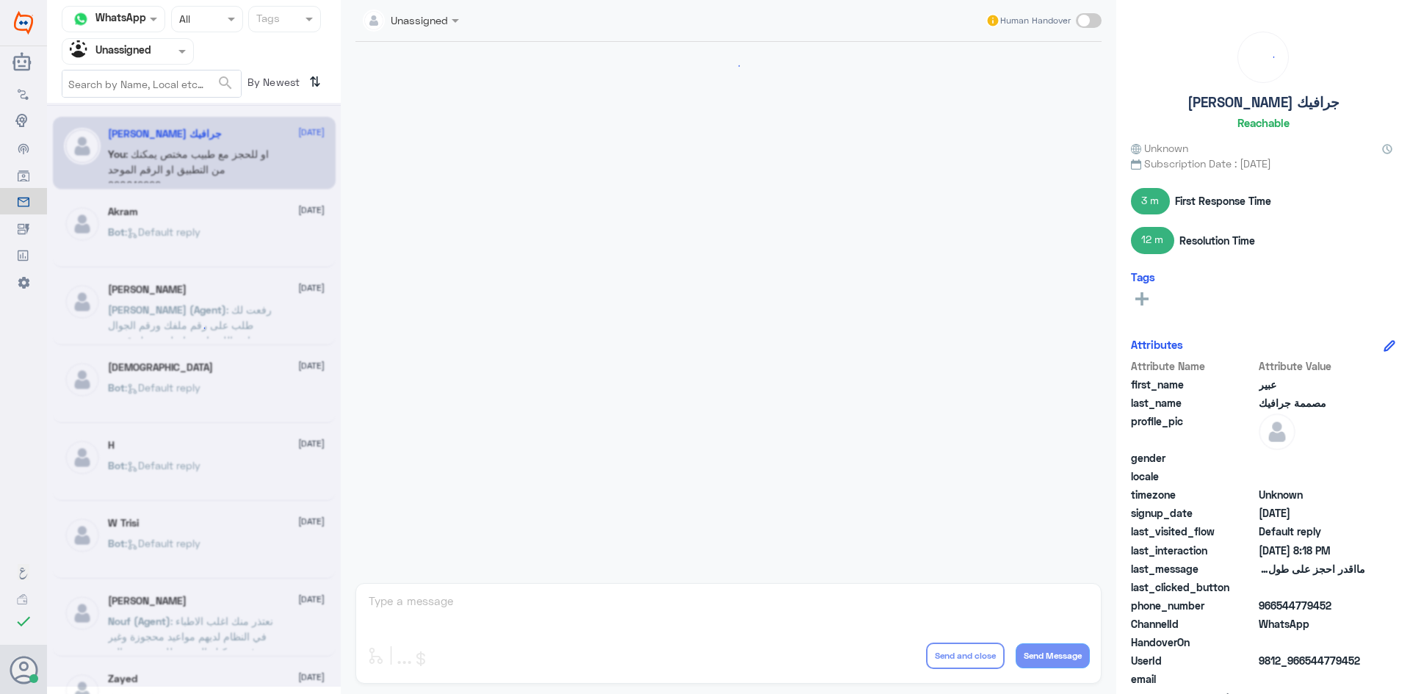
scroll to position [364, 0]
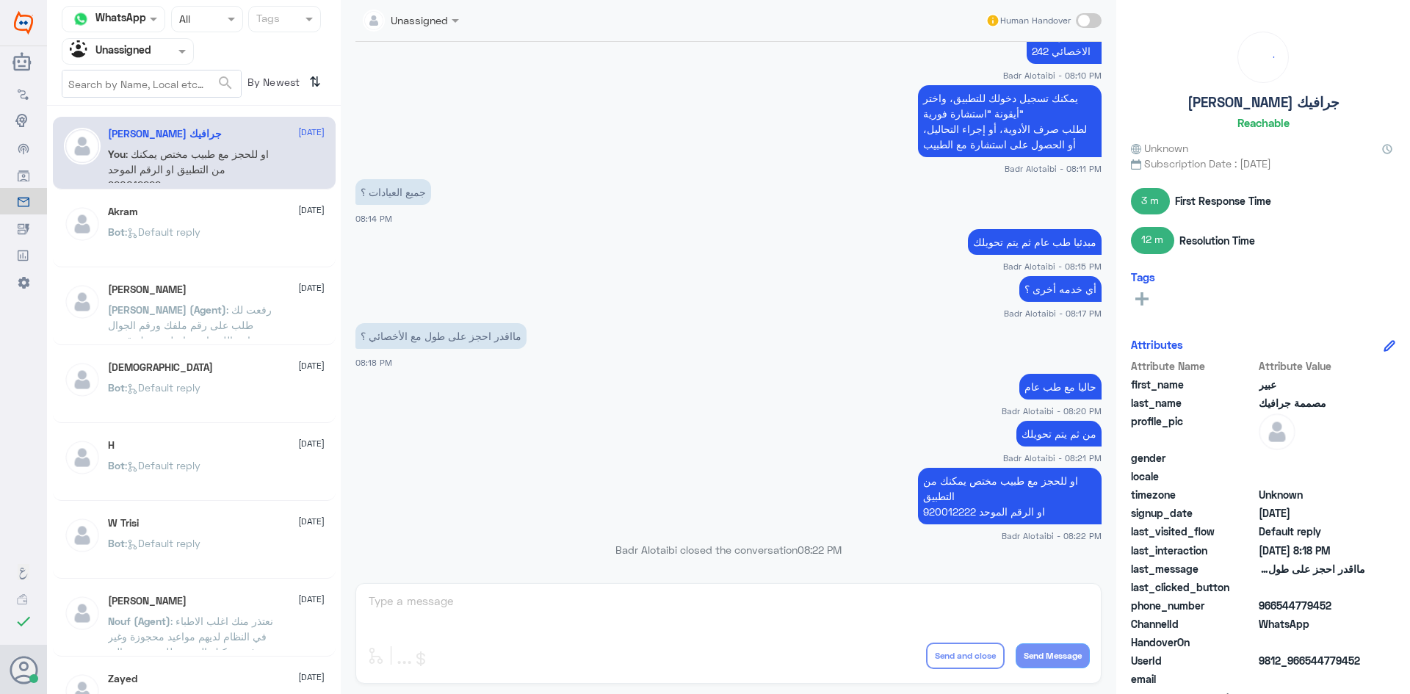
click at [1075, 23] on div "Human Handover" at bounding box center [1043, 20] width 117 height 26
click at [1076, 21] on span at bounding box center [1089, 20] width 26 height 15
click at [0, 0] on input "checkbox" at bounding box center [0, 0] width 0 height 0
click at [1088, 20] on span at bounding box center [1089, 20] width 26 height 15
click at [0, 0] on input "checkbox" at bounding box center [0, 0] width 0 height 0
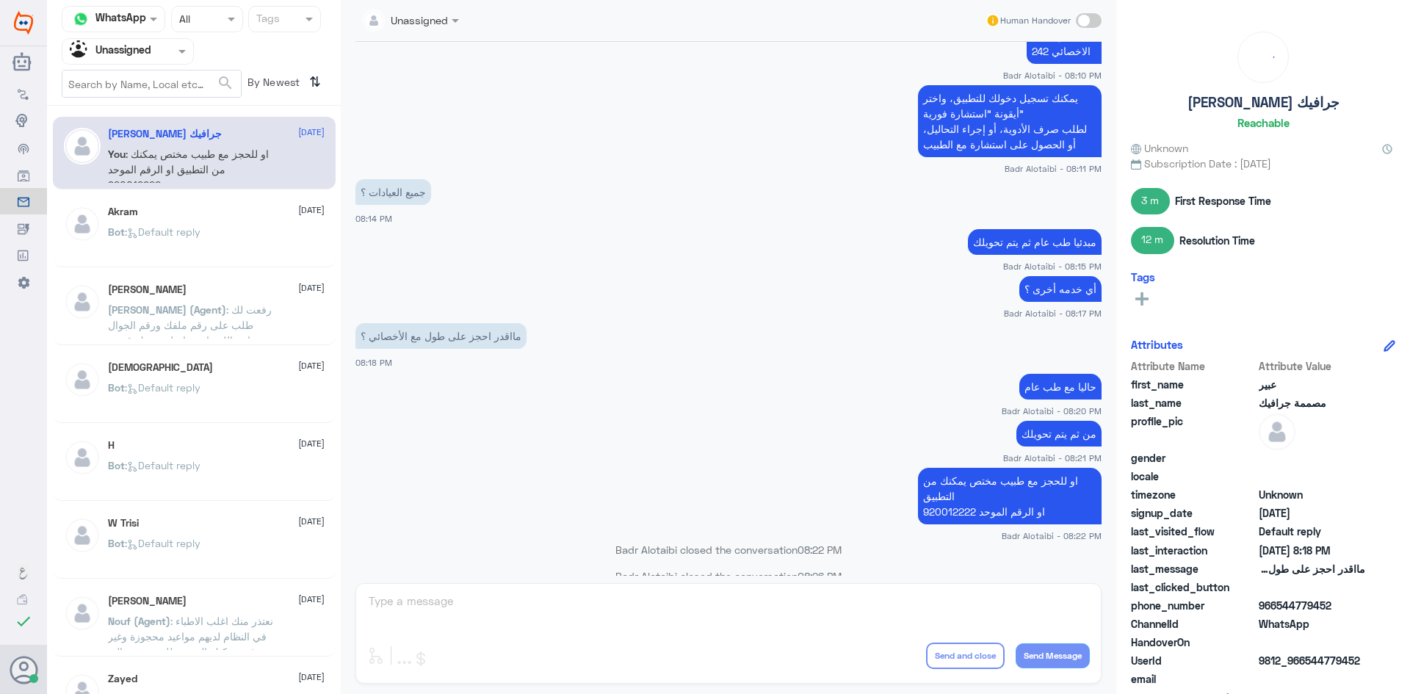
scroll to position [391, 0]
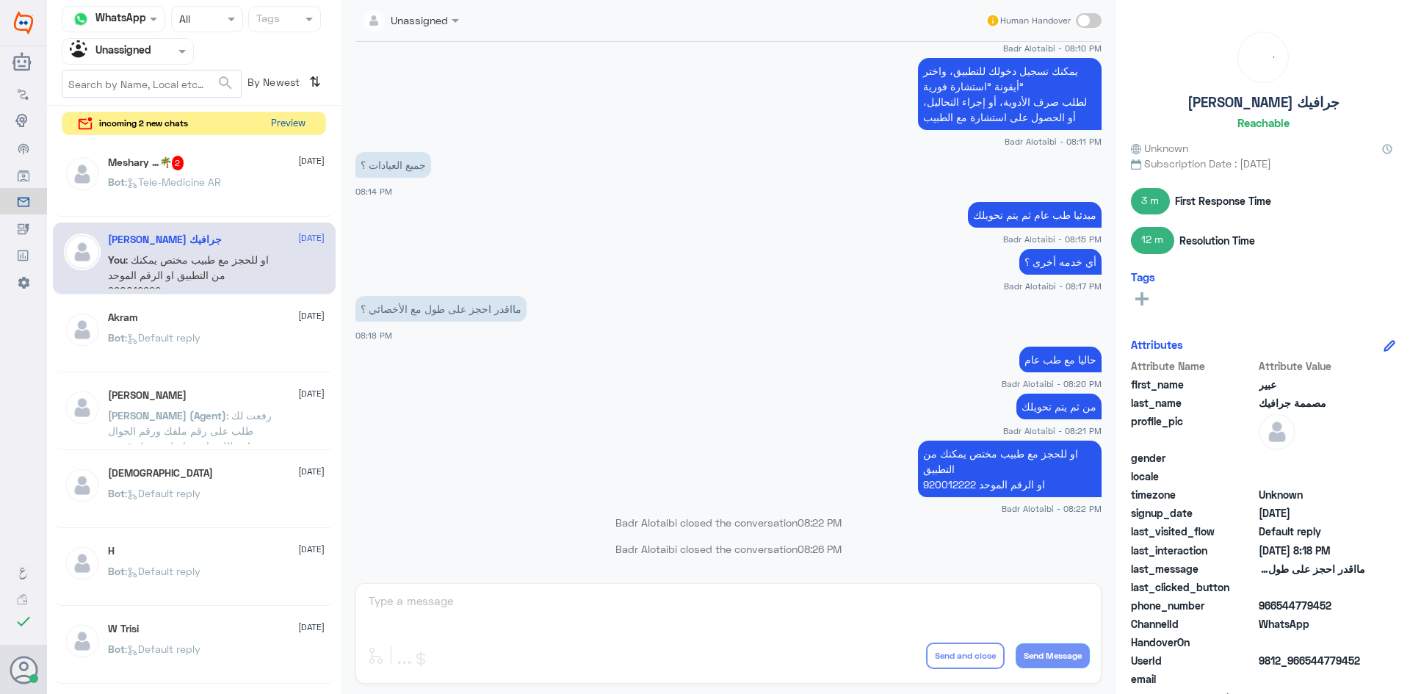
click at [291, 128] on button "Preview" at bounding box center [288, 123] width 46 height 23
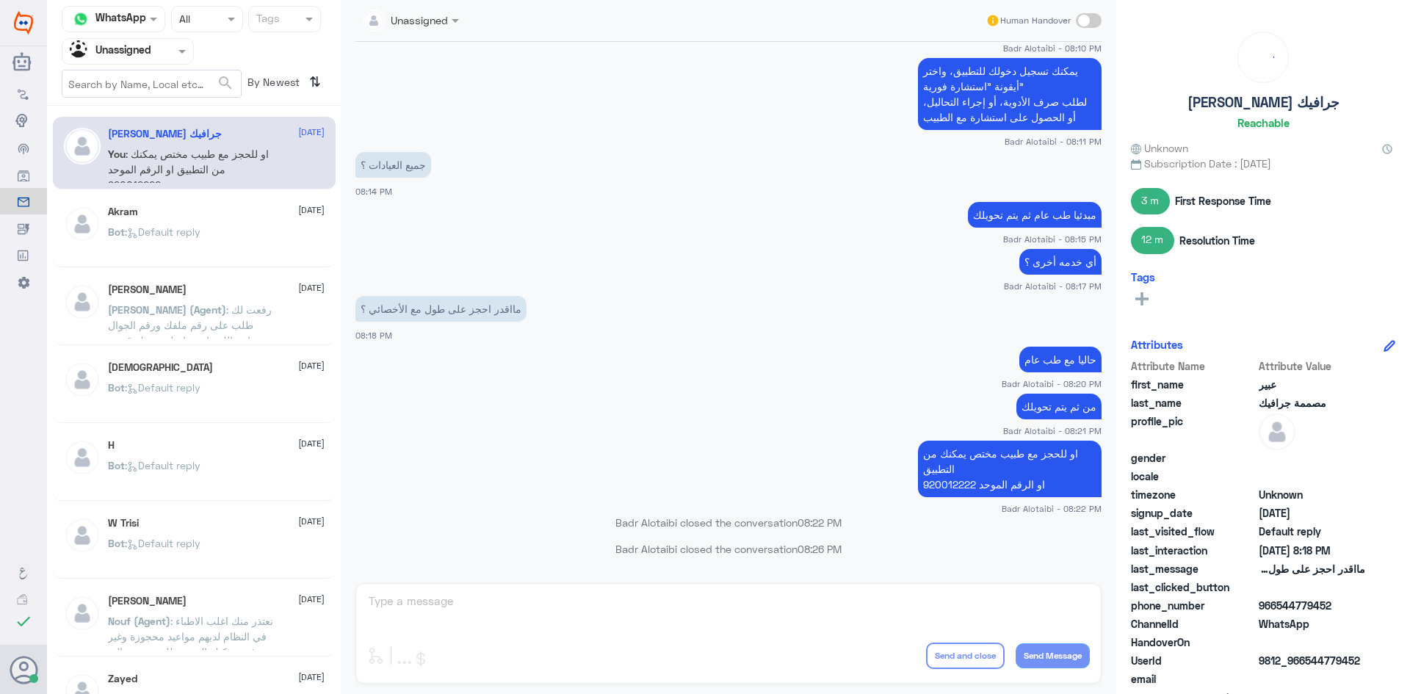
click at [158, 56] on div at bounding box center [127, 51] width 131 height 17
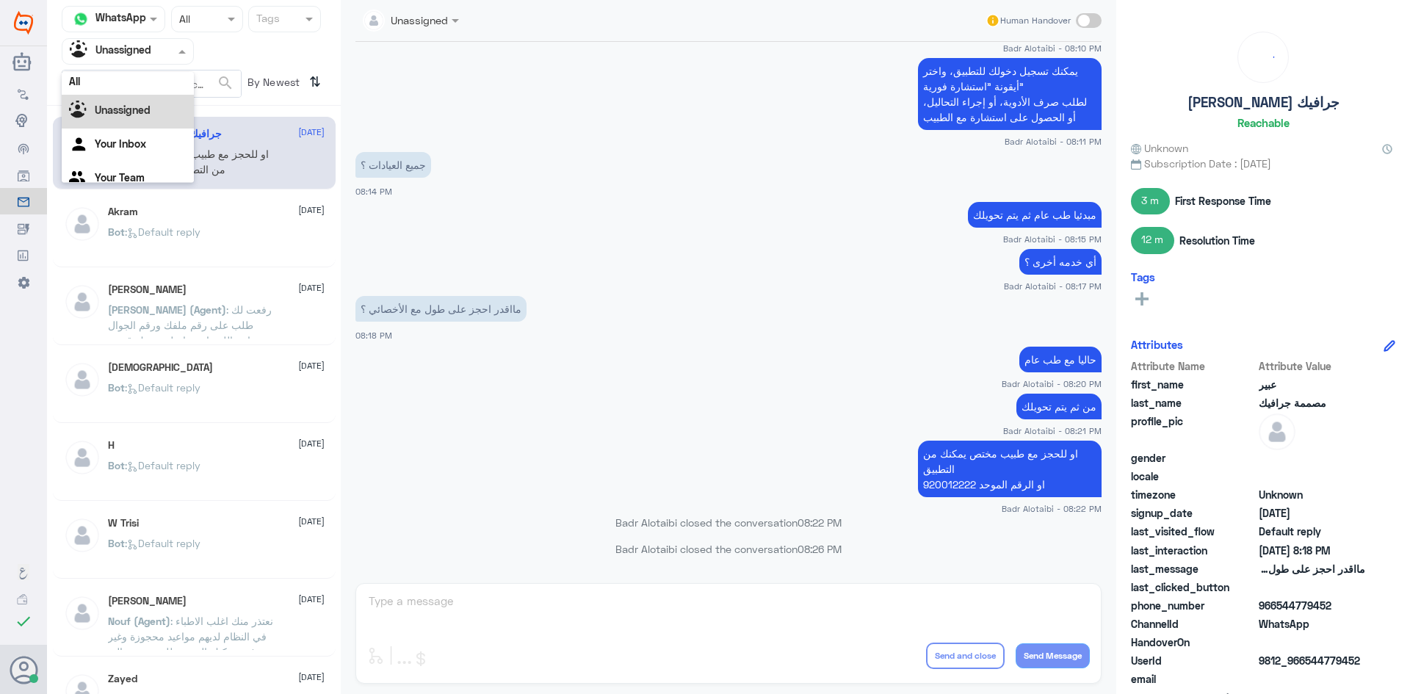
scroll to position [0, 0]
drag, startPoint x: 144, startPoint y: 86, endPoint x: 140, endPoint y: 76, distance: 10.5
click at [143, 86] on div "All" at bounding box center [128, 85] width 132 height 27
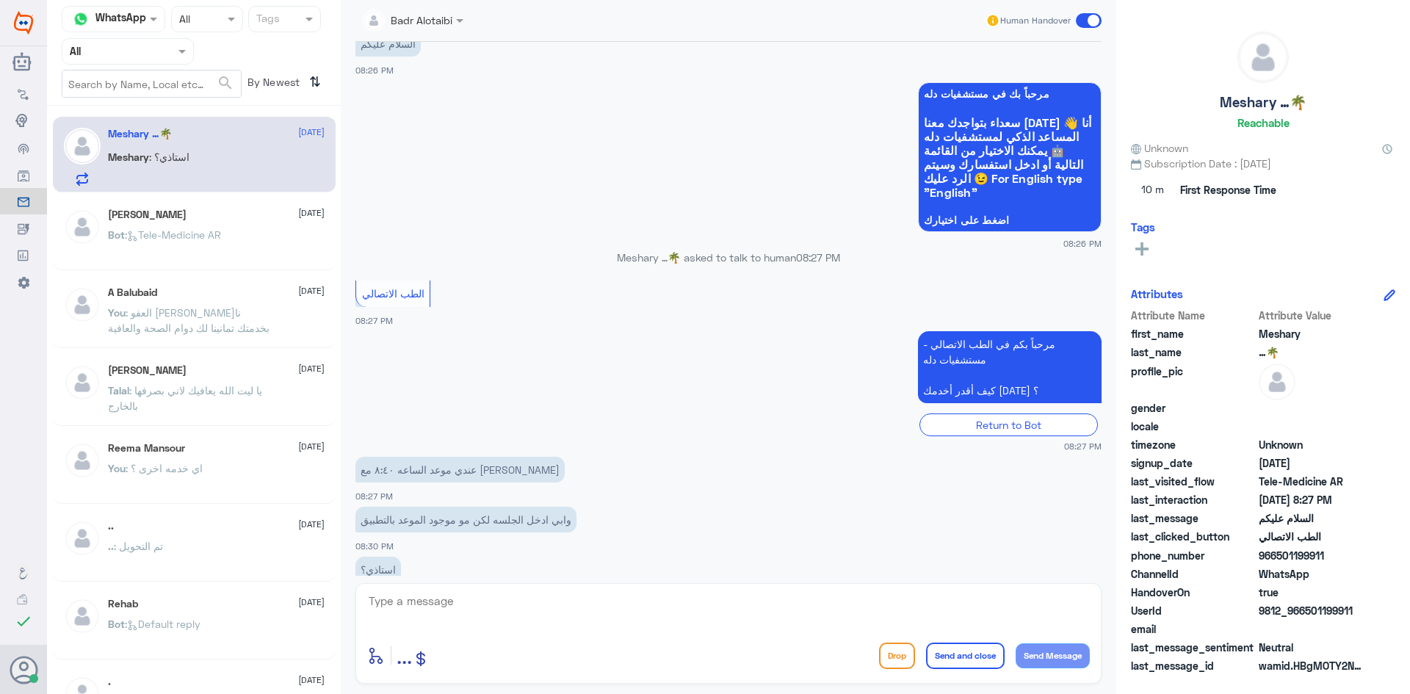
scroll to position [861, 0]
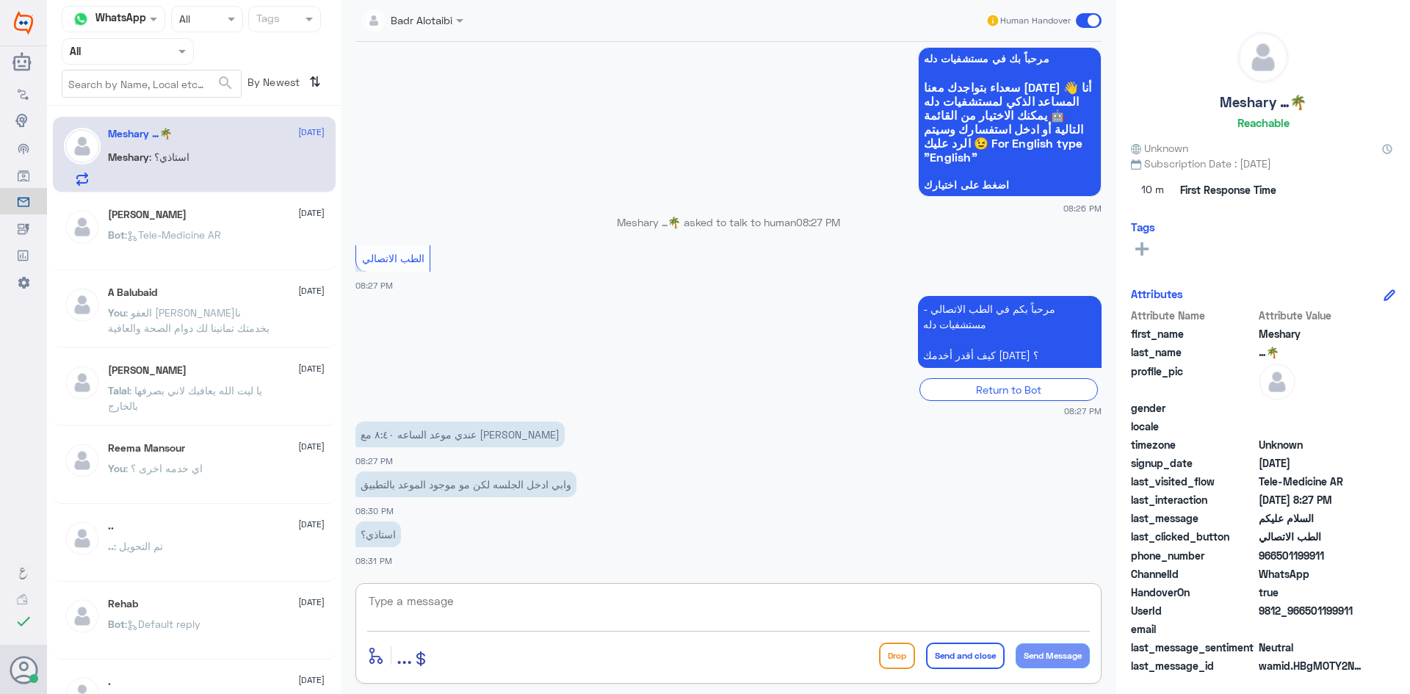
click at [507, 603] on textarea at bounding box center [728, 609] width 723 height 36
type textarea "هلا حياك معك بدر من الطب الاتصالي"
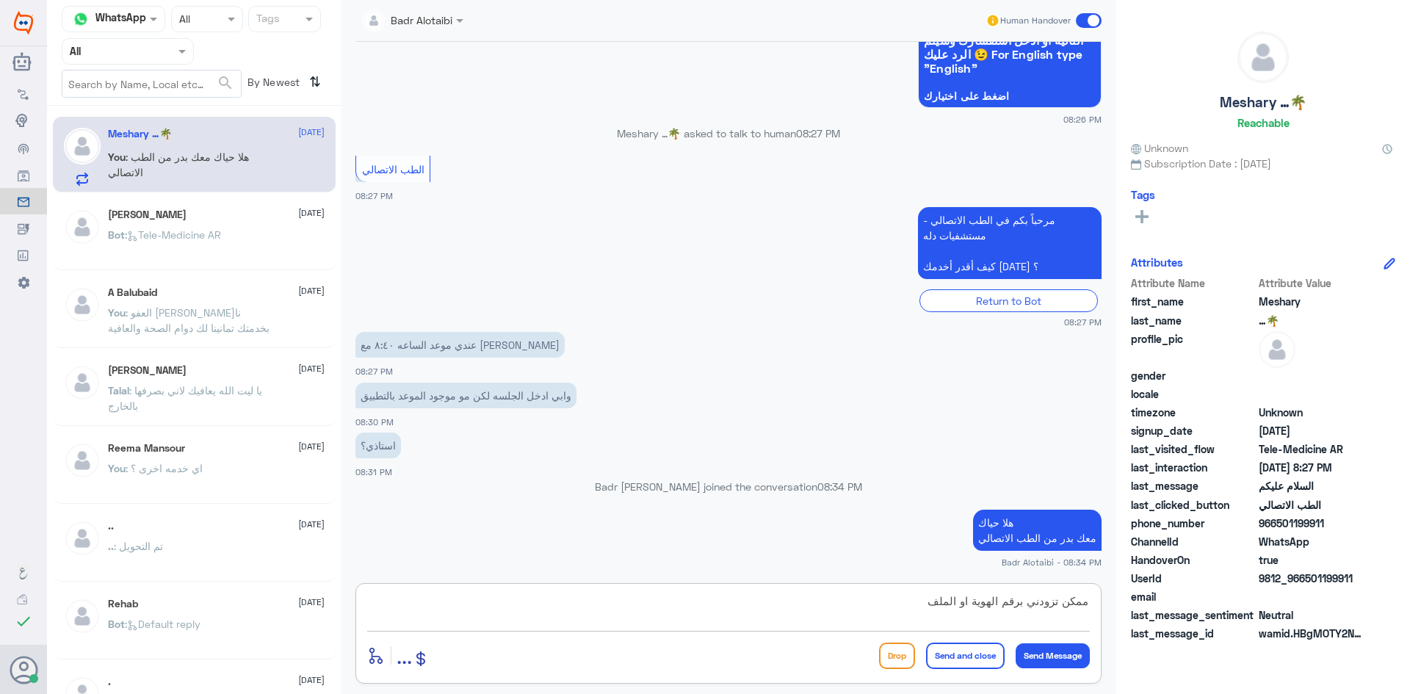
type textarea "ممكن تزودني برقم الهوية او الملف"
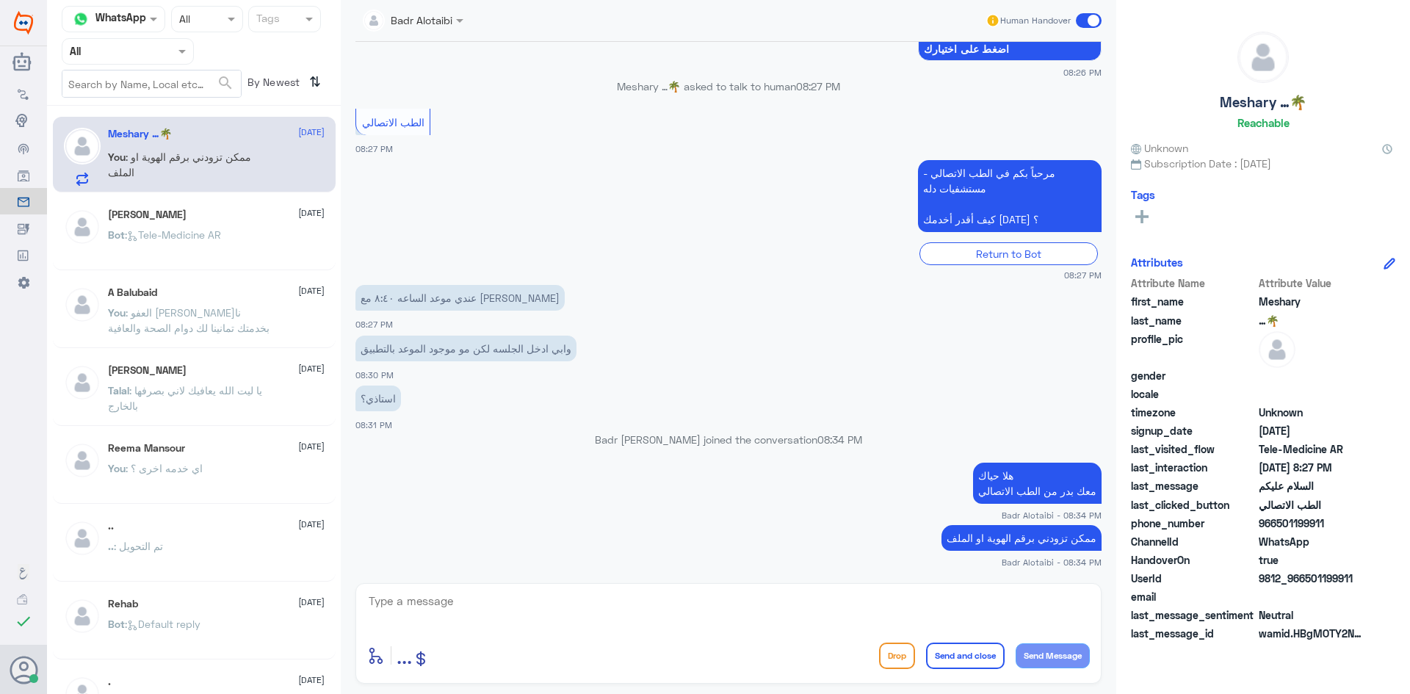
drag, startPoint x: 1356, startPoint y: 573, endPoint x: 1303, endPoint y: 579, distance: 53.9
click at [1303, 579] on span "9812_966501199911" at bounding box center [1312, 578] width 106 height 15
copy span "501199911"
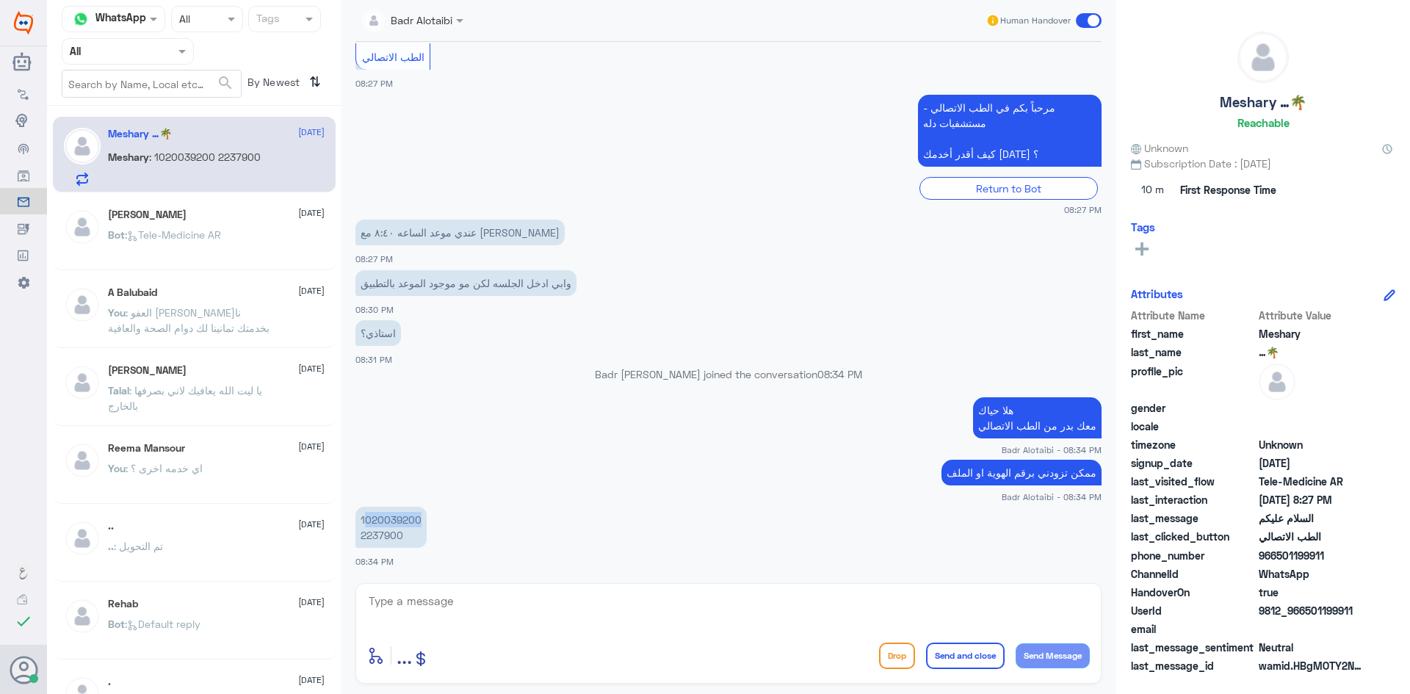
drag, startPoint x: 404, startPoint y: 523, endPoint x: 367, endPoint y: 525, distance: 36.8
click at [367, 525] on p "1020039200 2237900" at bounding box center [390, 527] width 71 height 41
click at [484, 615] on textarea at bounding box center [728, 609] width 723 height 36
type textarea "هل لديك تامين"
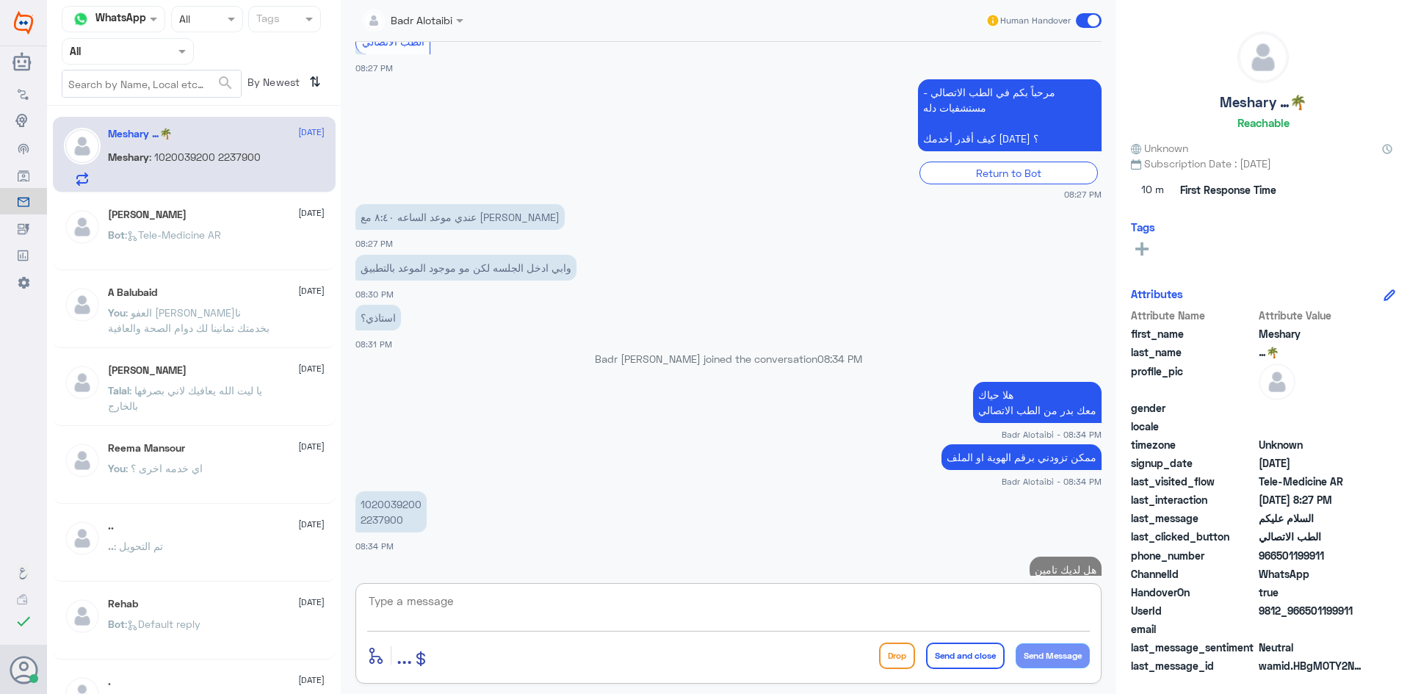
scroll to position [1082, 0]
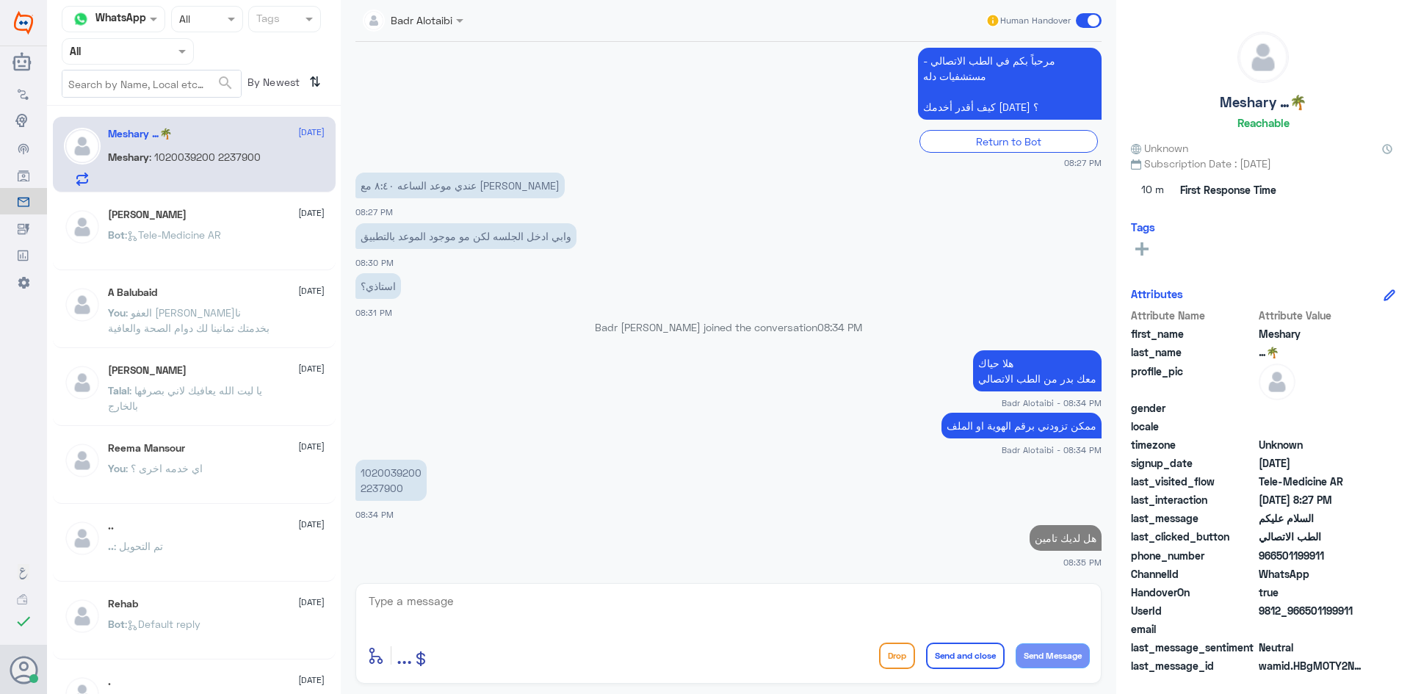
click at [416, 469] on p "1020039200 2237900" at bounding box center [390, 480] width 71 height 41
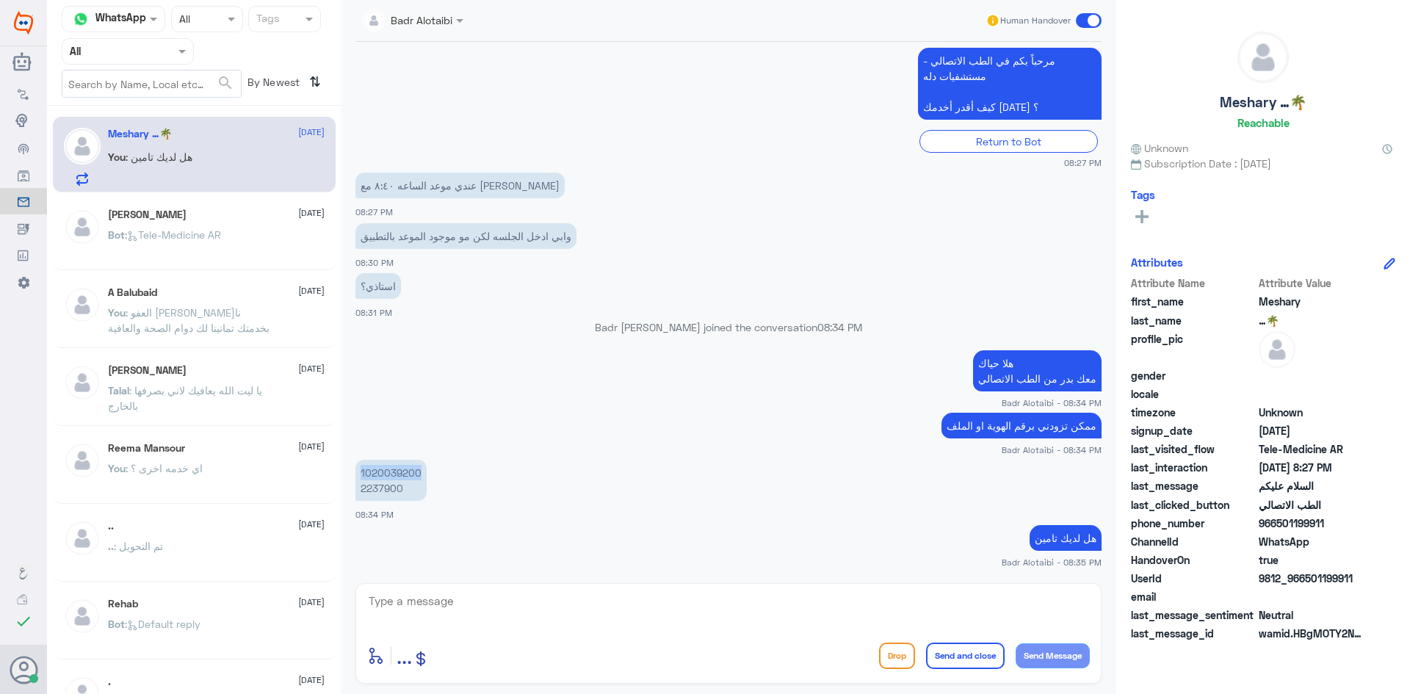
drag, startPoint x: 419, startPoint y: 470, endPoint x: 358, endPoint y: 474, distance: 61.8
click at [358, 474] on p "1020039200 2237900" at bounding box center [390, 480] width 71 height 41
copy p "1020039200"
drag, startPoint x: 405, startPoint y: 487, endPoint x: 358, endPoint y: 490, distance: 47.8
click at [358, 490] on p "1020039200 2237900" at bounding box center [390, 480] width 71 height 41
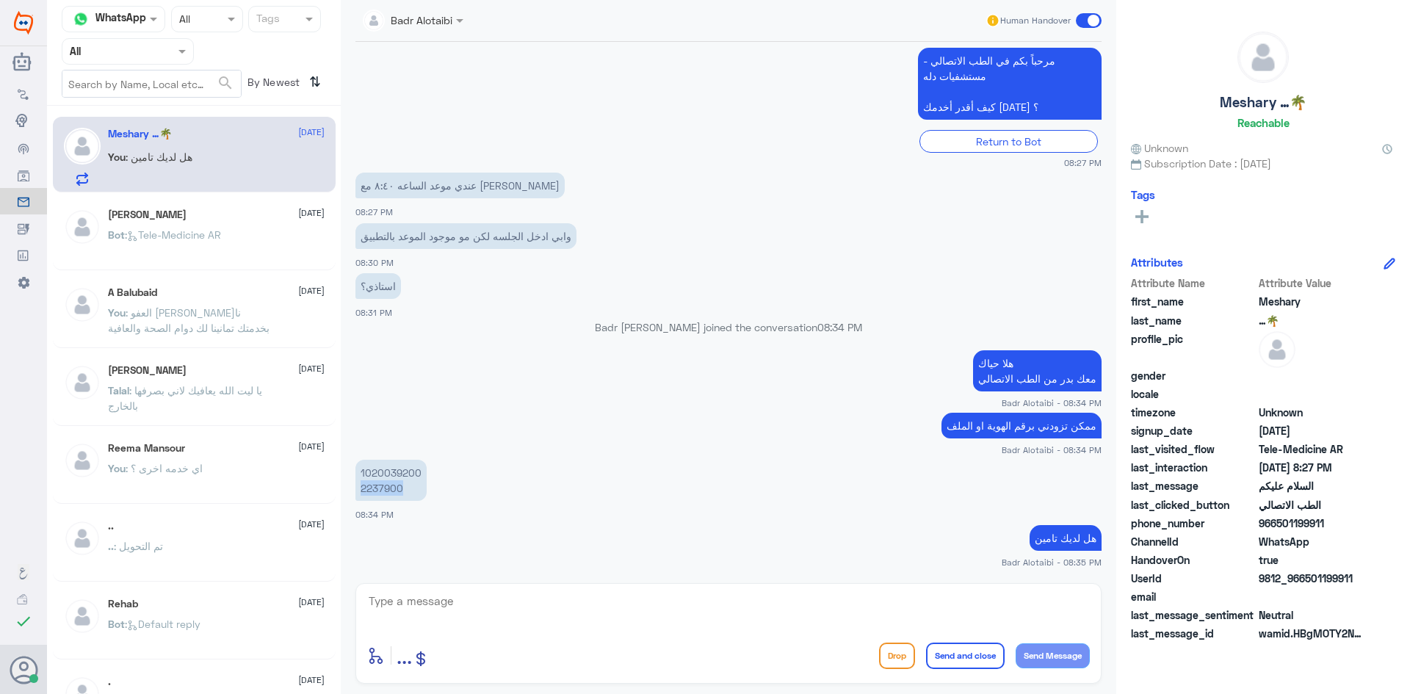
copy p "2237900"
drag, startPoint x: 424, startPoint y: 470, endPoint x: 355, endPoint y: 474, distance: 69.1
click at [355, 474] on p "1020039200 2237900" at bounding box center [390, 480] width 71 height 41
copy p "1020039200"
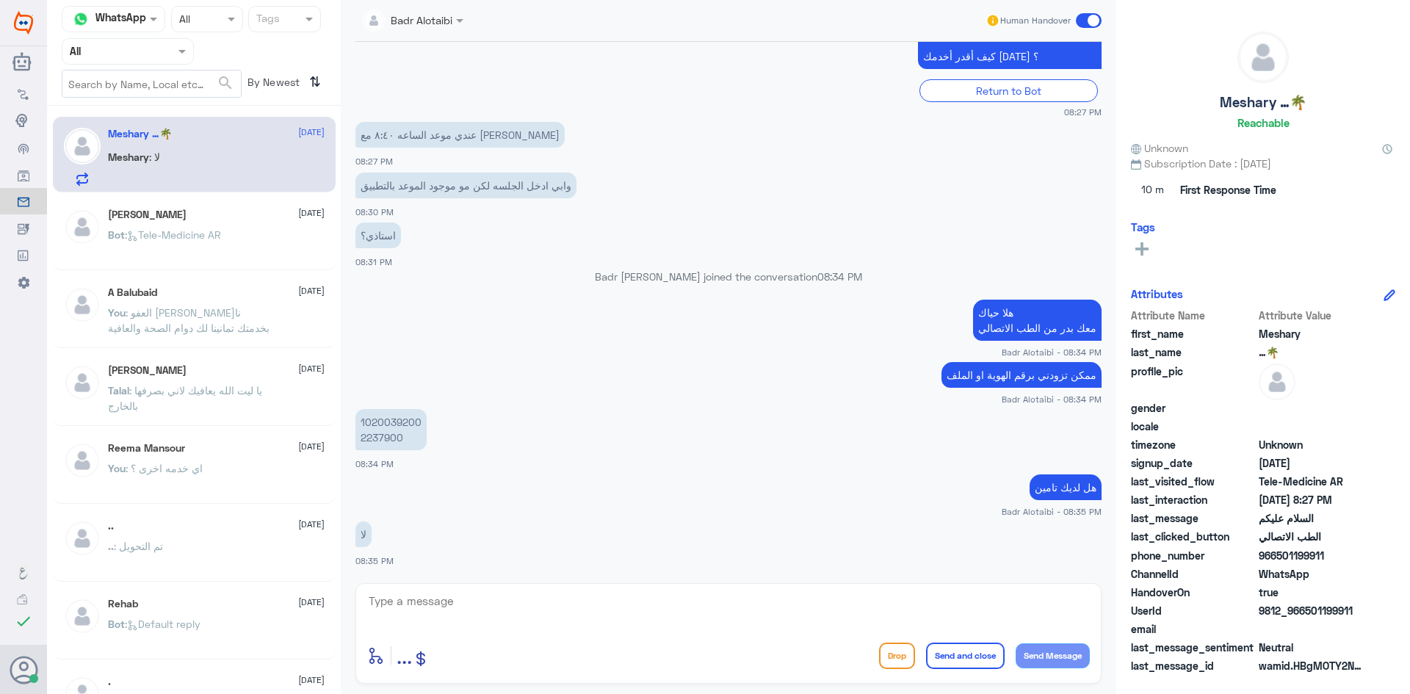
click at [902, 634] on div "enter flow name ... Drop Send and close Send Message" at bounding box center [728, 633] width 746 height 101
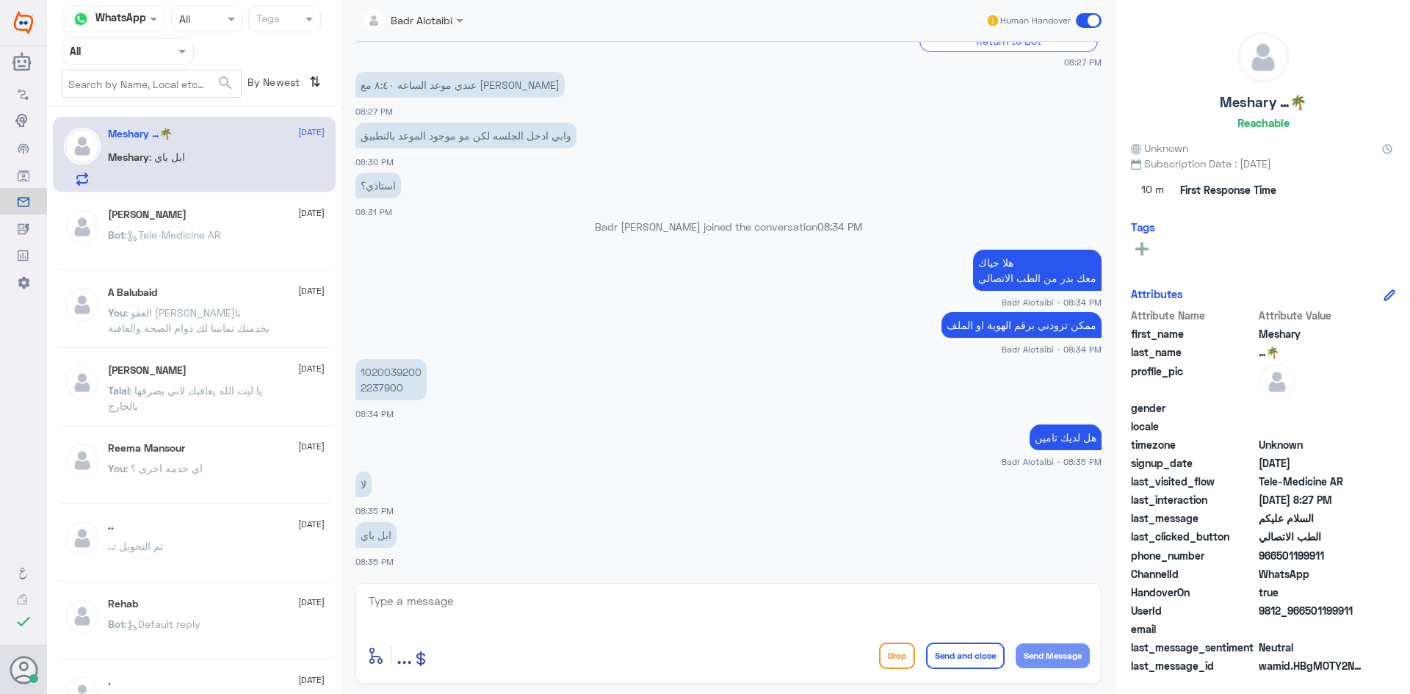
click at [874, 621] on textarea at bounding box center [728, 609] width 723 height 36
type textarea "ممكن تزودني بصورة من المشكلة"
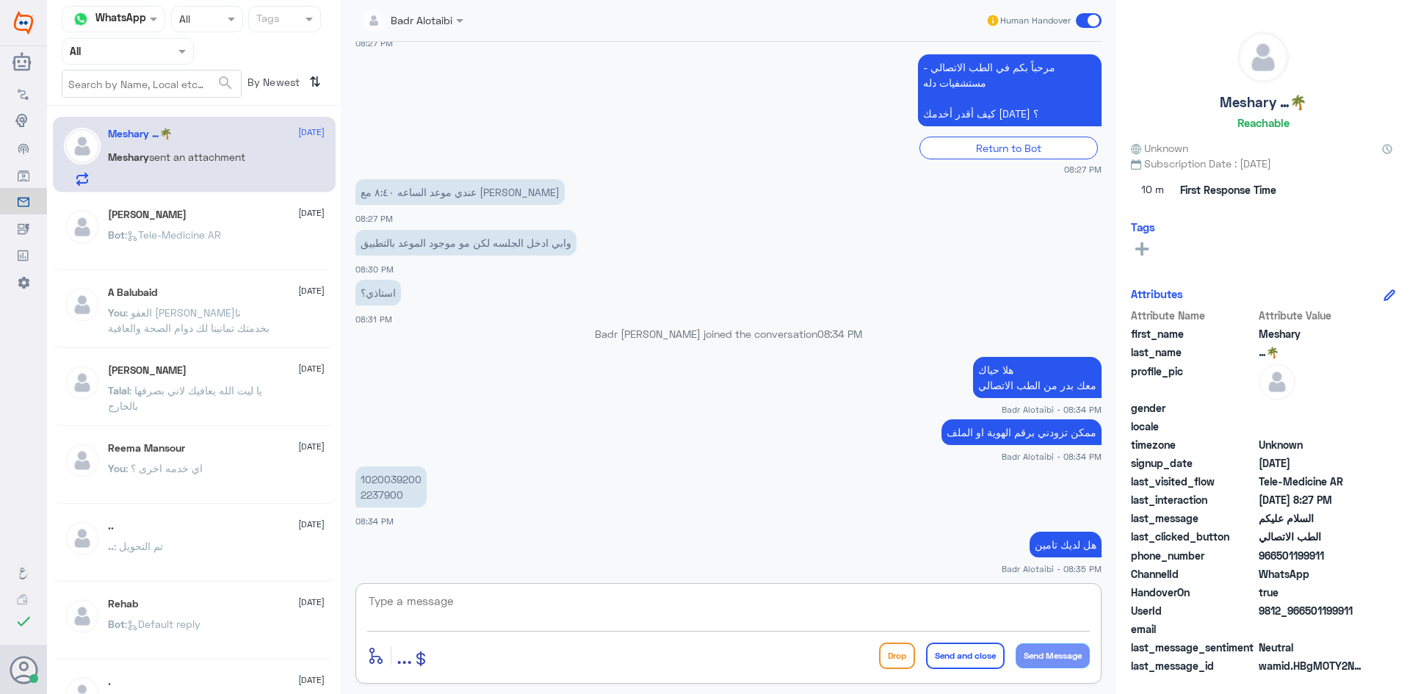
scroll to position [1483, 0]
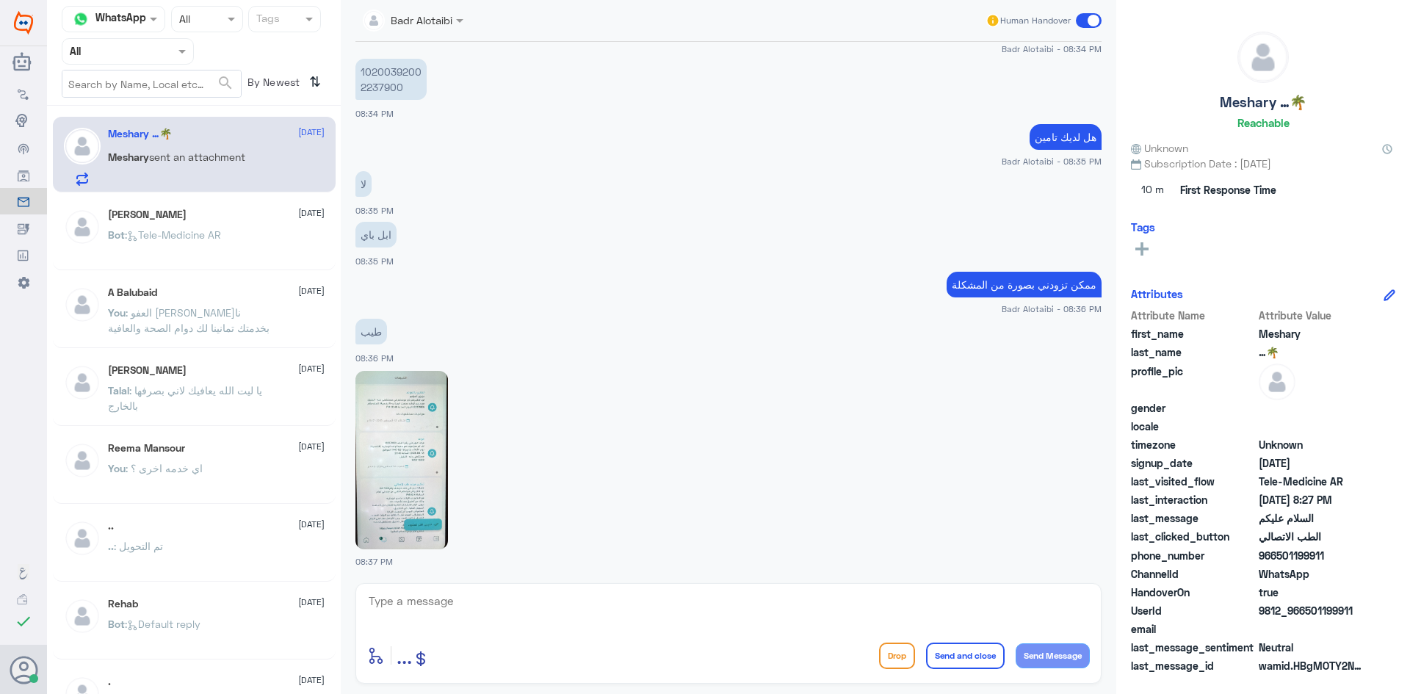
click at [433, 446] on img at bounding box center [401, 460] width 93 height 178
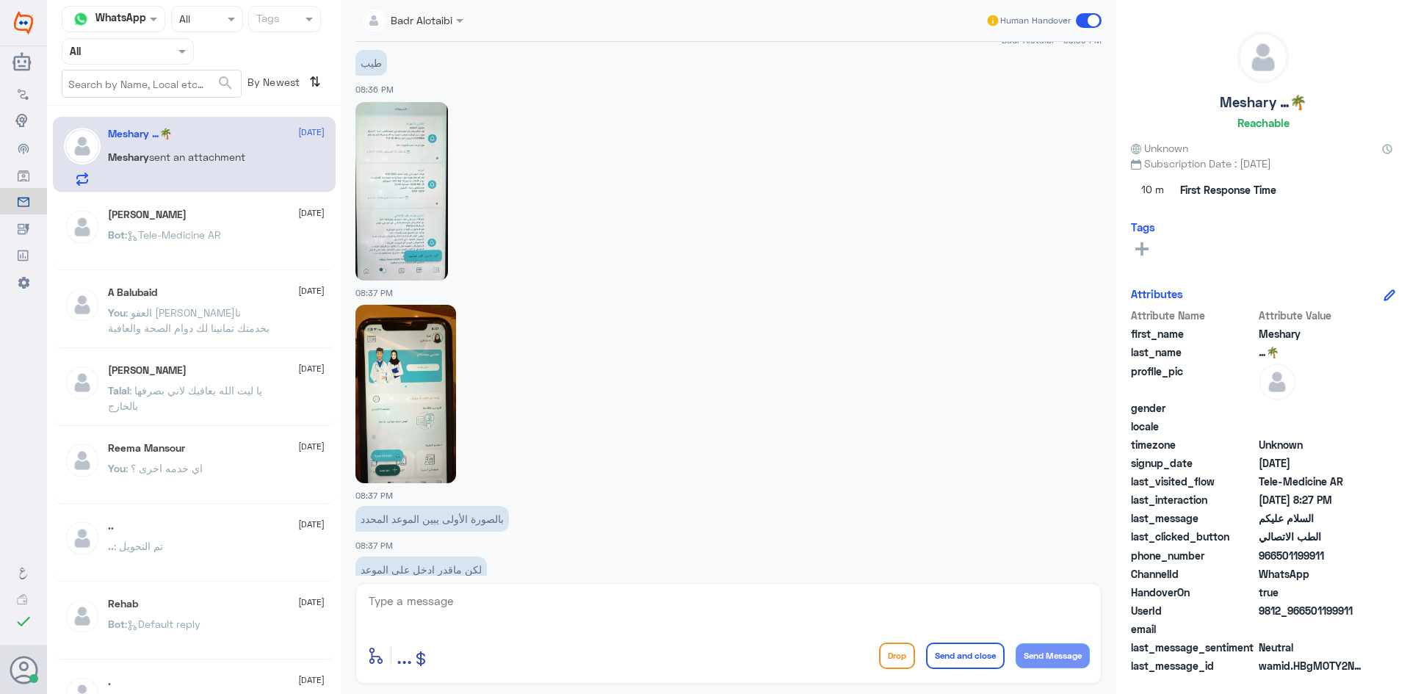
scroll to position [1787, 0]
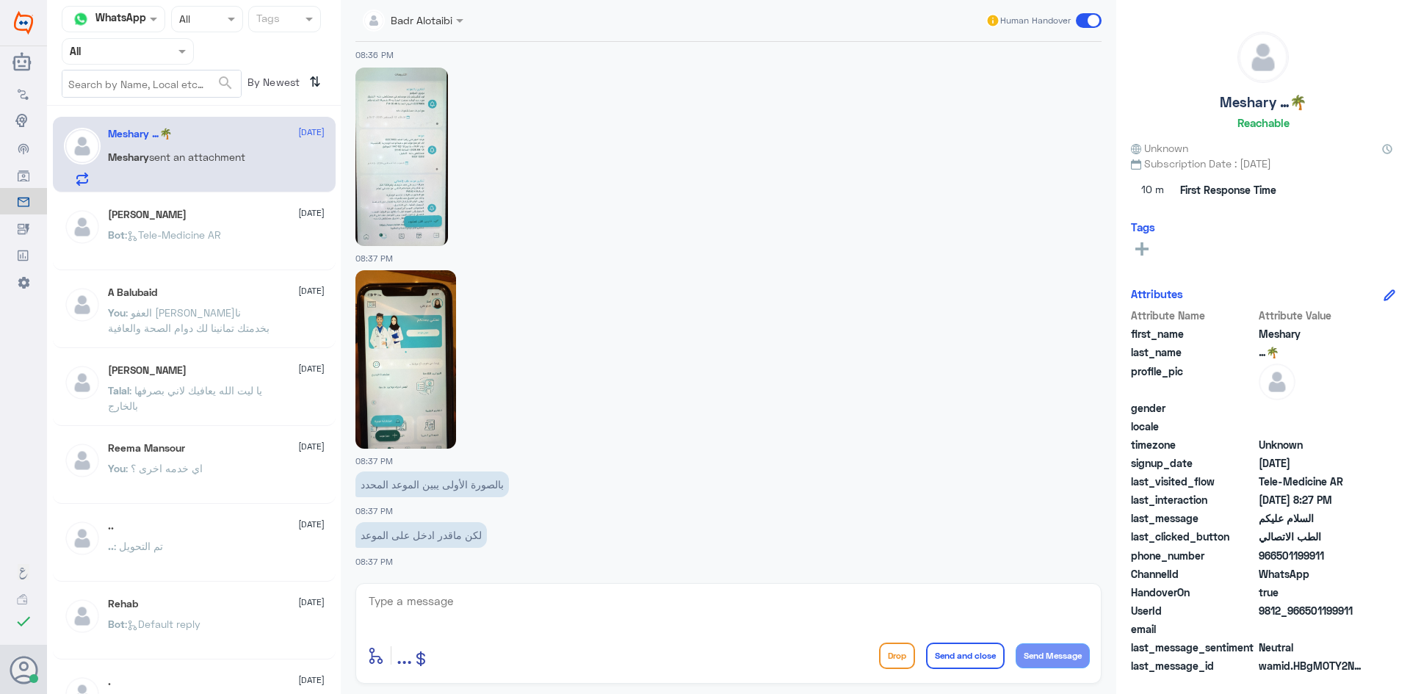
click at [443, 410] on img at bounding box center [405, 359] width 101 height 178
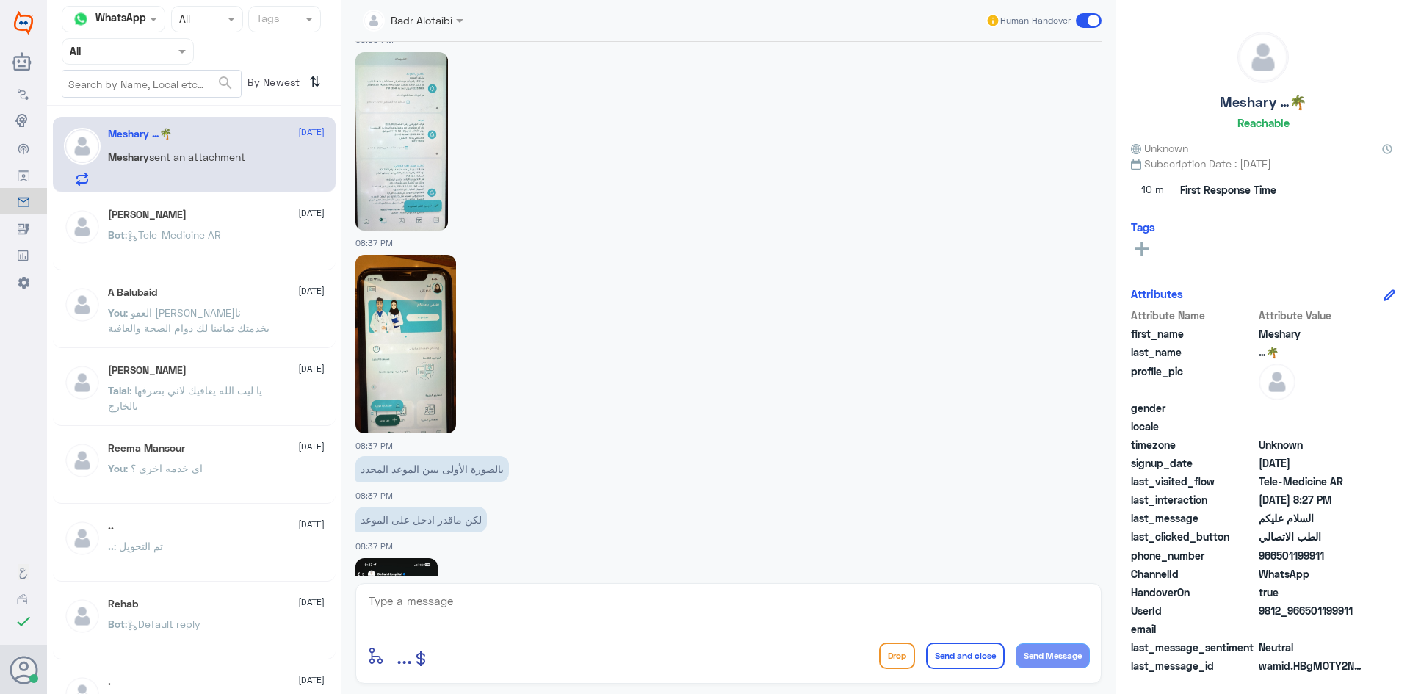
scroll to position [1989, 0]
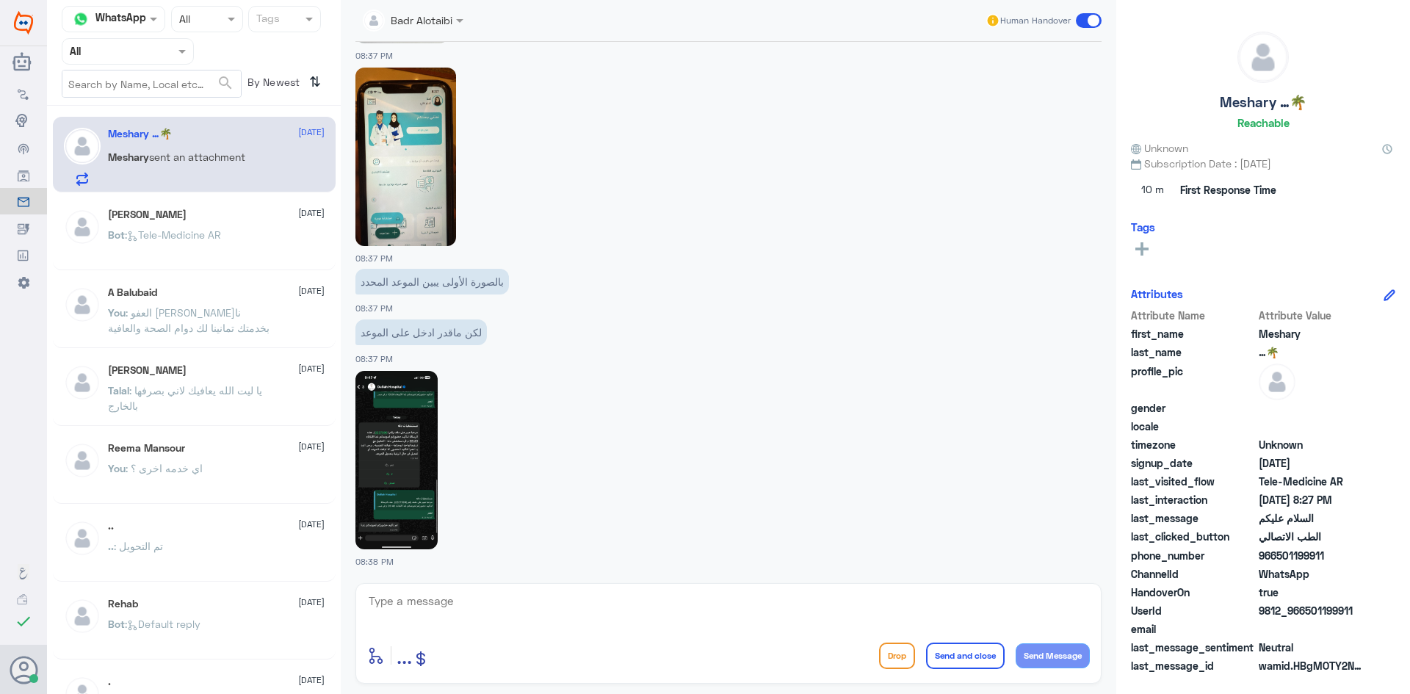
click at [408, 413] on img at bounding box center [396, 460] width 82 height 178
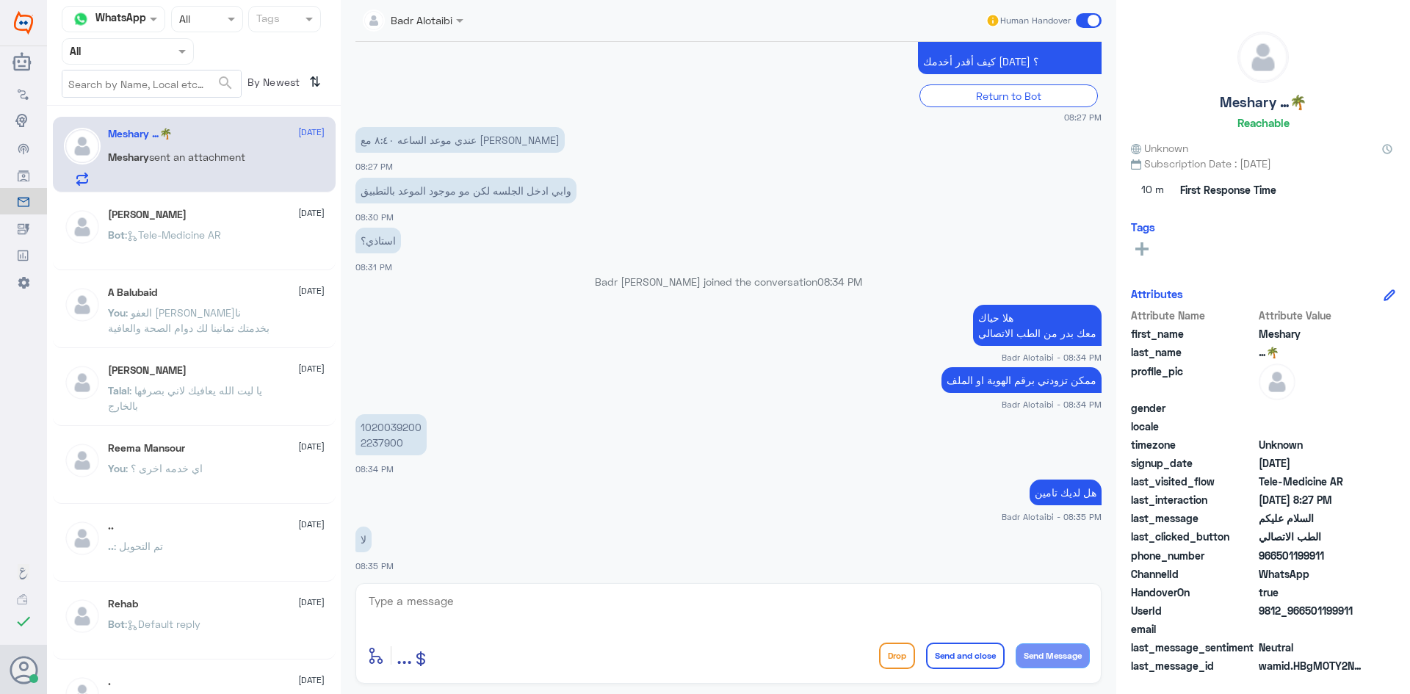
scroll to position [1108, 0]
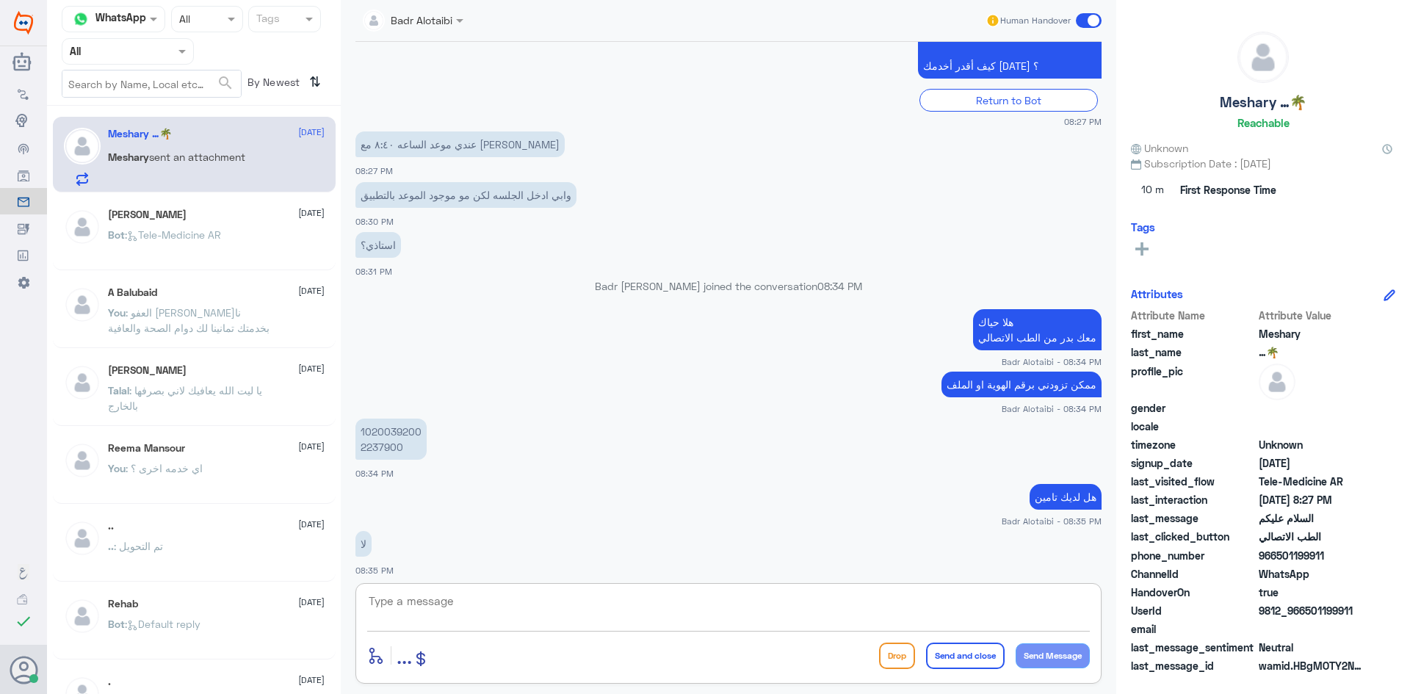
click at [488, 607] on textarea at bounding box center [728, 609] width 723 height 36
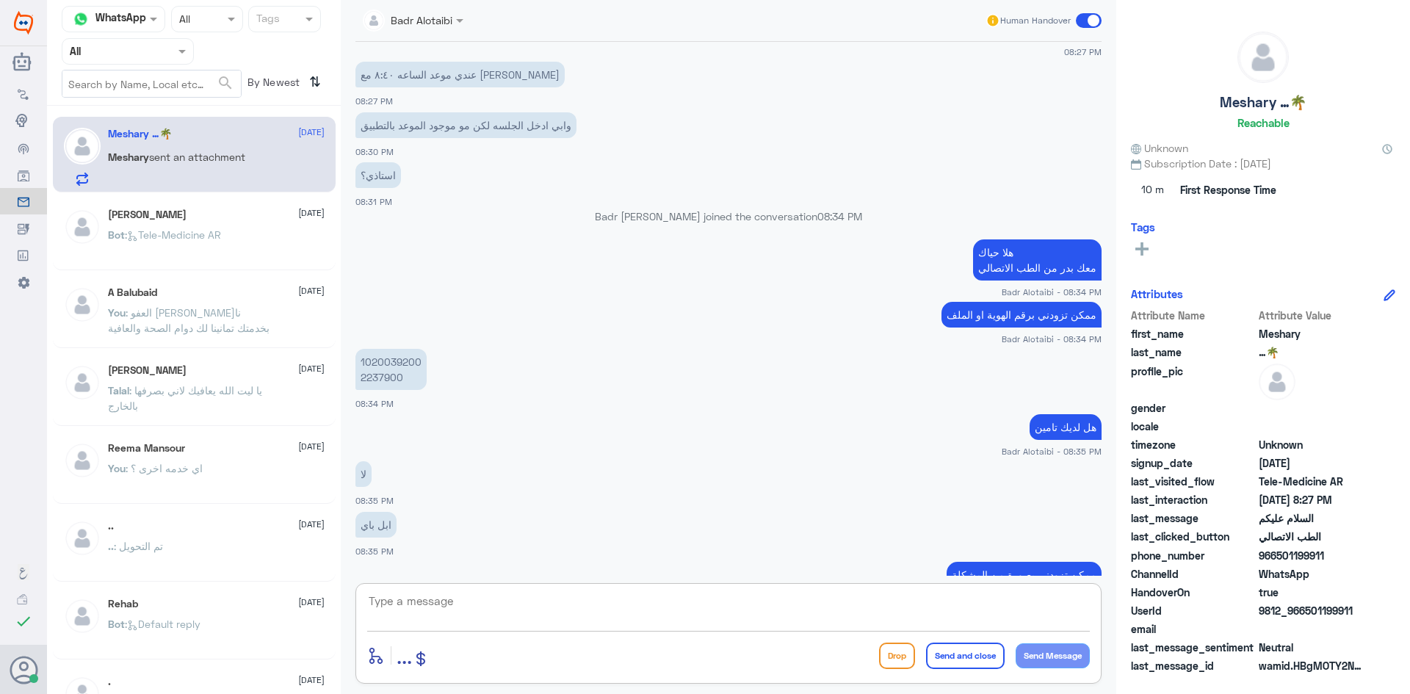
scroll to position [1475, 0]
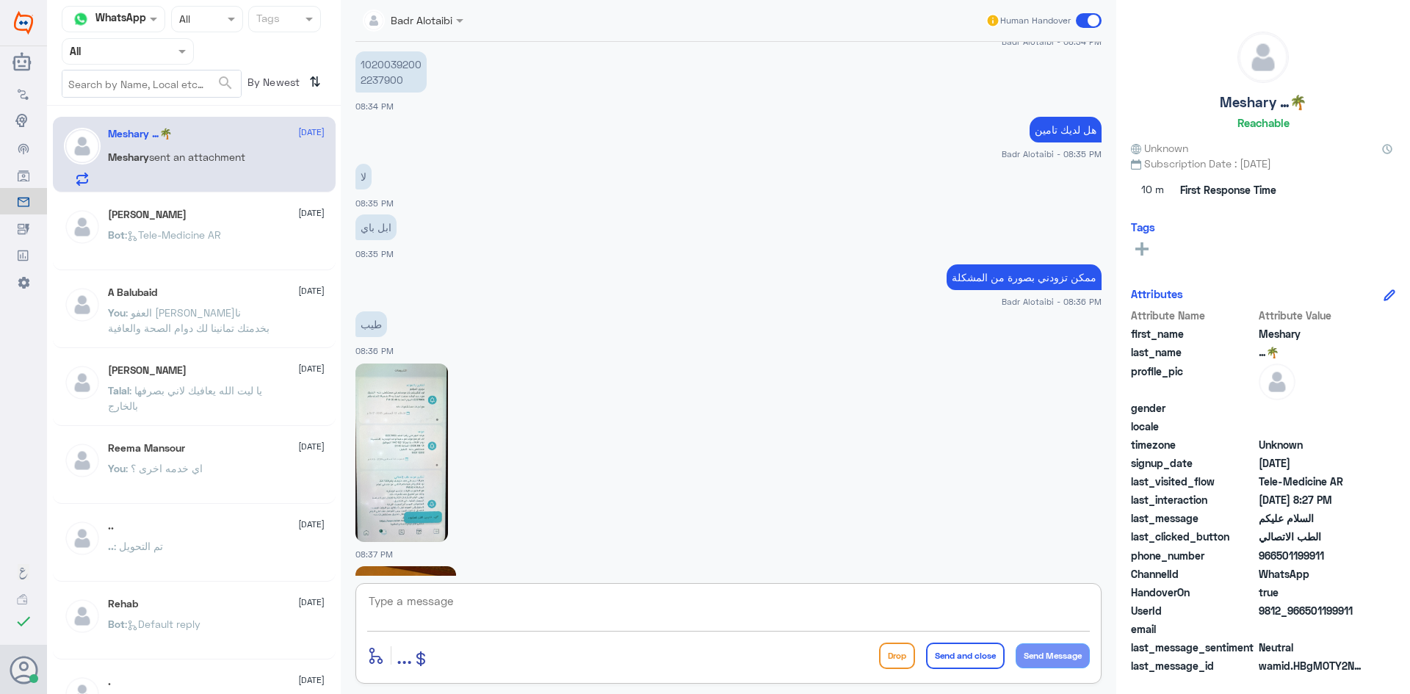
click at [538, 600] on textarea at bounding box center [728, 609] width 723 height 36
type textarea "راح يتم الحل ان شاء الله"
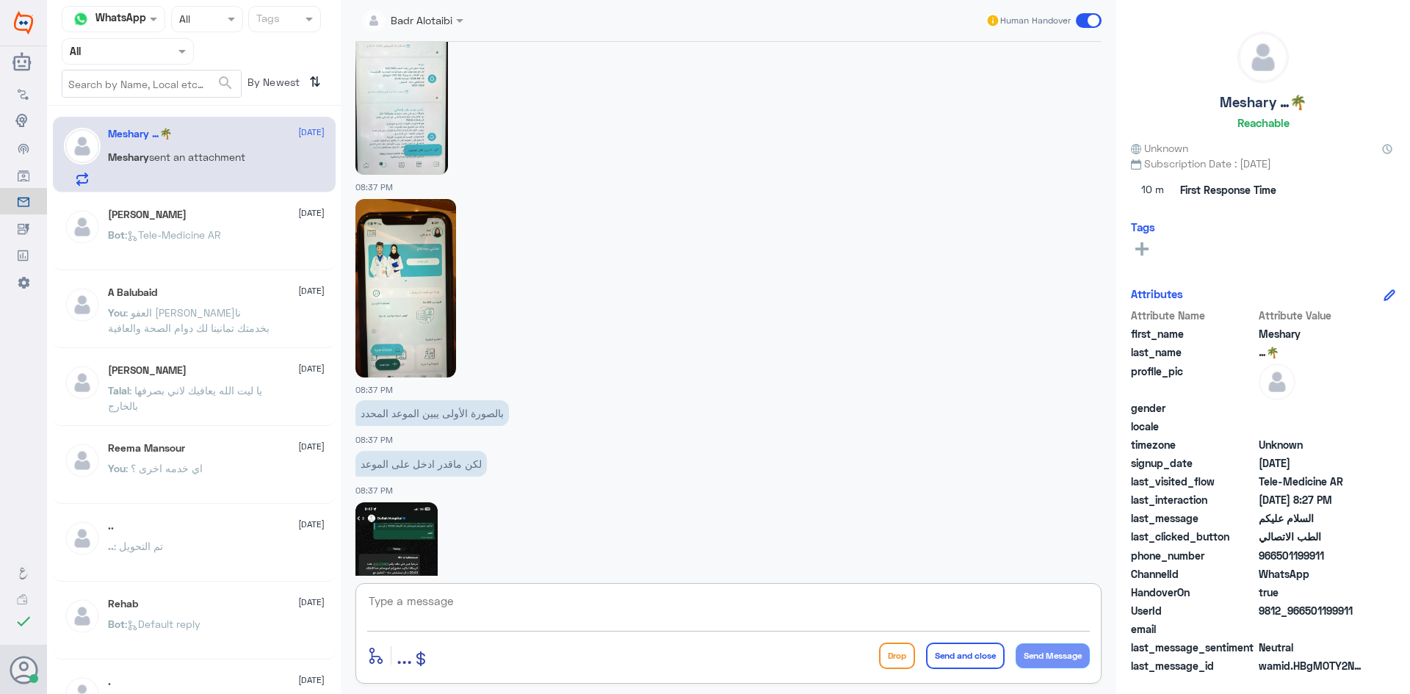
scroll to position [2037, 0]
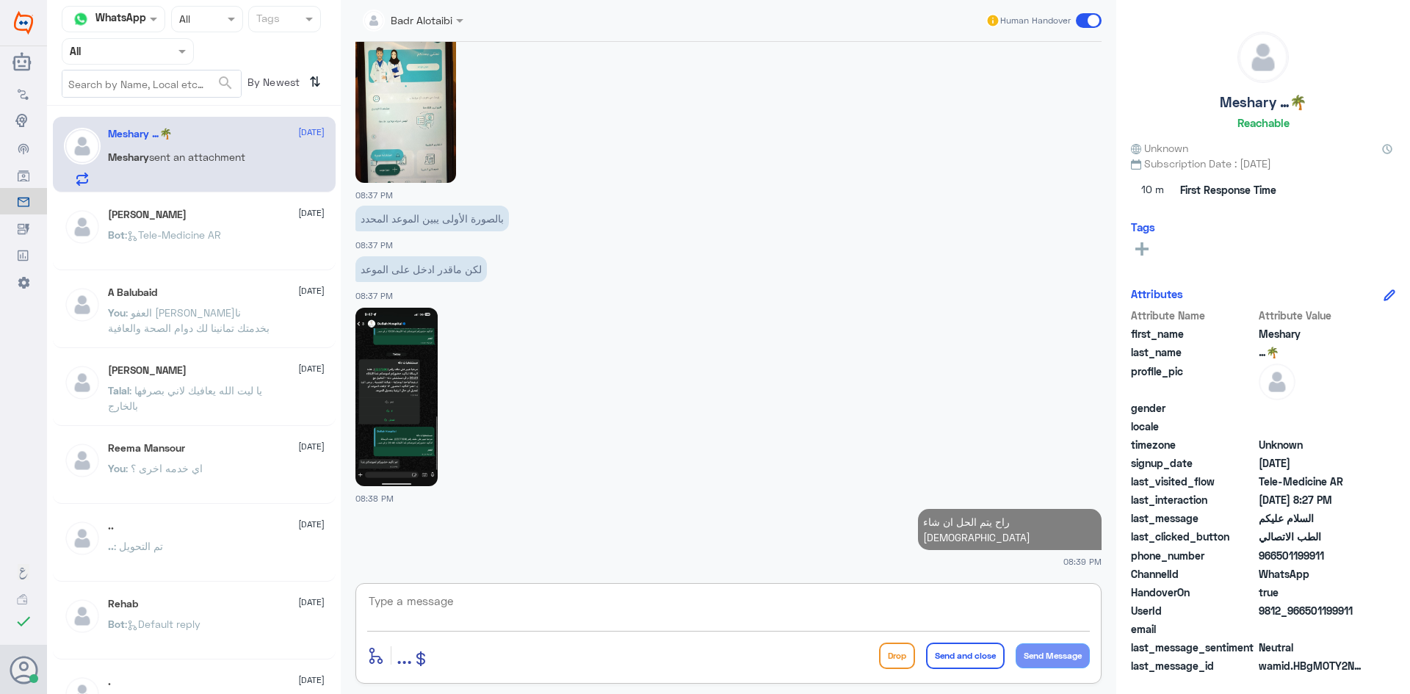
click at [425, 389] on img at bounding box center [396, 397] width 82 height 178
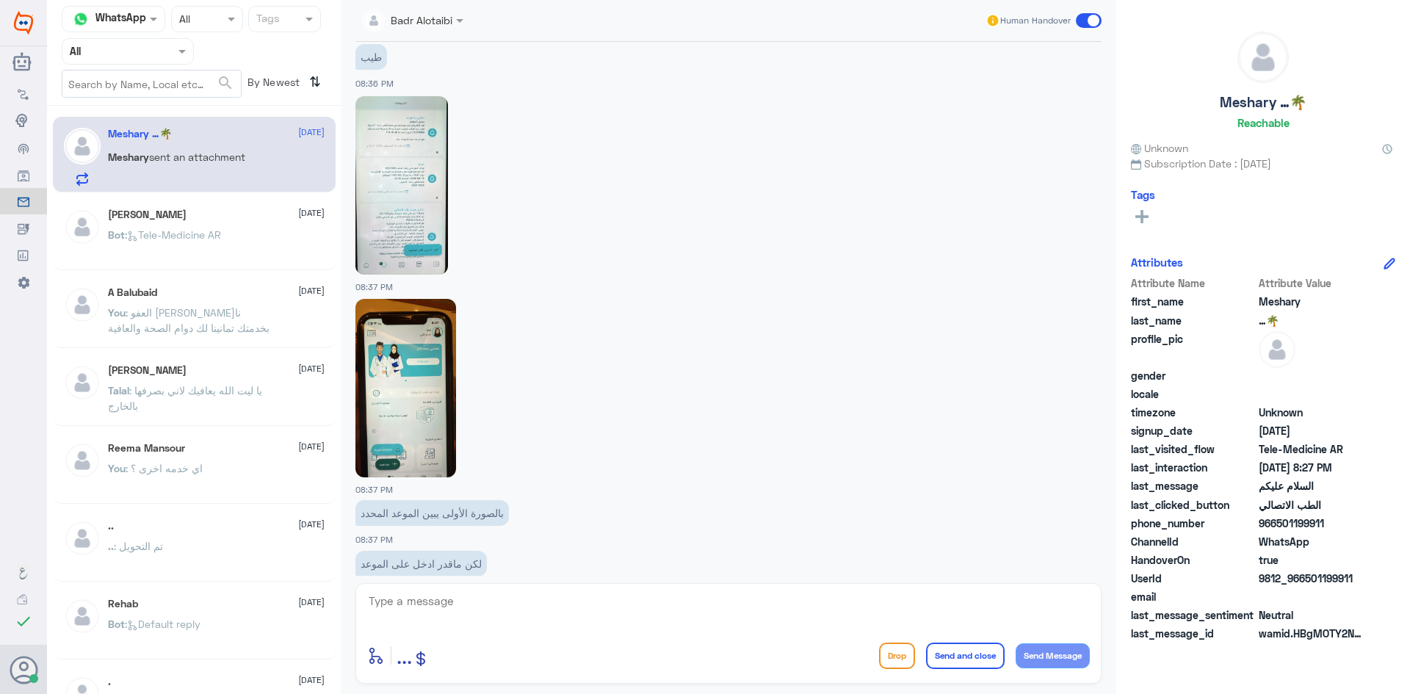
scroll to position [1743, 0]
click at [402, 242] on img at bounding box center [401, 184] width 93 height 178
click at [427, 421] on img at bounding box center [405, 387] width 101 height 178
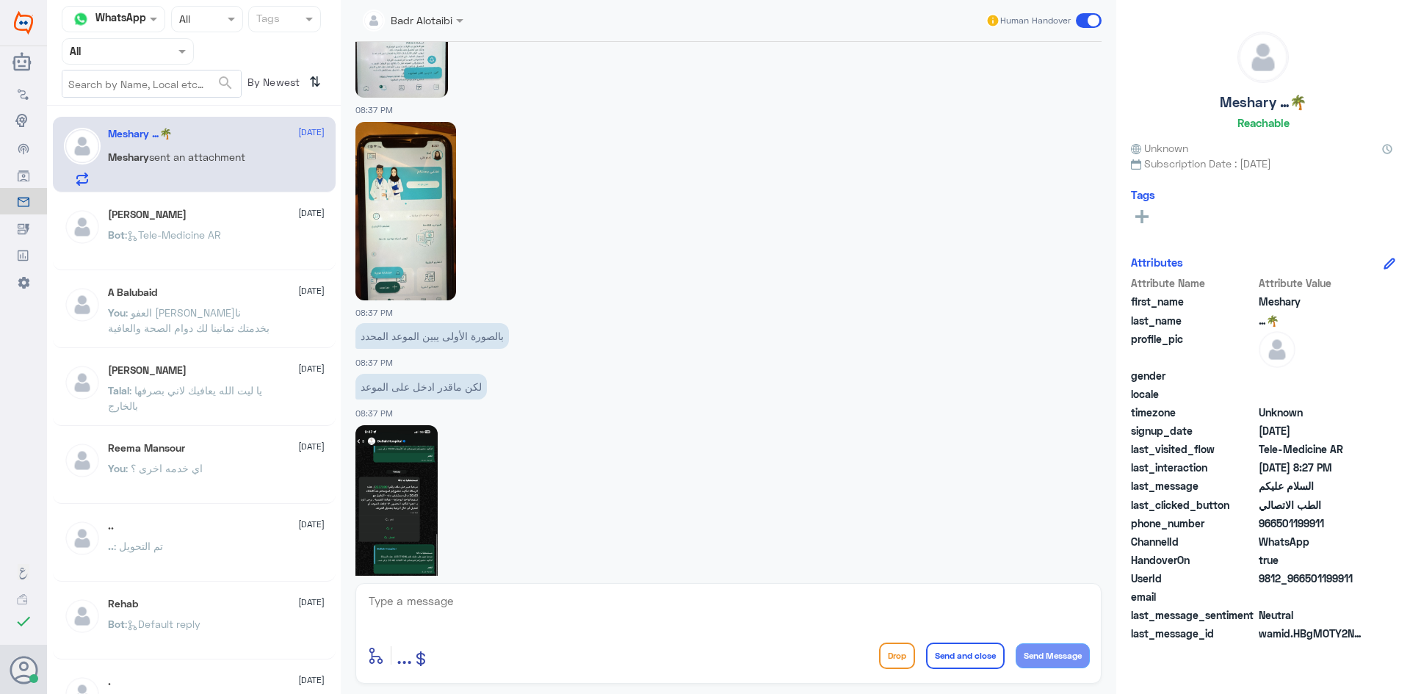
scroll to position [2037, 0]
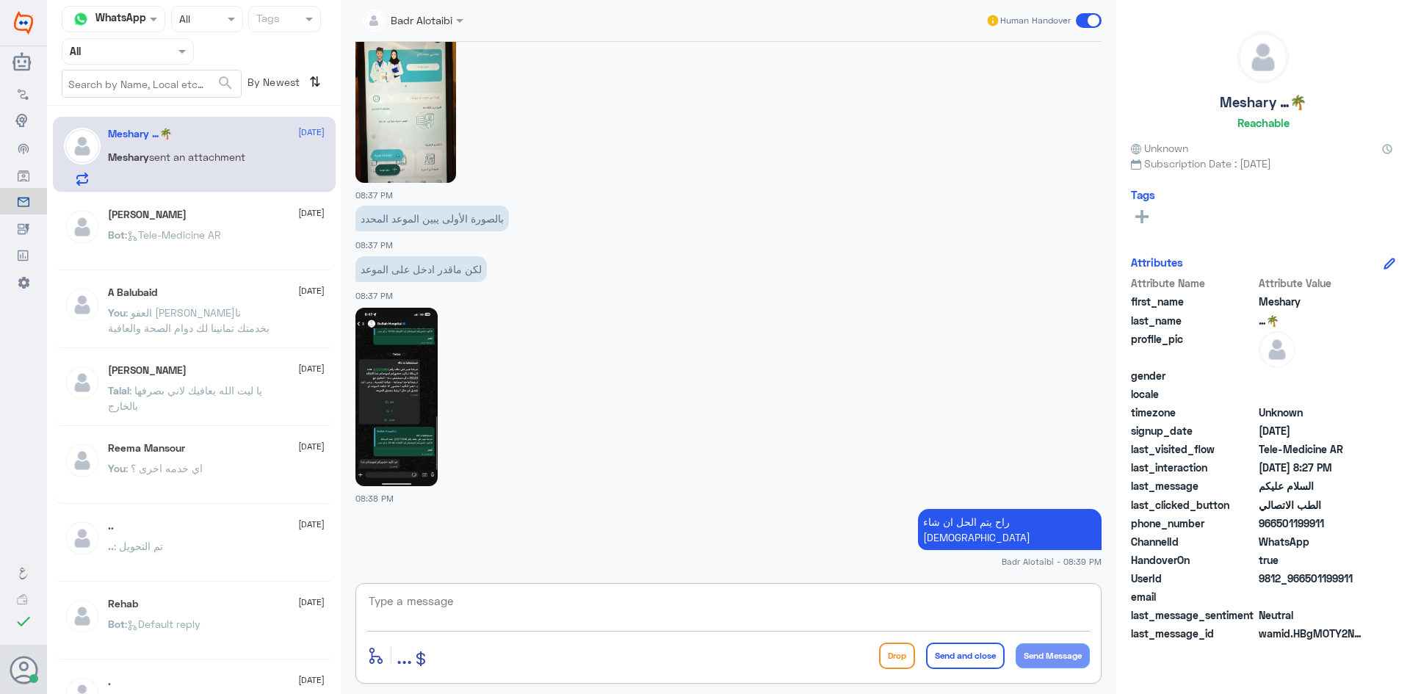
click at [491, 601] on textarea at bounding box center [728, 609] width 723 height 36
type textarea "ت"
click at [436, 115] on img at bounding box center [405, 93] width 101 height 178
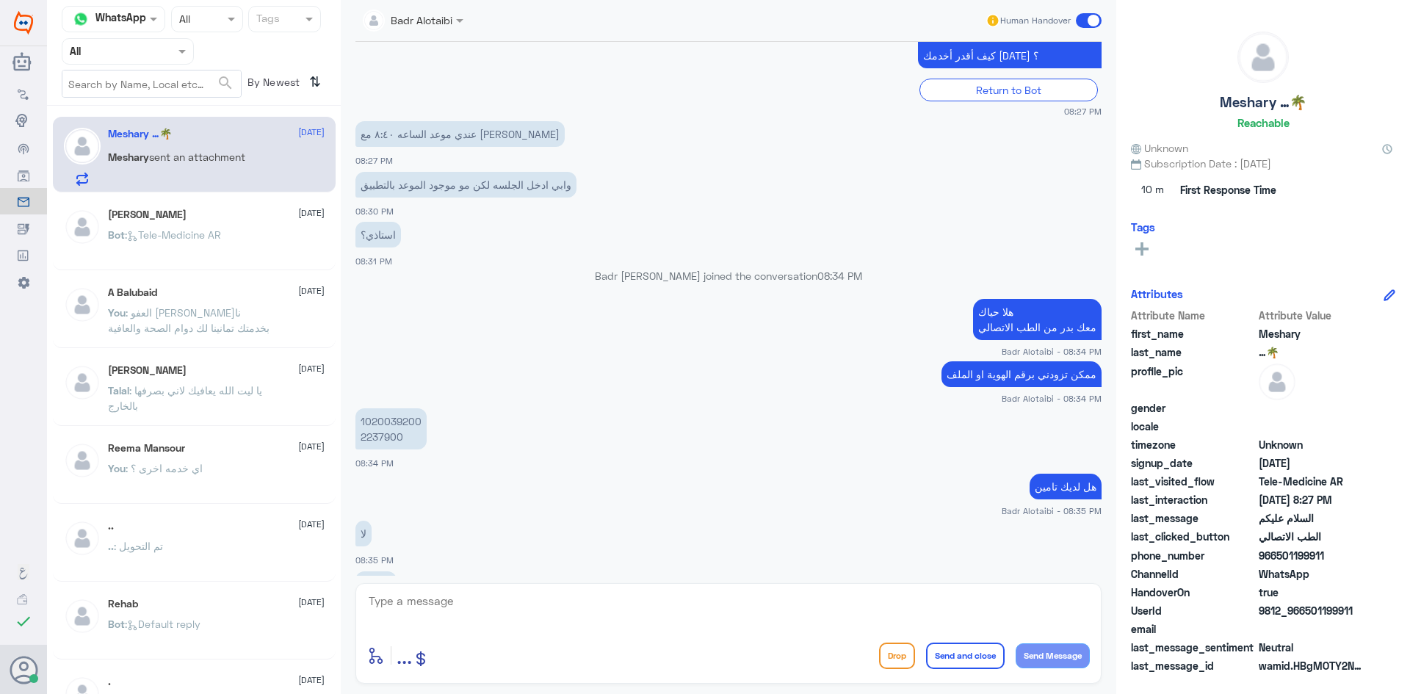
scroll to position [1109, 0]
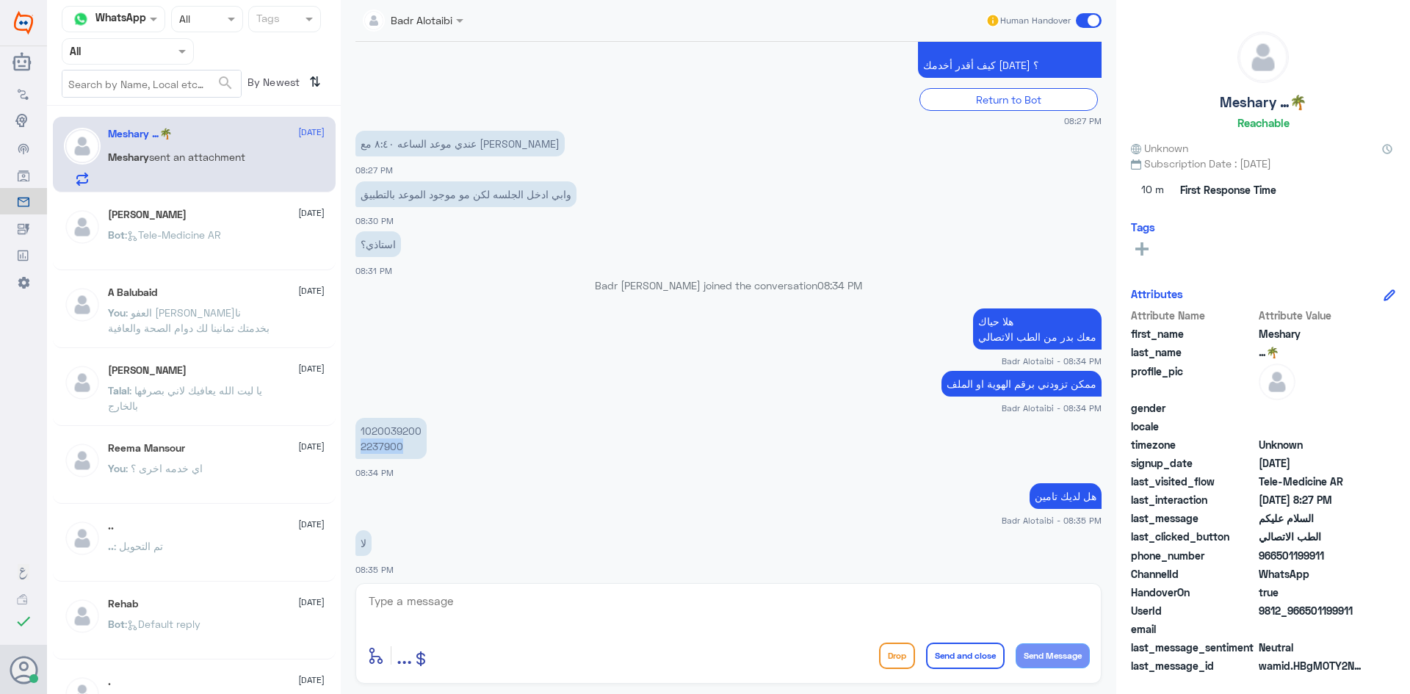
drag, startPoint x: 413, startPoint y: 462, endPoint x: 359, endPoint y: 462, distance: 54.3
click at [359, 459] on p "1020039200 2237900" at bounding box center [390, 438] width 71 height 41
copy p "2237900"
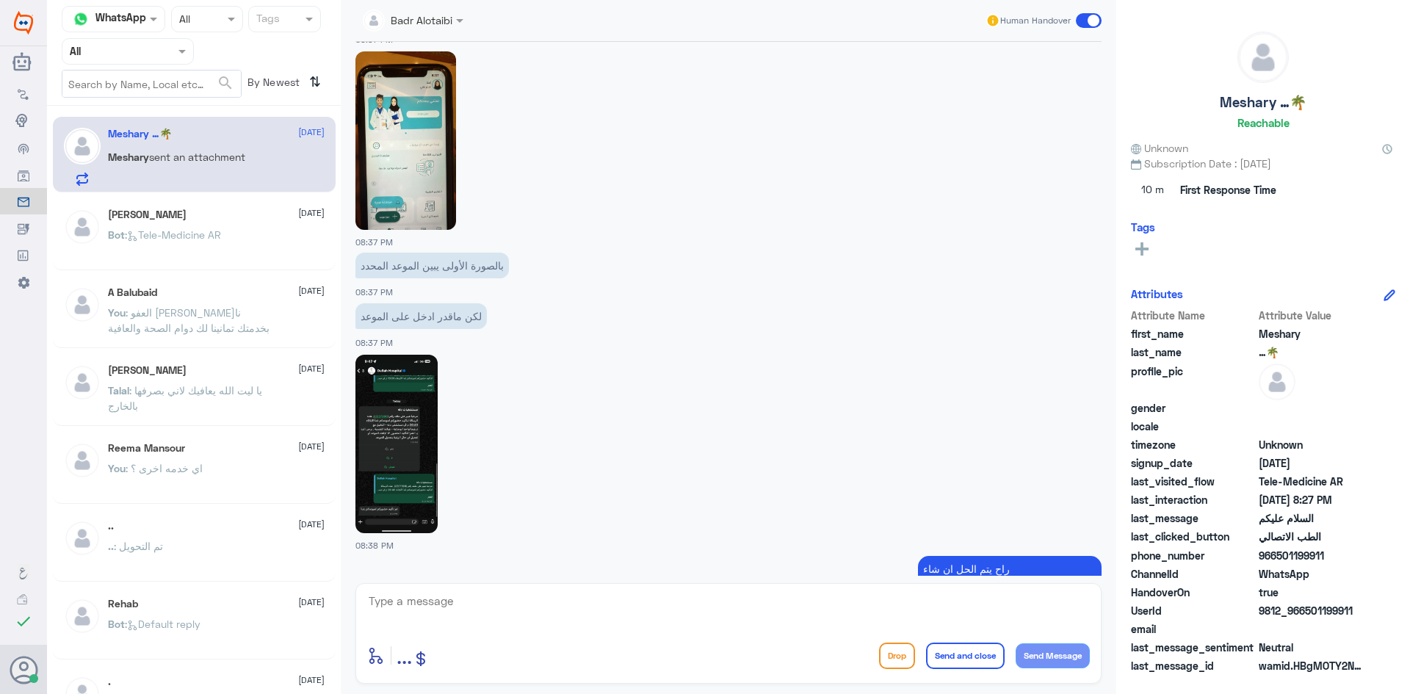
scroll to position [2137, 0]
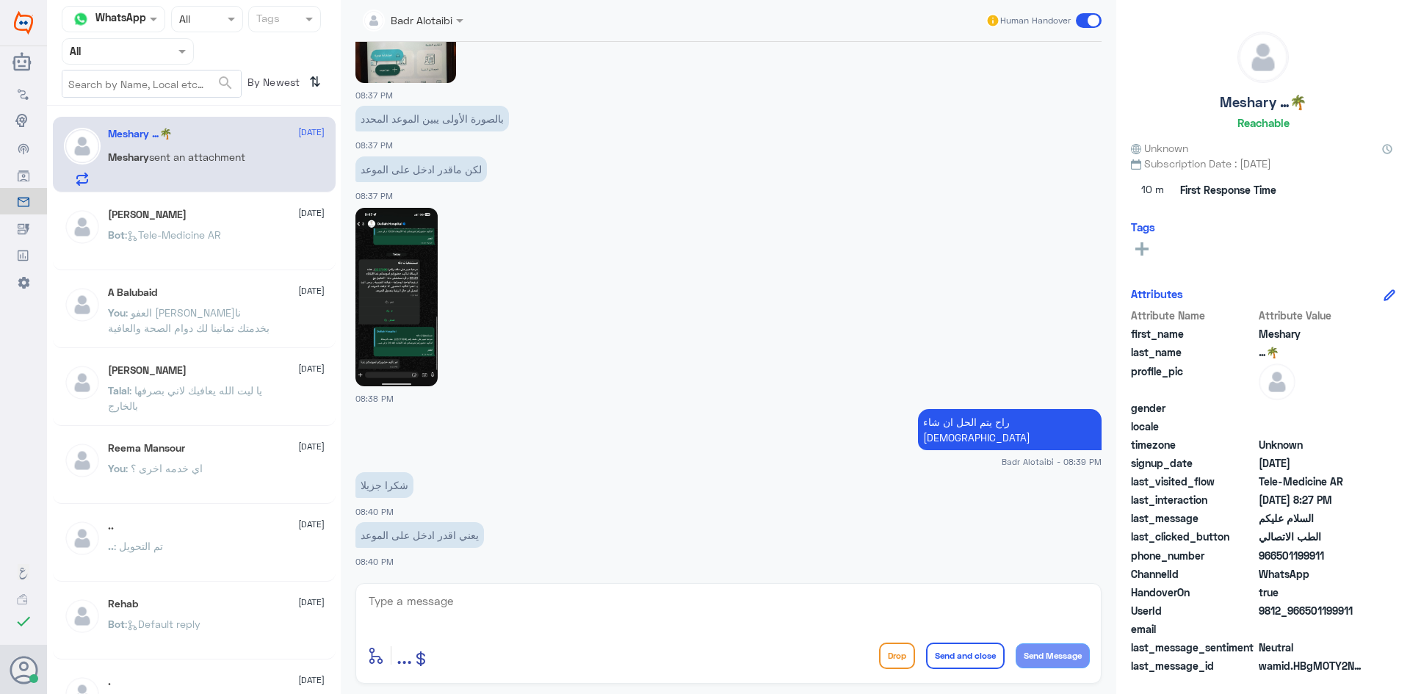
click at [532, 603] on textarea at bounding box center [728, 609] width 723 height 36
type textarea "هل تواصل معك الطبيب ؟"
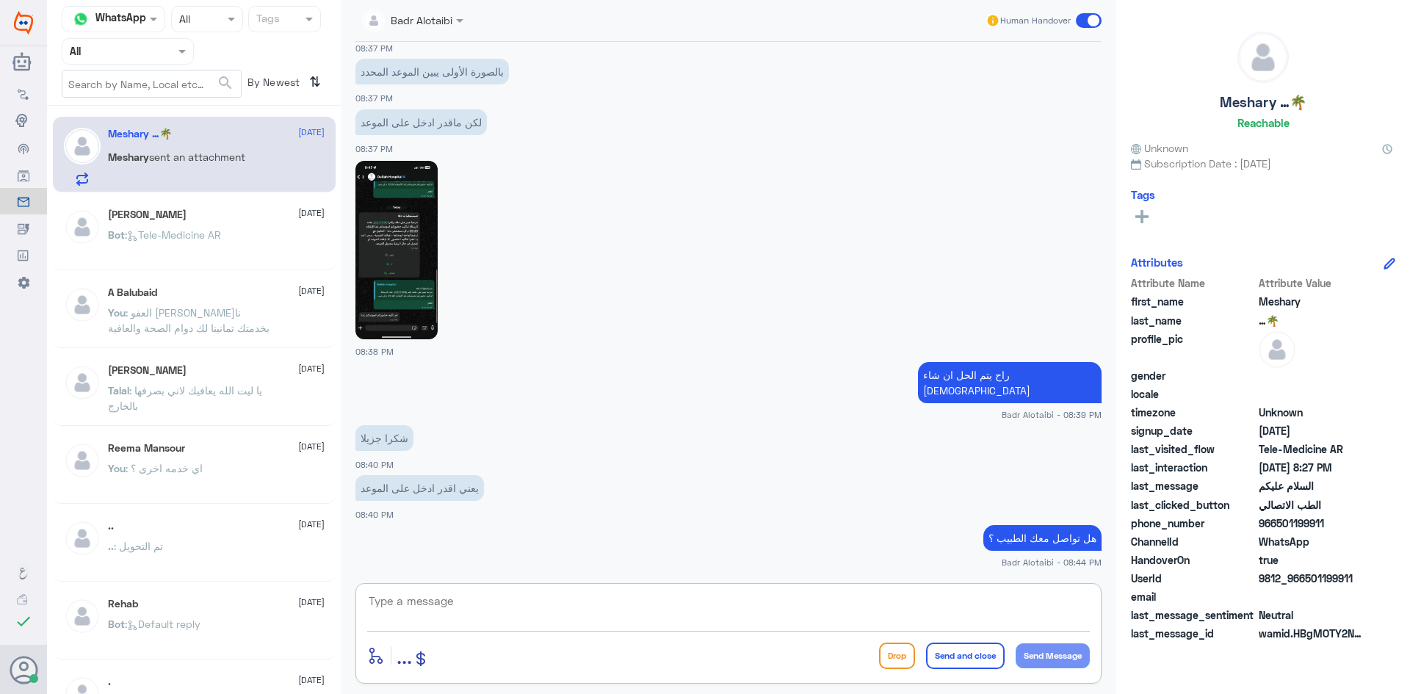
drag, startPoint x: 805, startPoint y: 611, endPoint x: 801, endPoint y: 603, distance: 8.9
click at [803, 610] on textarea at bounding box center [728, 609] width 723 height 36
click at [961, 623] on textarea at bounding box center [728, 609] width 723 height 36
click at [1084, 18] on span at bounding box center [1089, 20] width 26 height 15
click at [0, 0] on input "checkbox" at bounding box center [0, 0] width 0 height 0
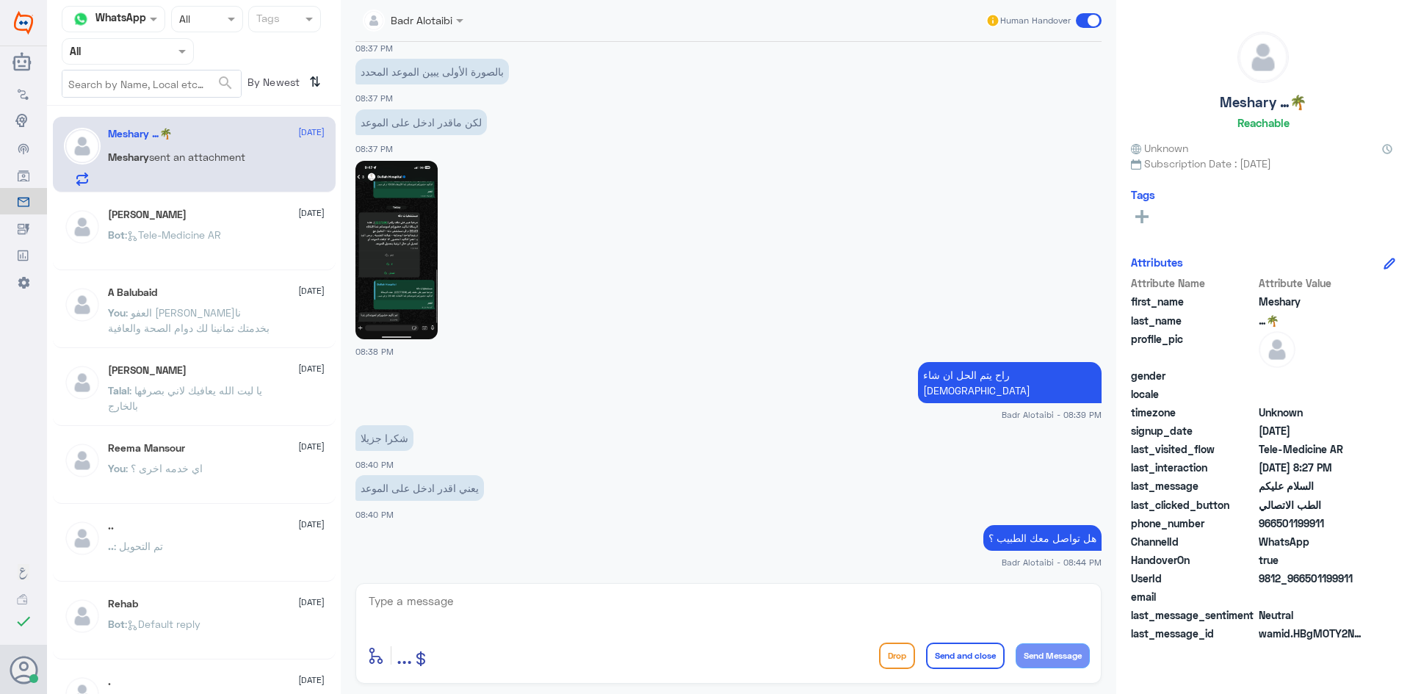
scroll to position [2211, 0]
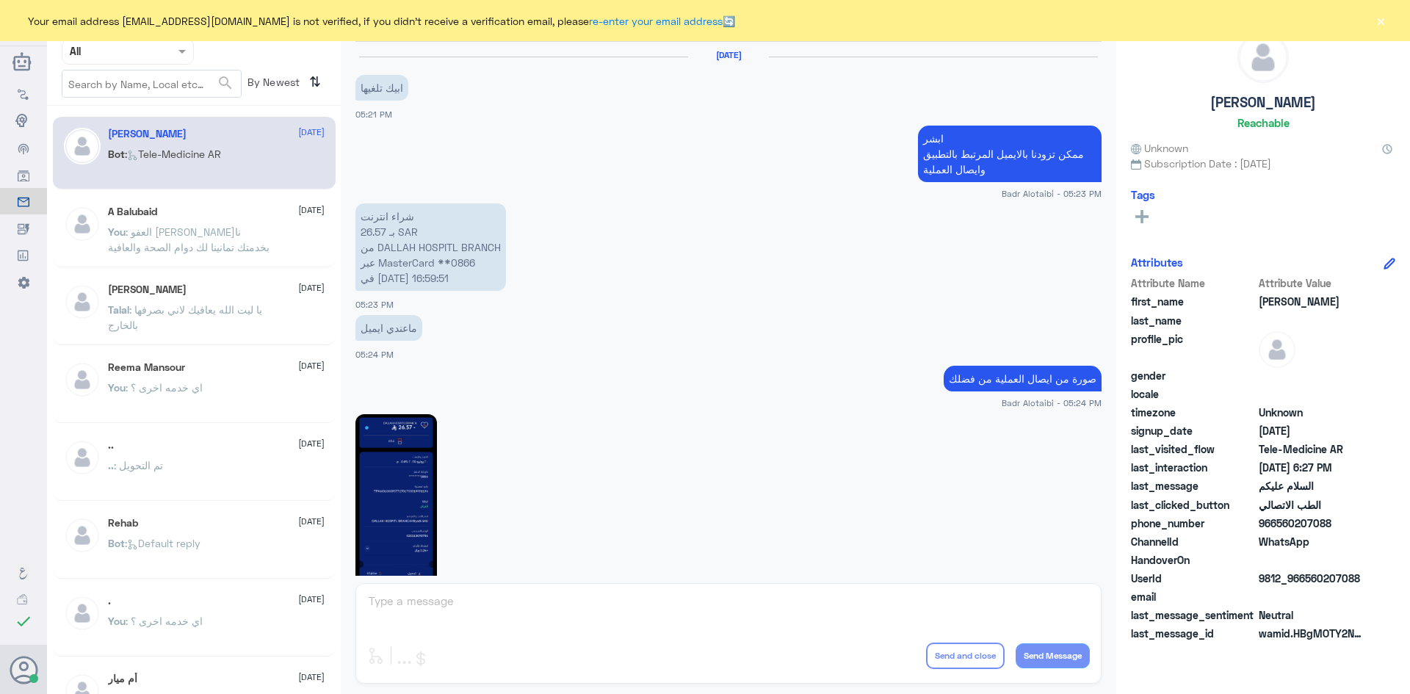
scroll to position [825, 0]
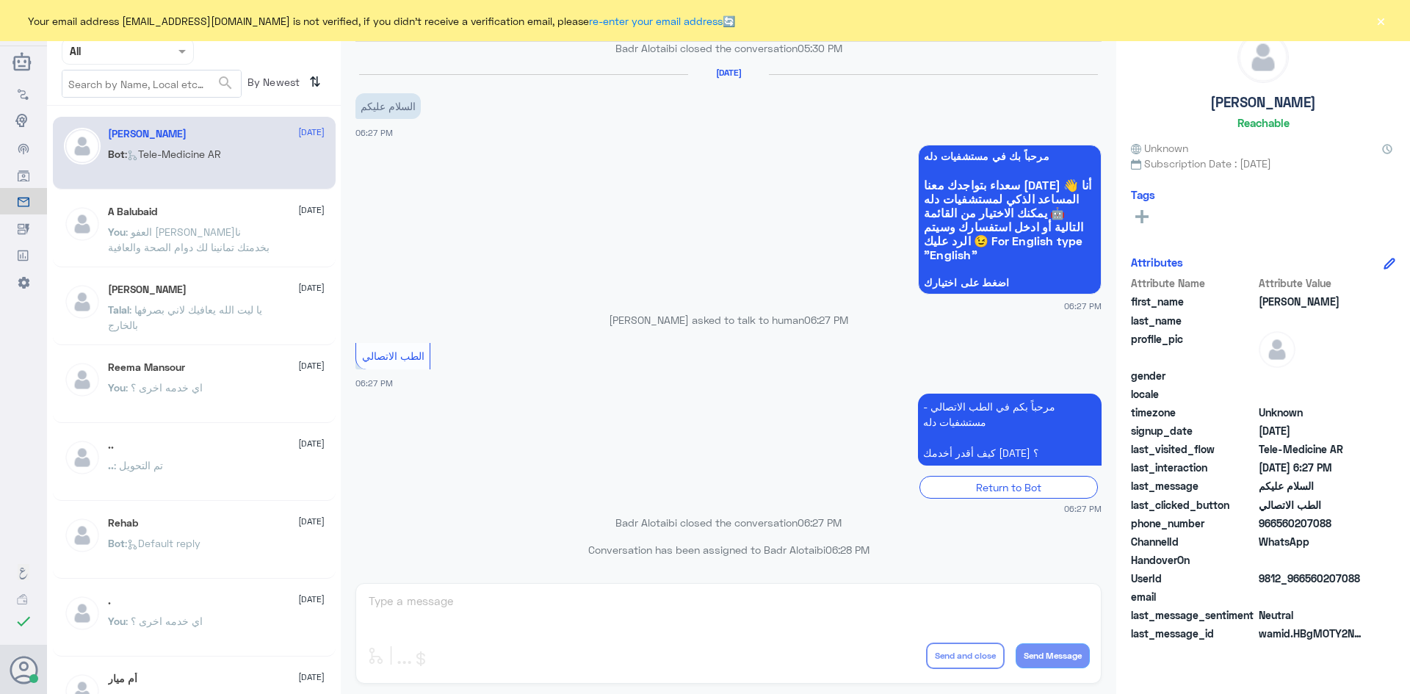
click at [1381, 26] on button "×" at bounding box center [1380, 20] width 15 height 15
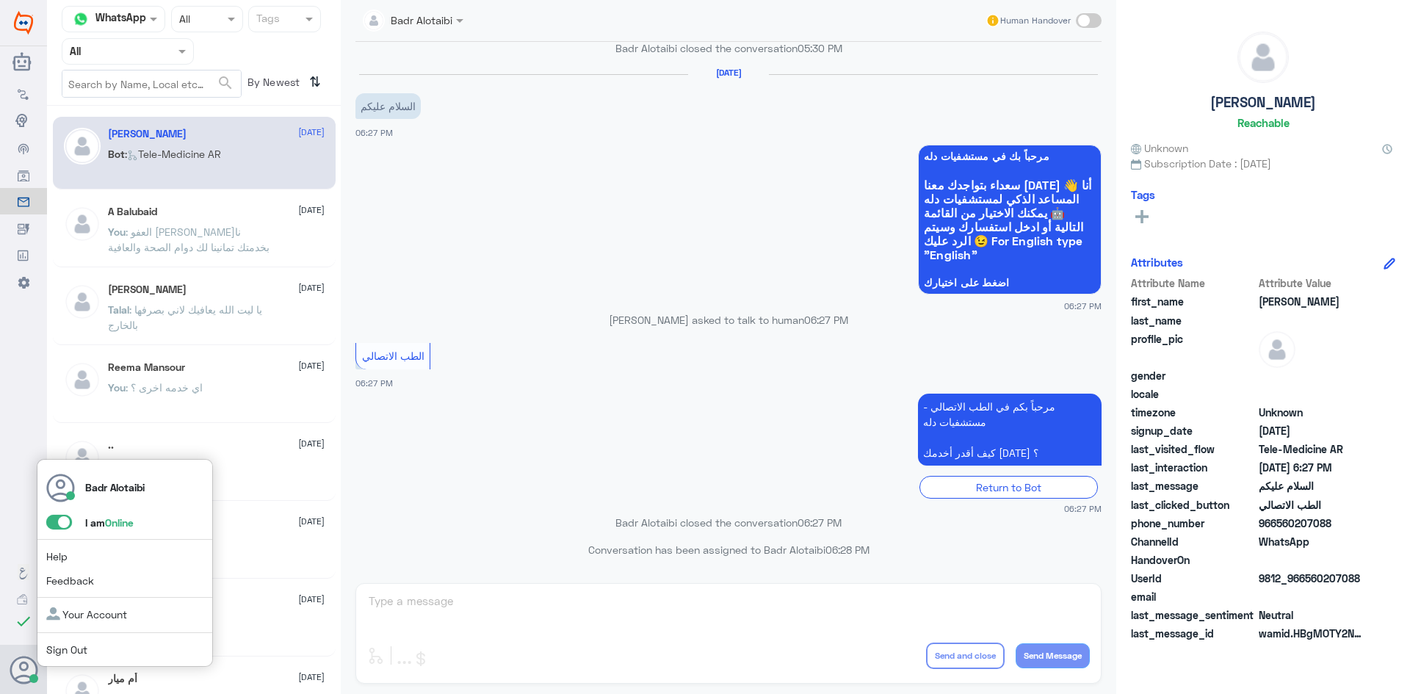
click at [57, 513] on div "Badr Alotaibi I am Online Help Feedback Your Account Sign Out" at bounding box center [125, 563] width 176 height 209
click at [57, 517] on span at bounding box center [59, 522] width 26 height 15
click at [0, 0] on input "checkbox" at bounding box center [0, 0] width 0 height 0
